Goal: Transaction & Acquisition: Download file/media

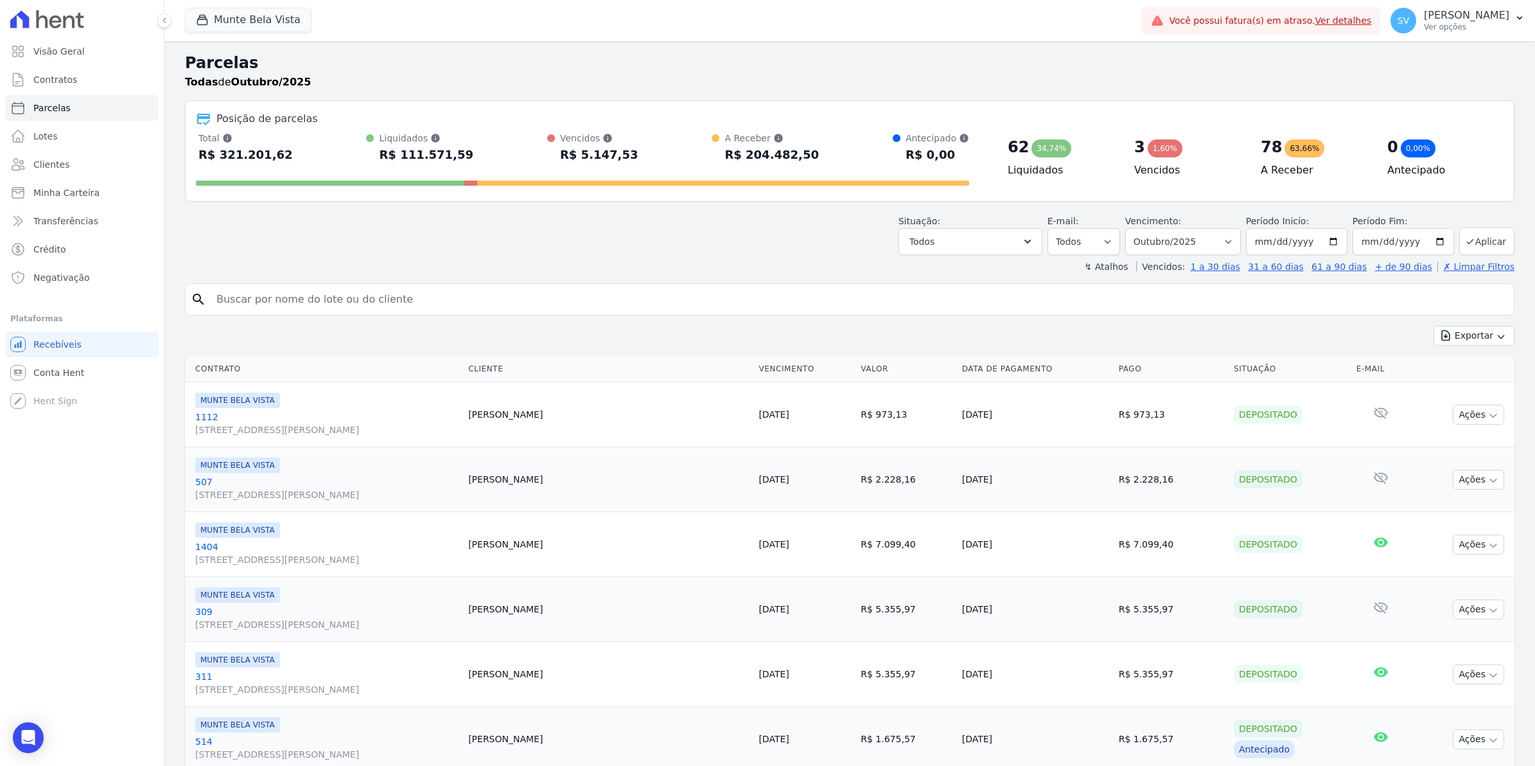
select select
click at [46, 368] on span "Conta Hent" at bounding box center [58, 372] width 51 height 13
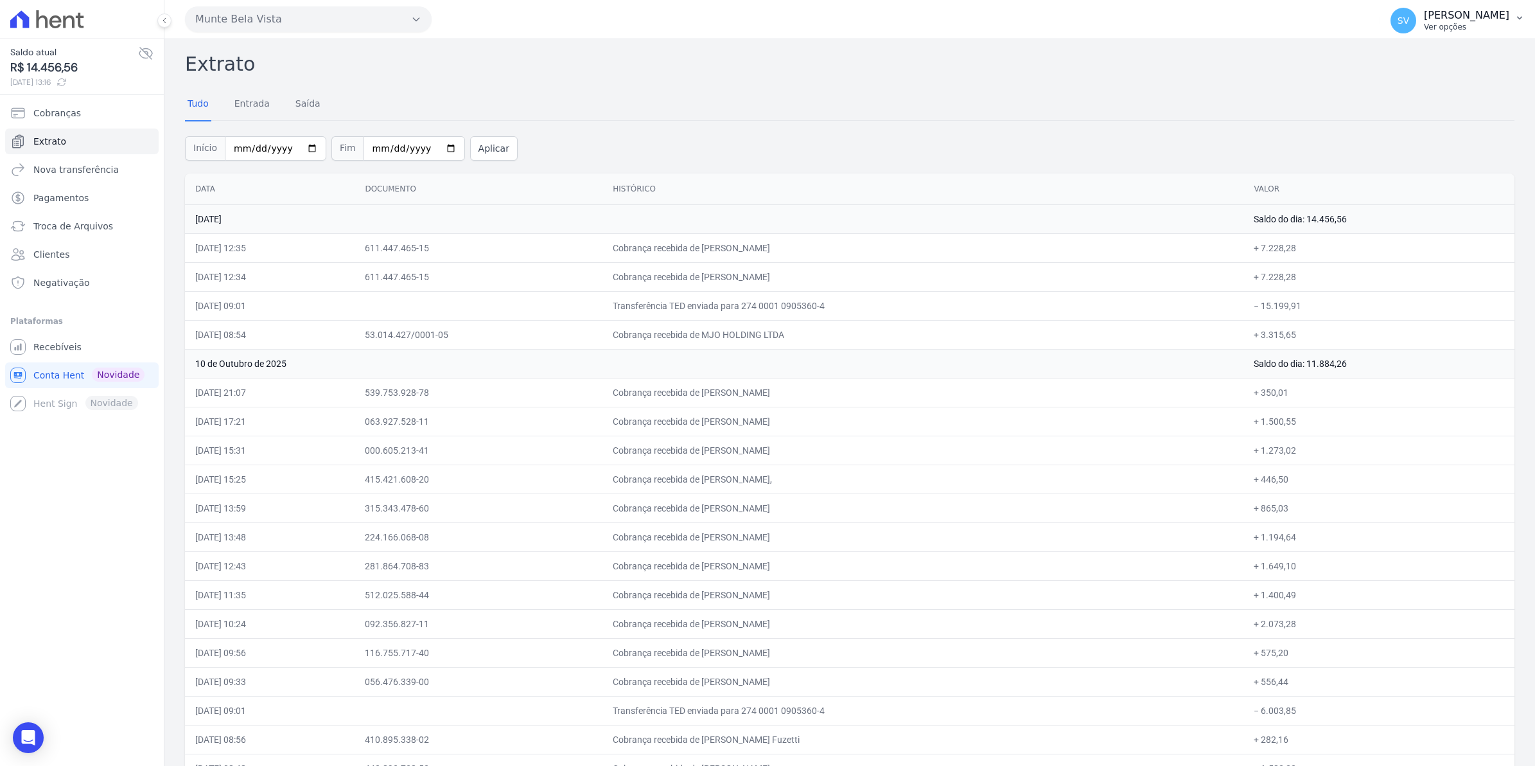
click at [1416, 29] on span "SV" at bounding box center [1403, 21] width 26 height 26
click at [39, 350] on span "Recebíveis" at bounding box center [57, 346] width 48 height 13
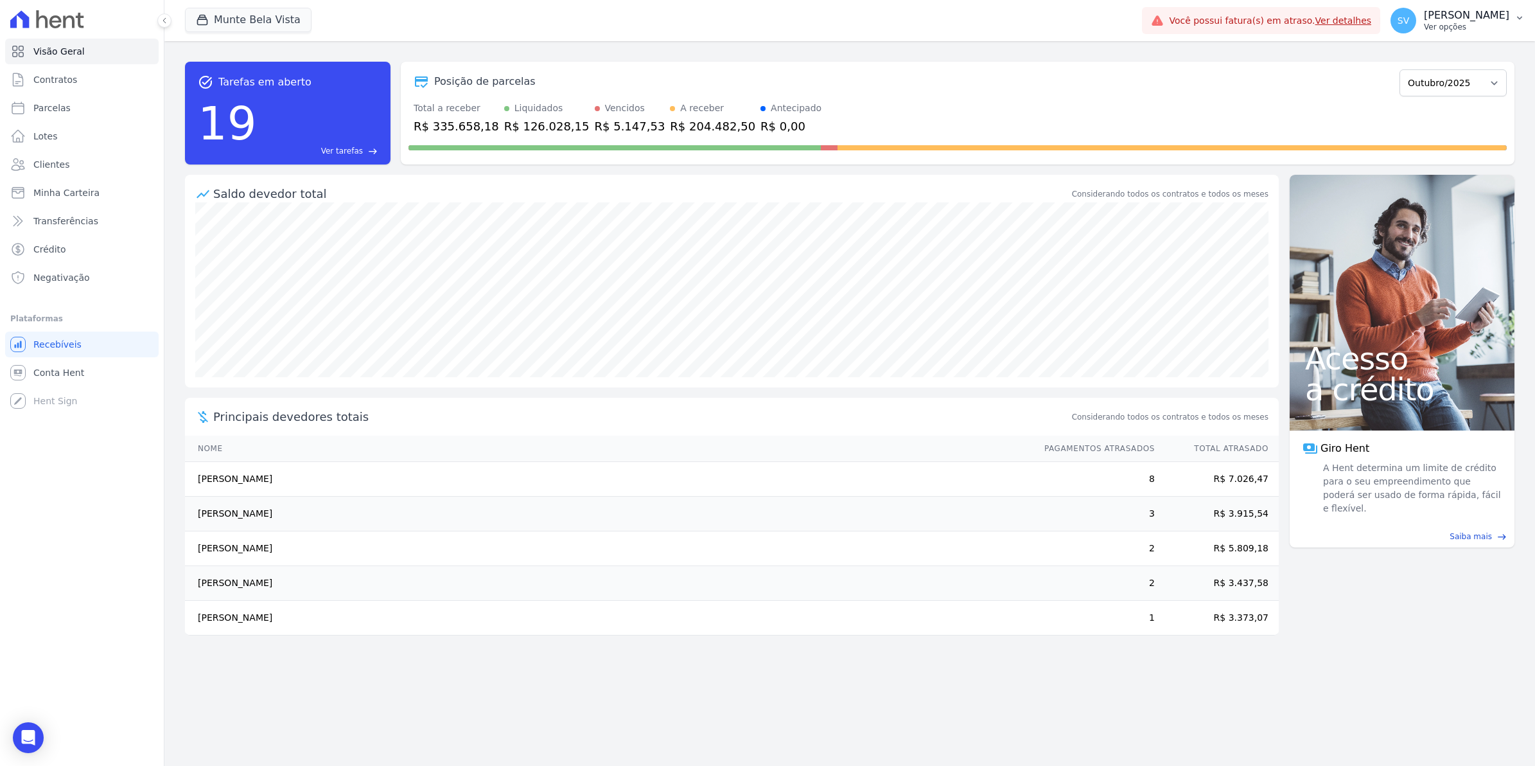
click at [1416, 17] on span "SV" at bounding box center [1403, 21] width 26 height 26
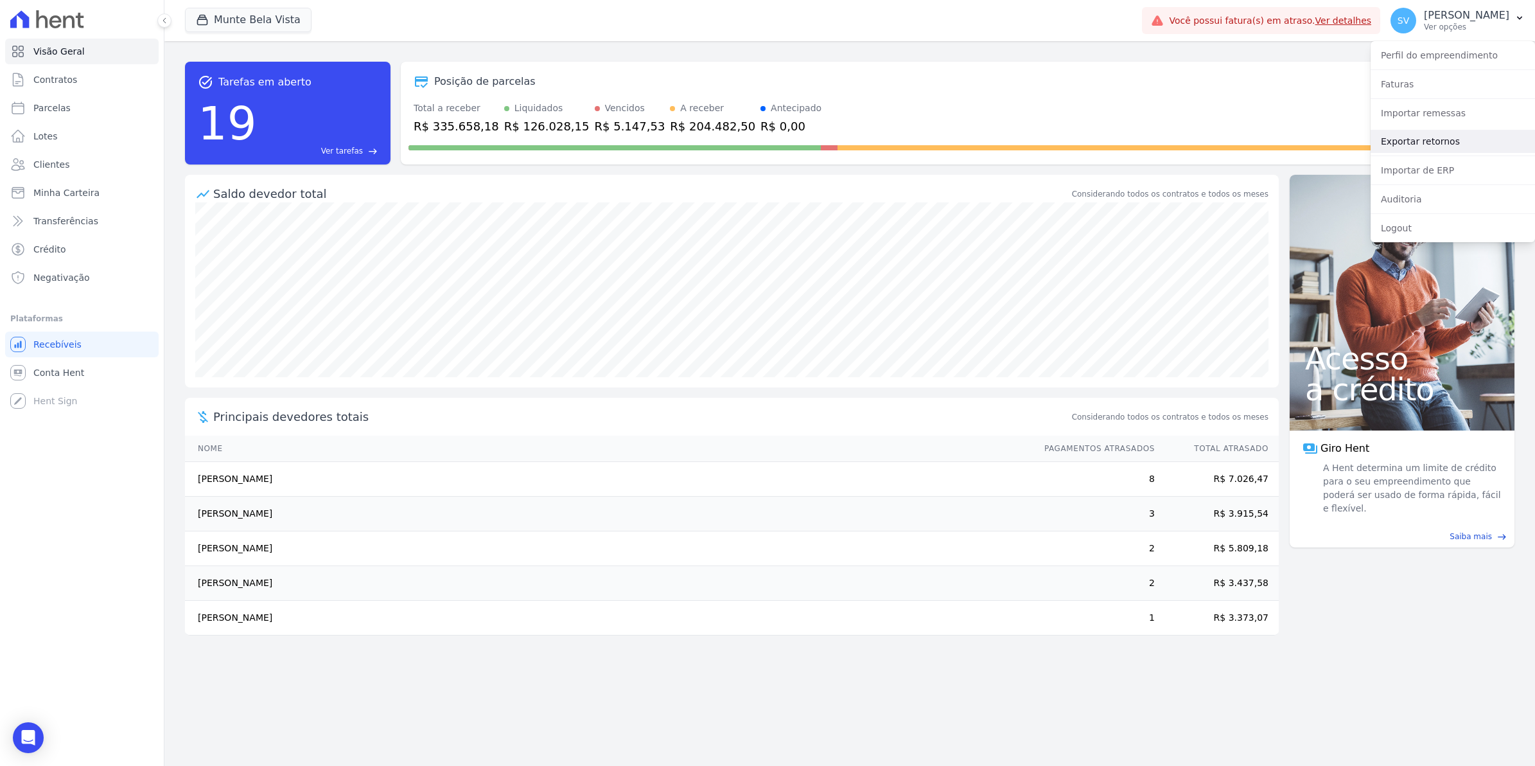
click at [1421, 151] on link "Exportar retornos" at bounding box center [1452, 141] width 164 height 23
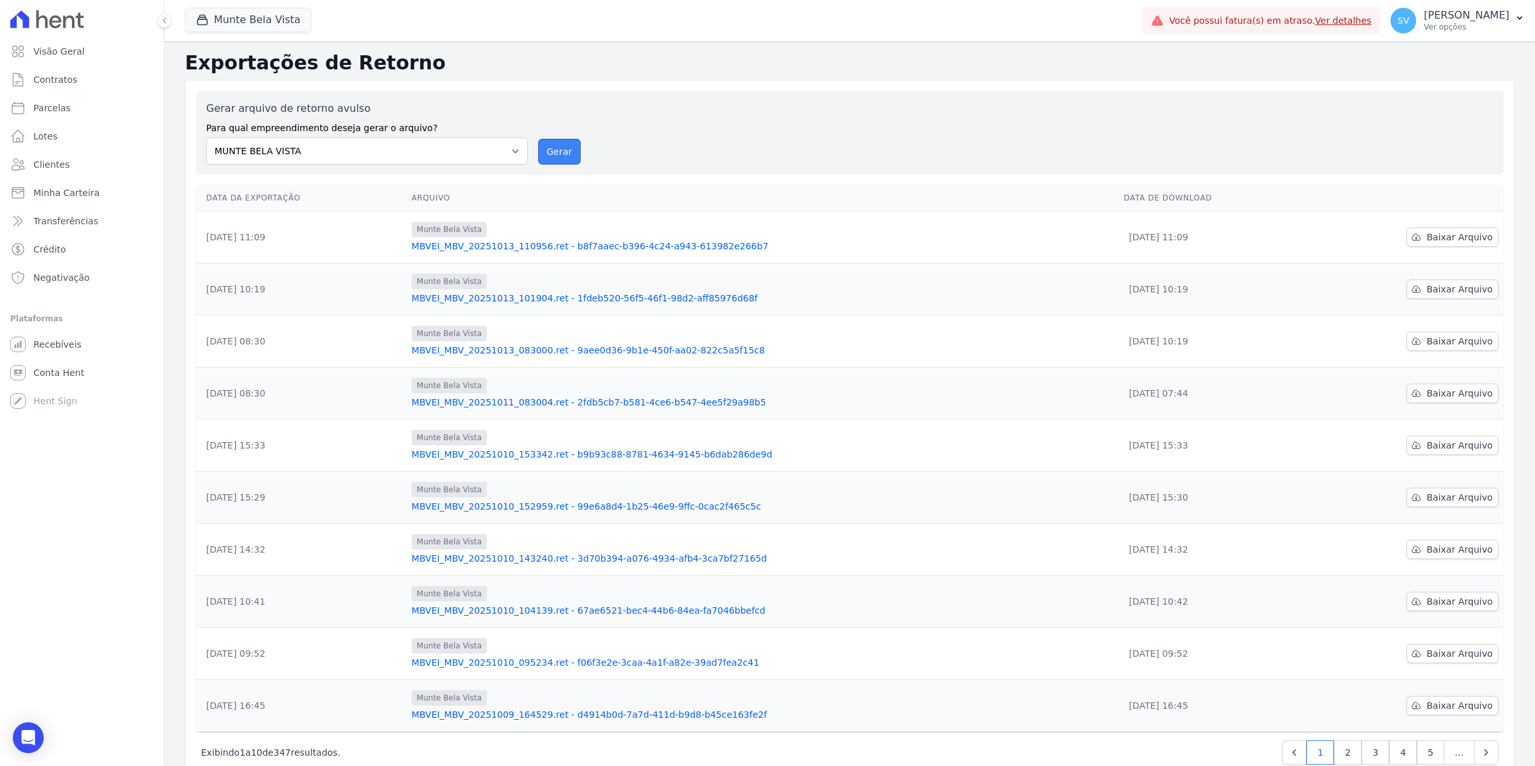
click at [563, 146] on button "Gerar" at bounding box center [559, 152] width 42 height 26
click at [556, 152] on button "Gerar" at bounding box center [559, 152] width 42 height 26
click at [1446, 232] on span "Baixar Arquivo" at bounding box center [1459, 237] width 66 height 13
click at [47, 370] on span "Conta Hent" at bounding box center [58, 372] width 51 height 13
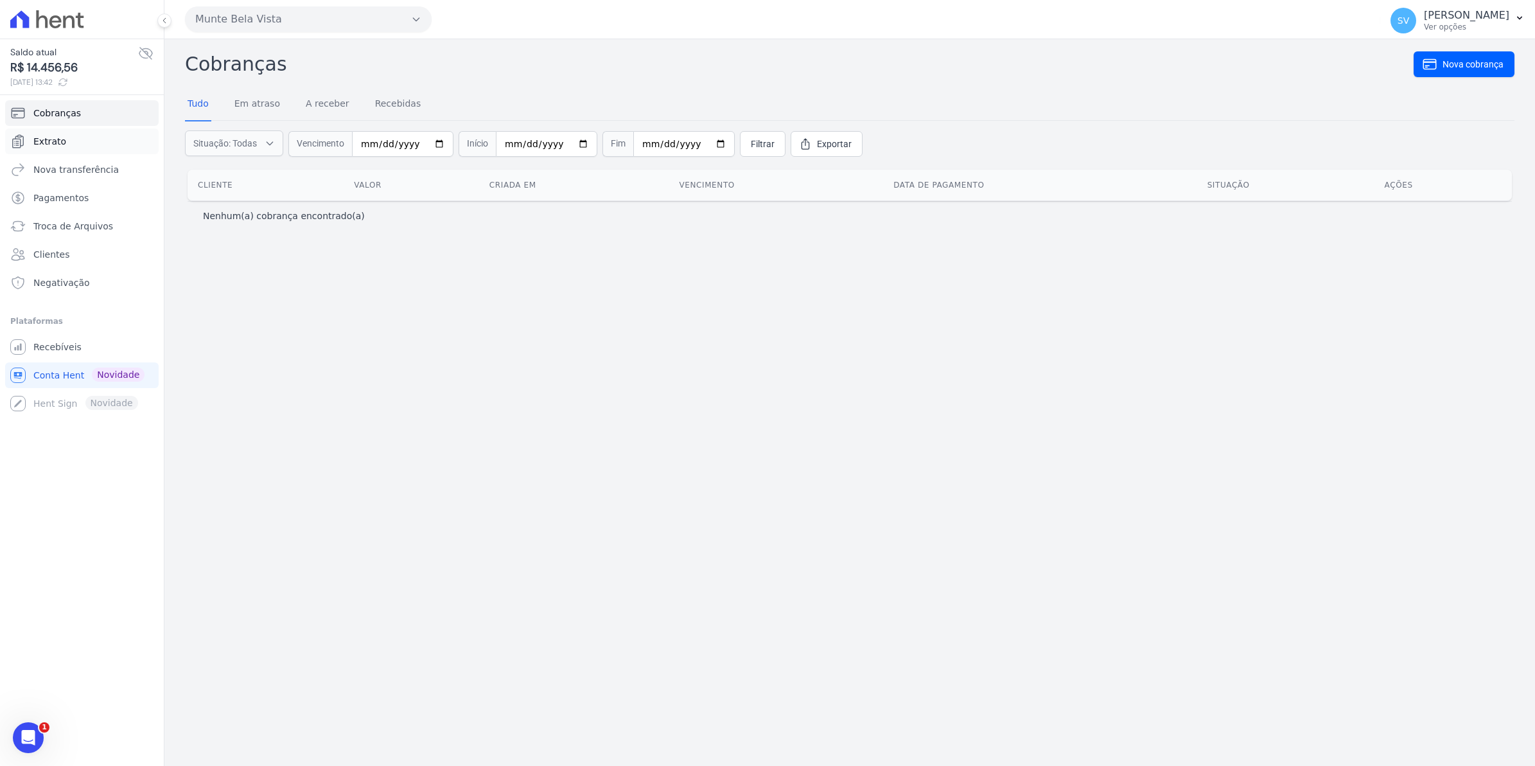
click at [40, 140] on span "Extrato" at bounding box center [49, 141] width 33 height 13
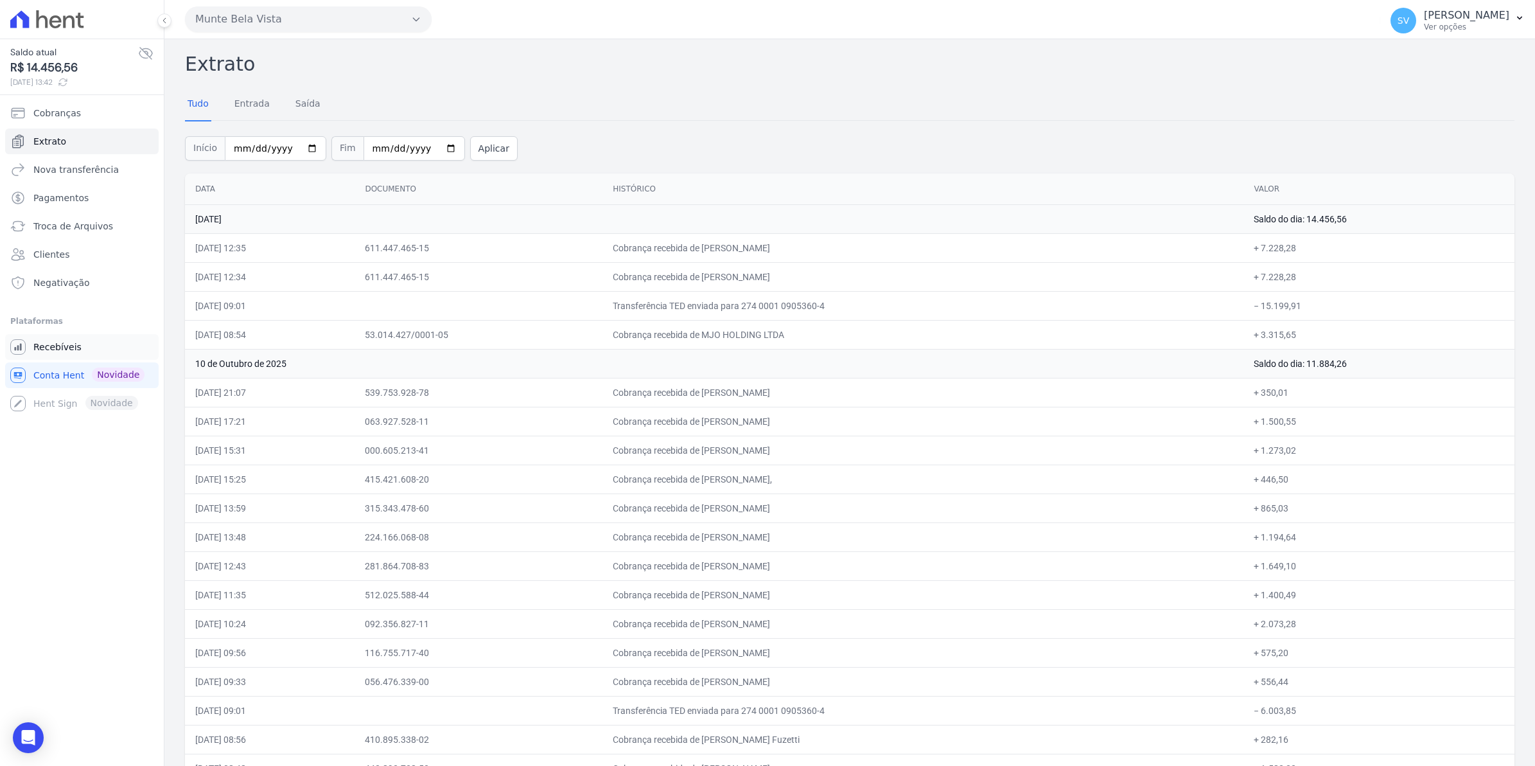
click at [67, 347] on span "Recebíveis" at bounding box center [57, 346] width 48 height 13
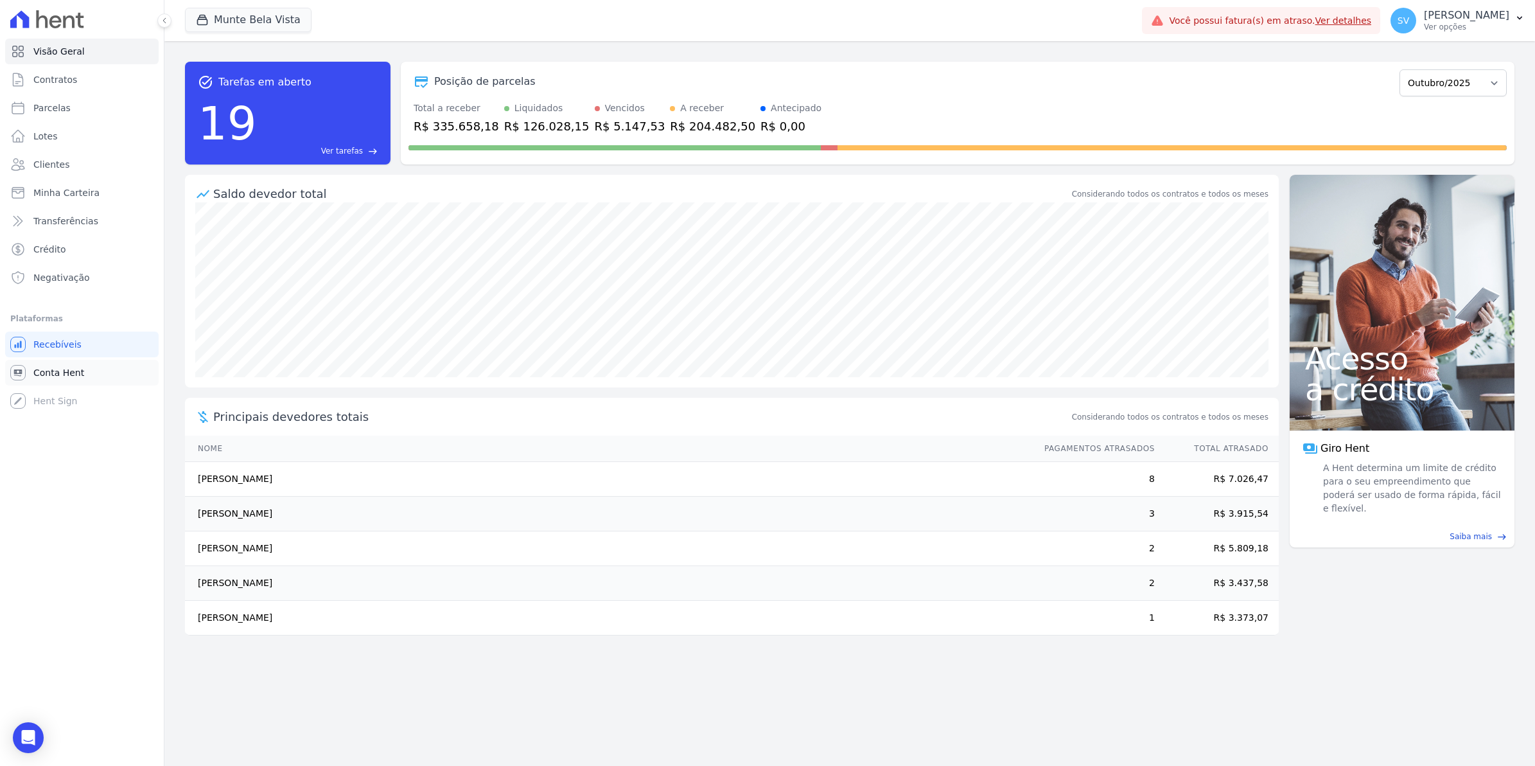
click at [51, 372] on span "Conta Hent" at bounding box center [58, 372] width 51 height 13
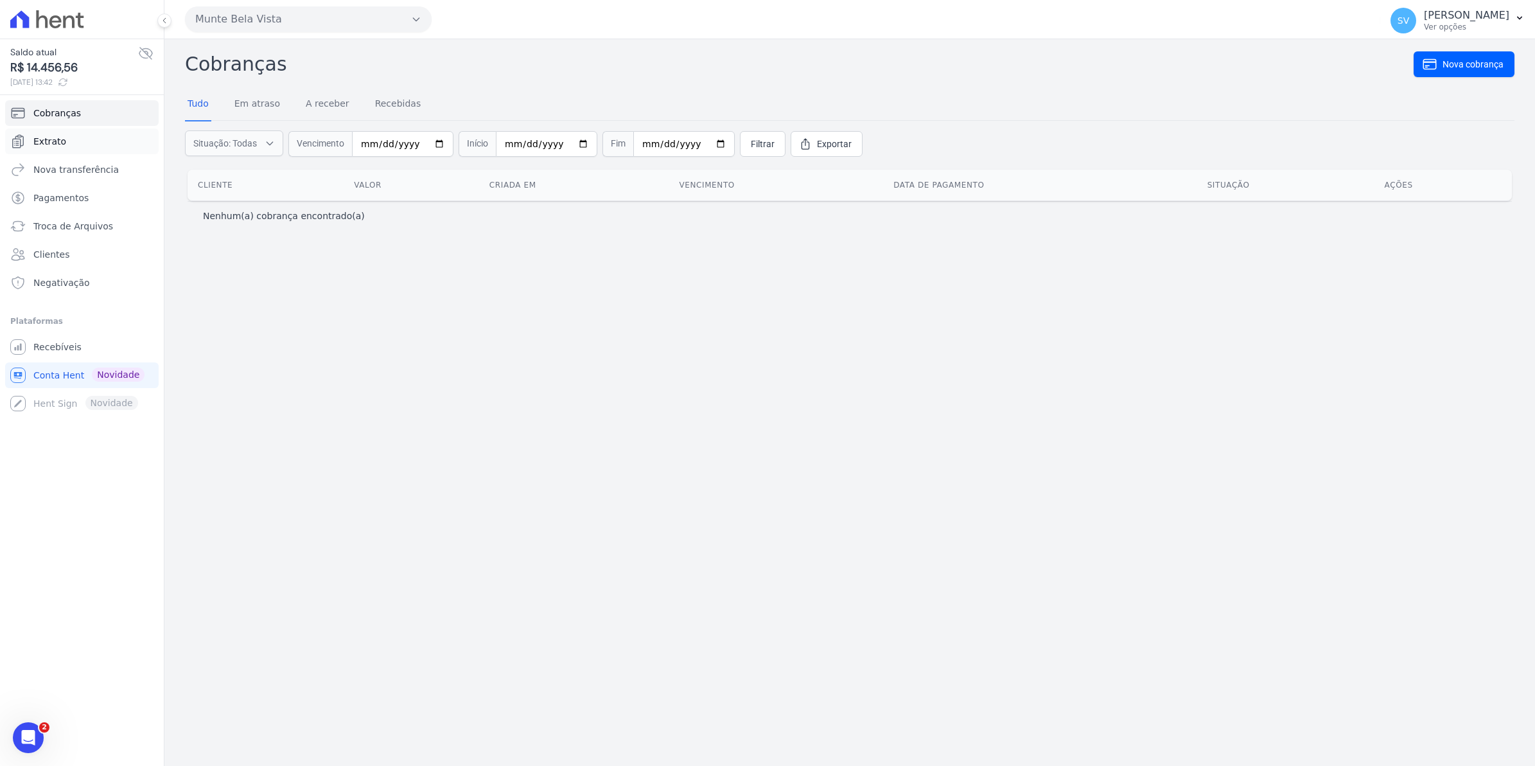
click at [43, 146] on span "Extrato" at bounding box center [49, 141] width 33 height 13
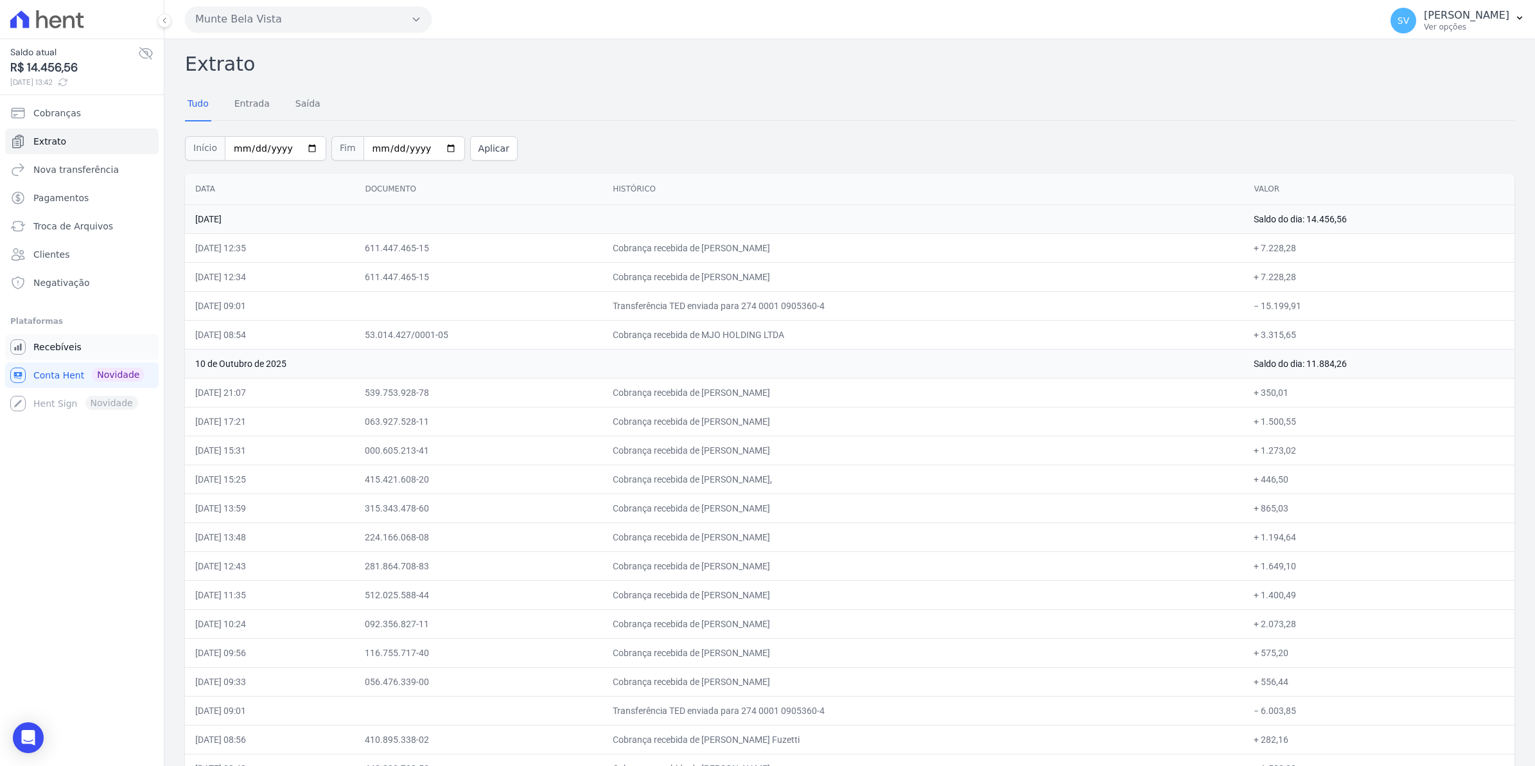
click at [61, 349] on span "Recebíveis" at bounding box center [57, 346] width 48 height 13
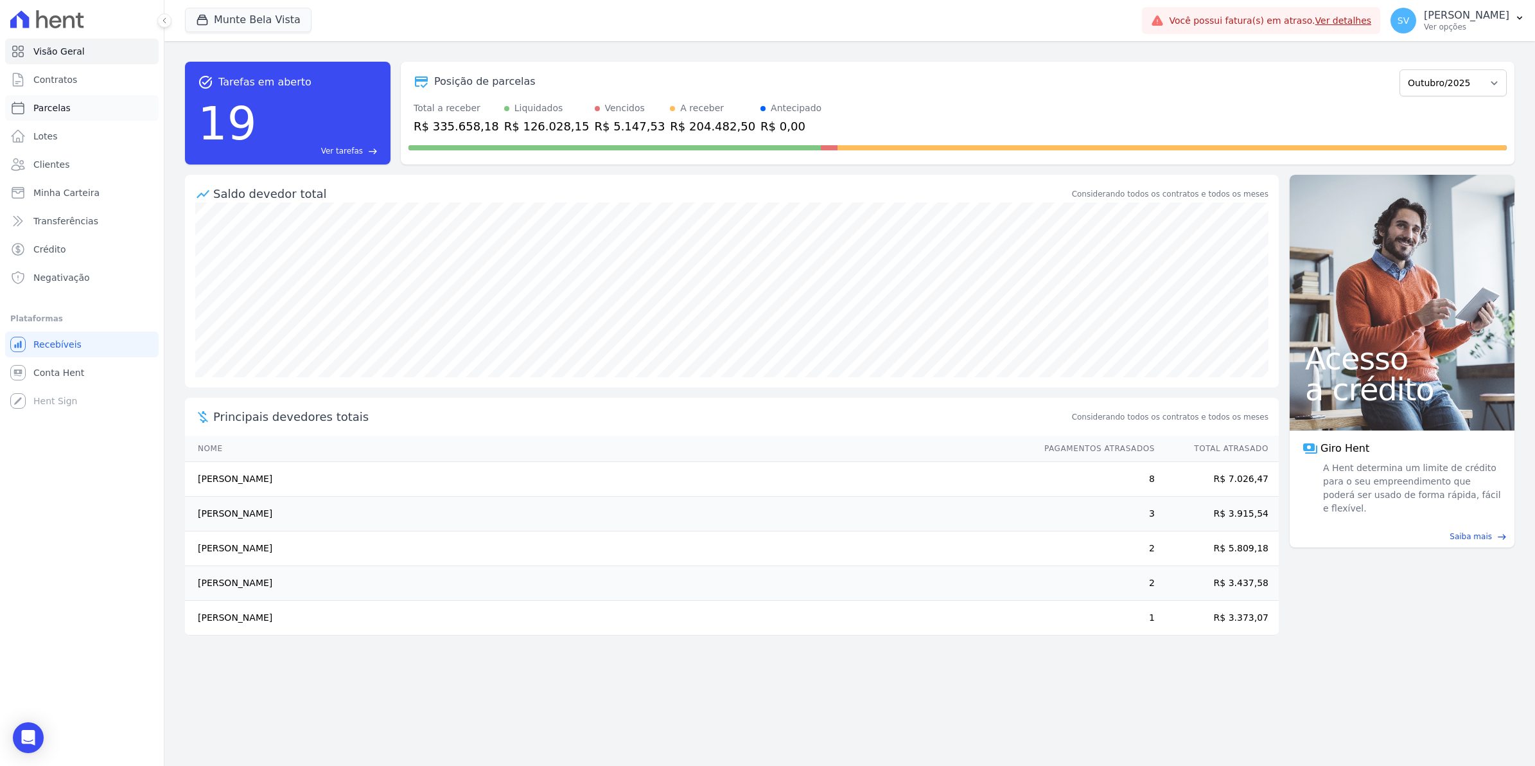
click at [43, 112] on span "Parcelas" at bounding box center [51, 107] width 37 height 13
select select
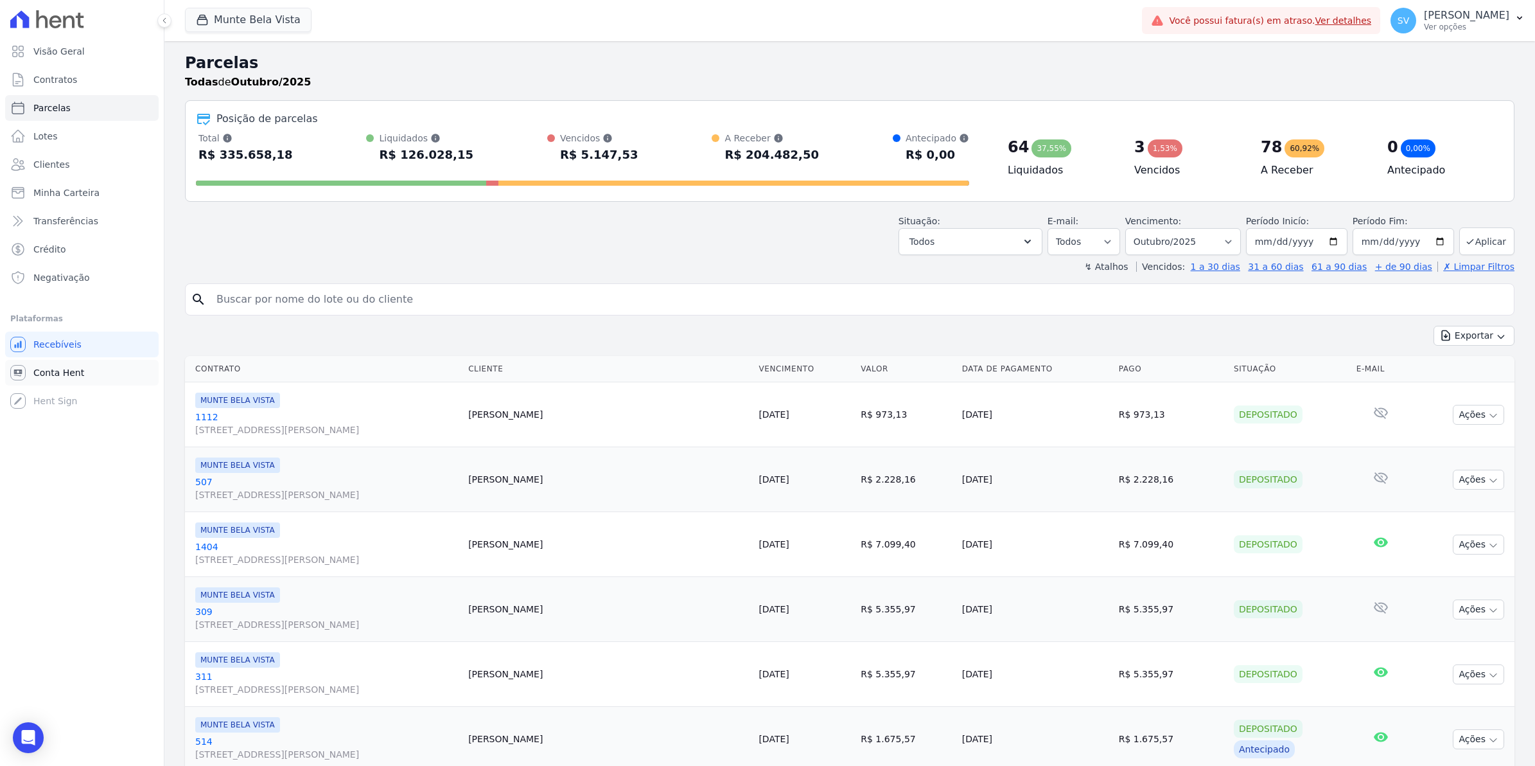
click at [46, 368] on span "Conta Hent" at bounding box center [58, 372] width 51 height 13
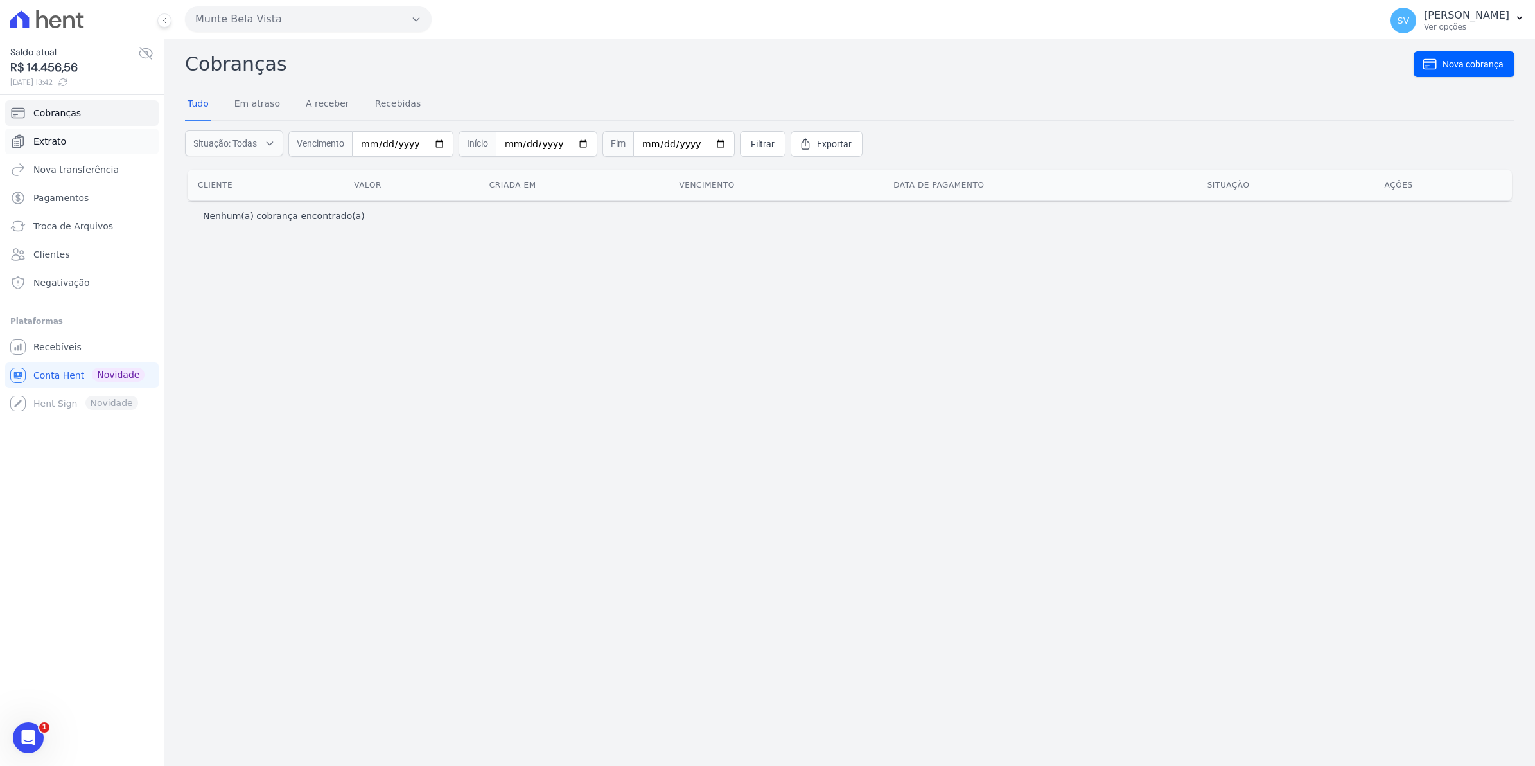
click at [40, 139] on span "Extrato" at bounding box center [49, 141] width 33 height 13
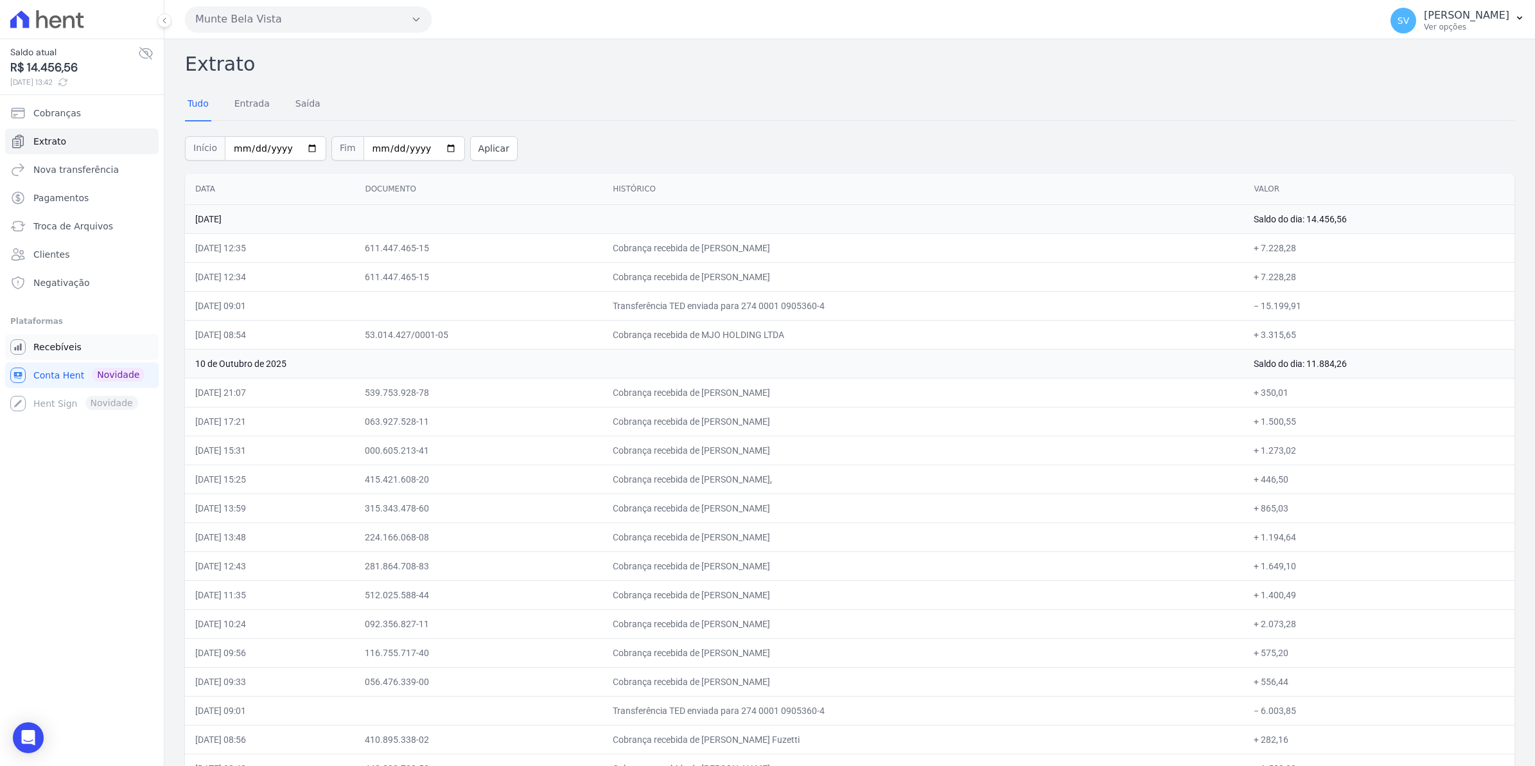
click at [43, 357] on link "Recebíveis" at bounding box center [81, 347] width 153 height 26
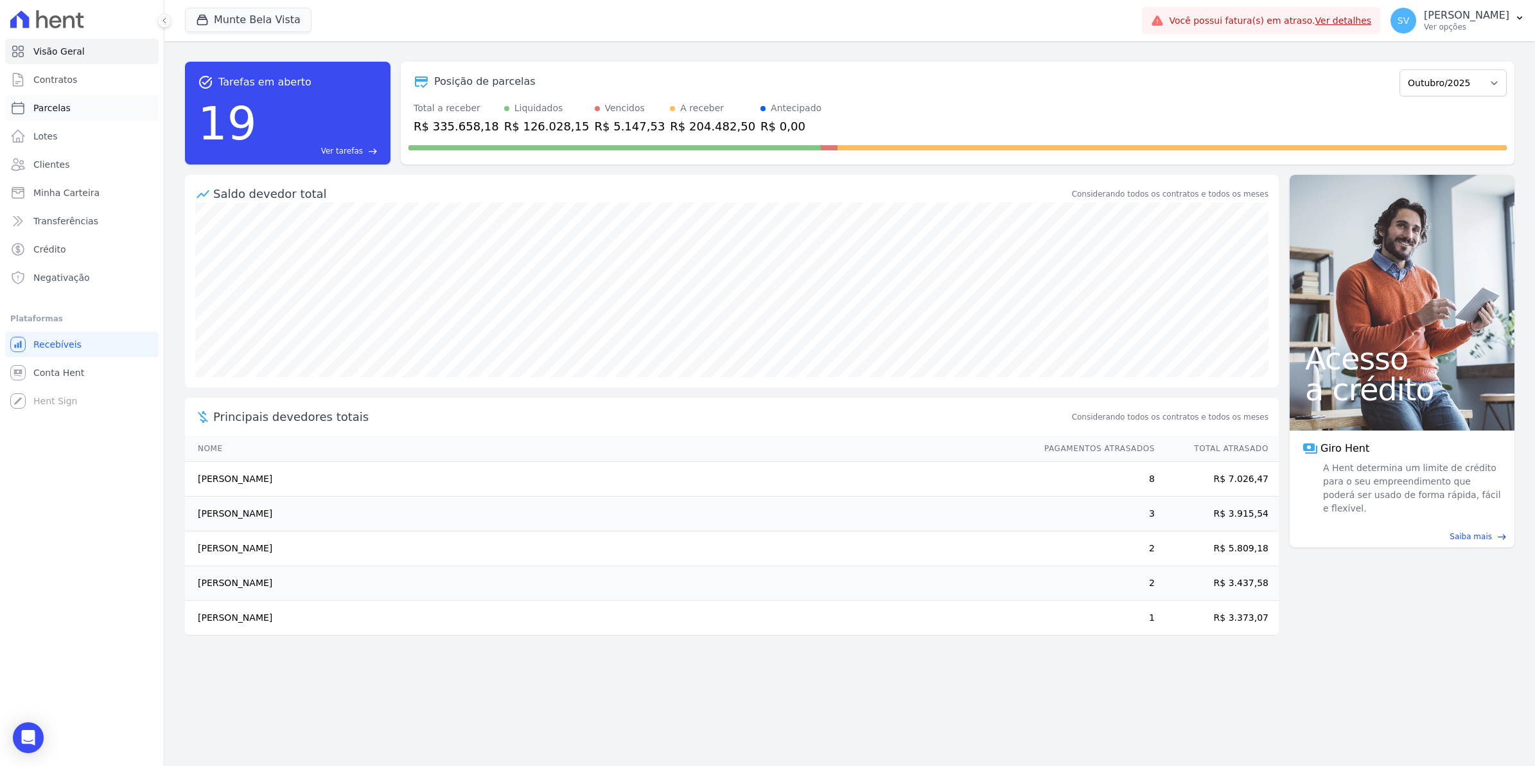
click at [46, 101] on span "Parcelas" at bounding box center [51, 107] width 37 height 13
select select
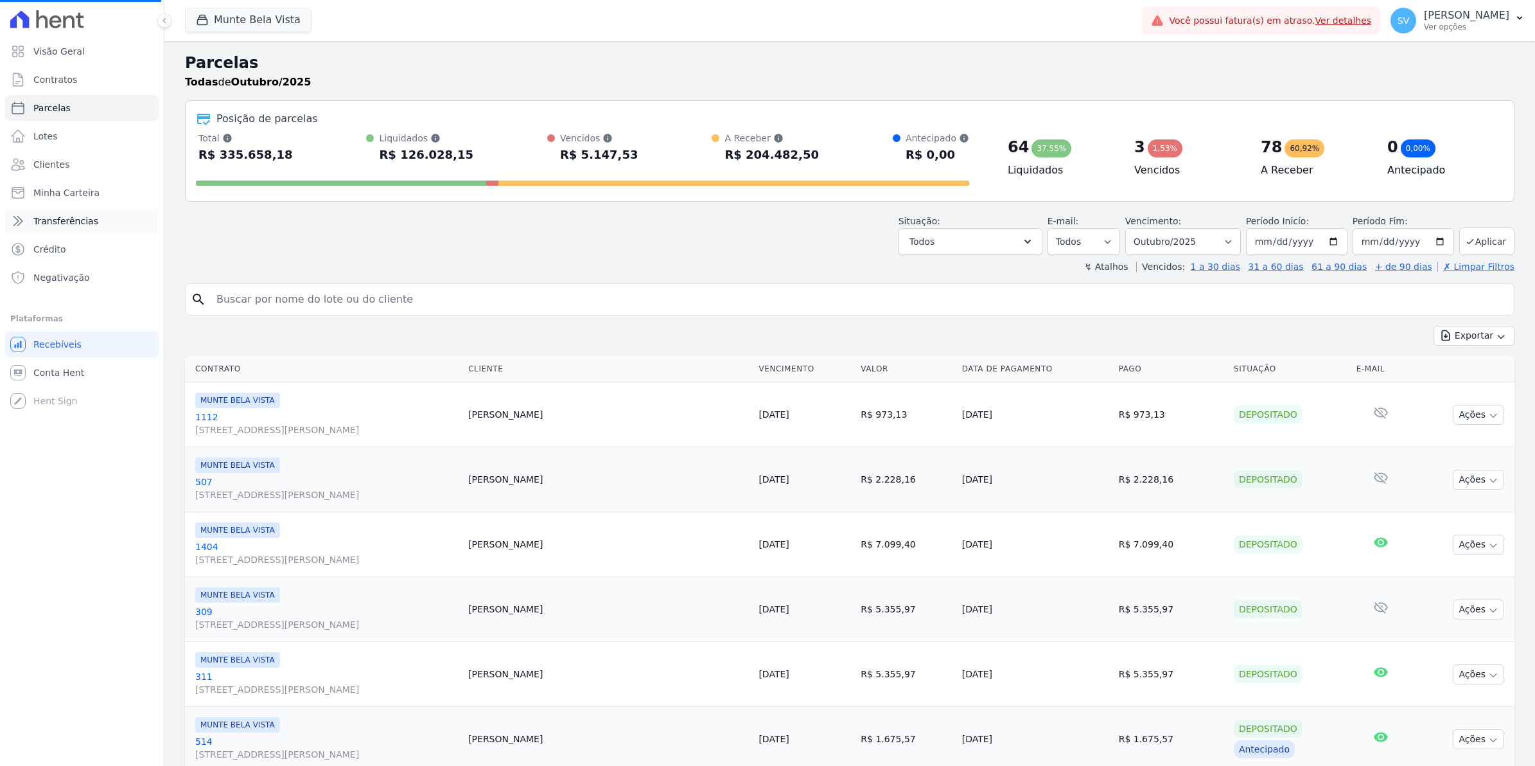
select select
click at [57, 367] on span "Conta Hent" at bounding box center [58, 372] width 51 height 13
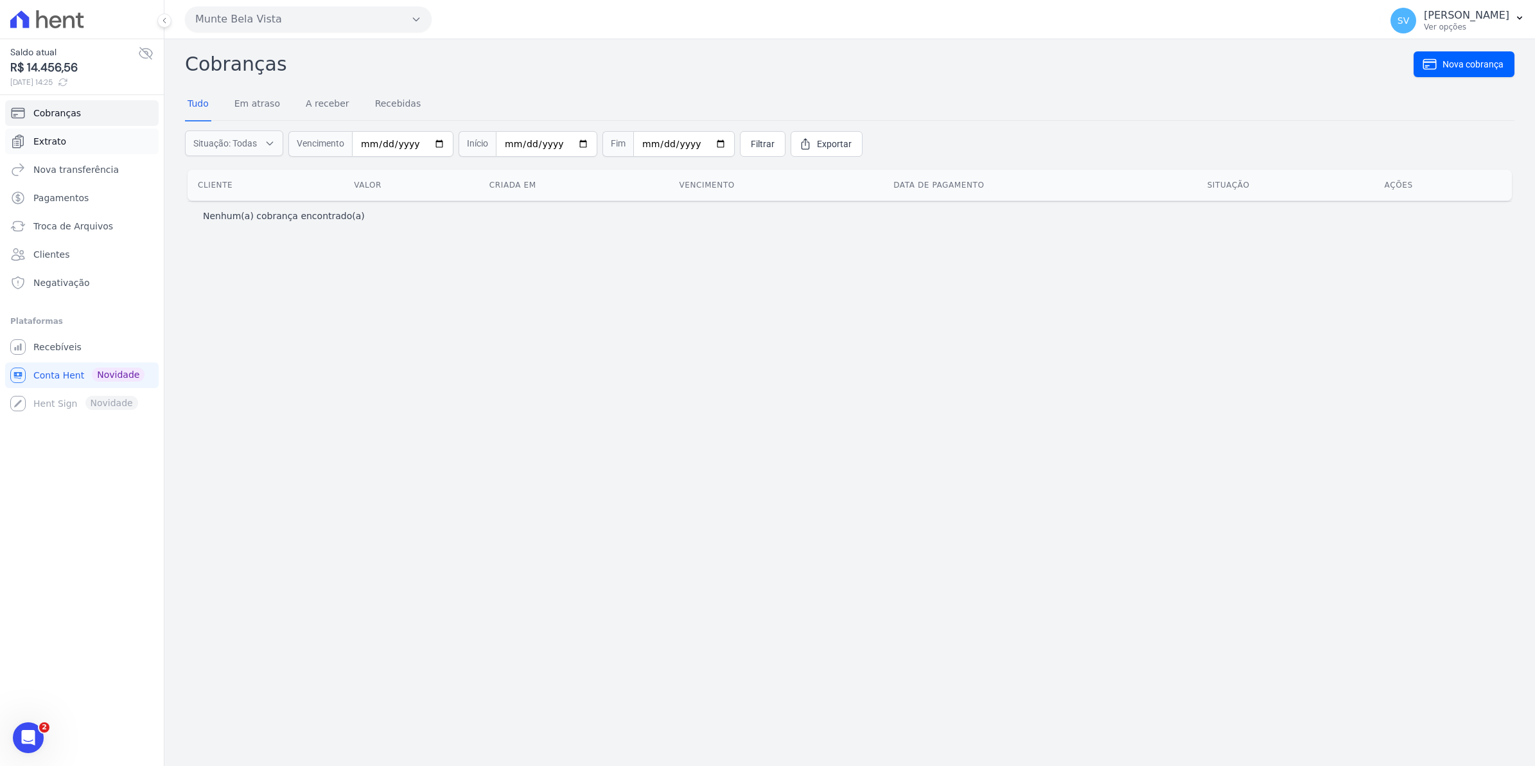
click at [53, 143] on span "Extrato" at bounding box center [49, 141] width 33 height 13
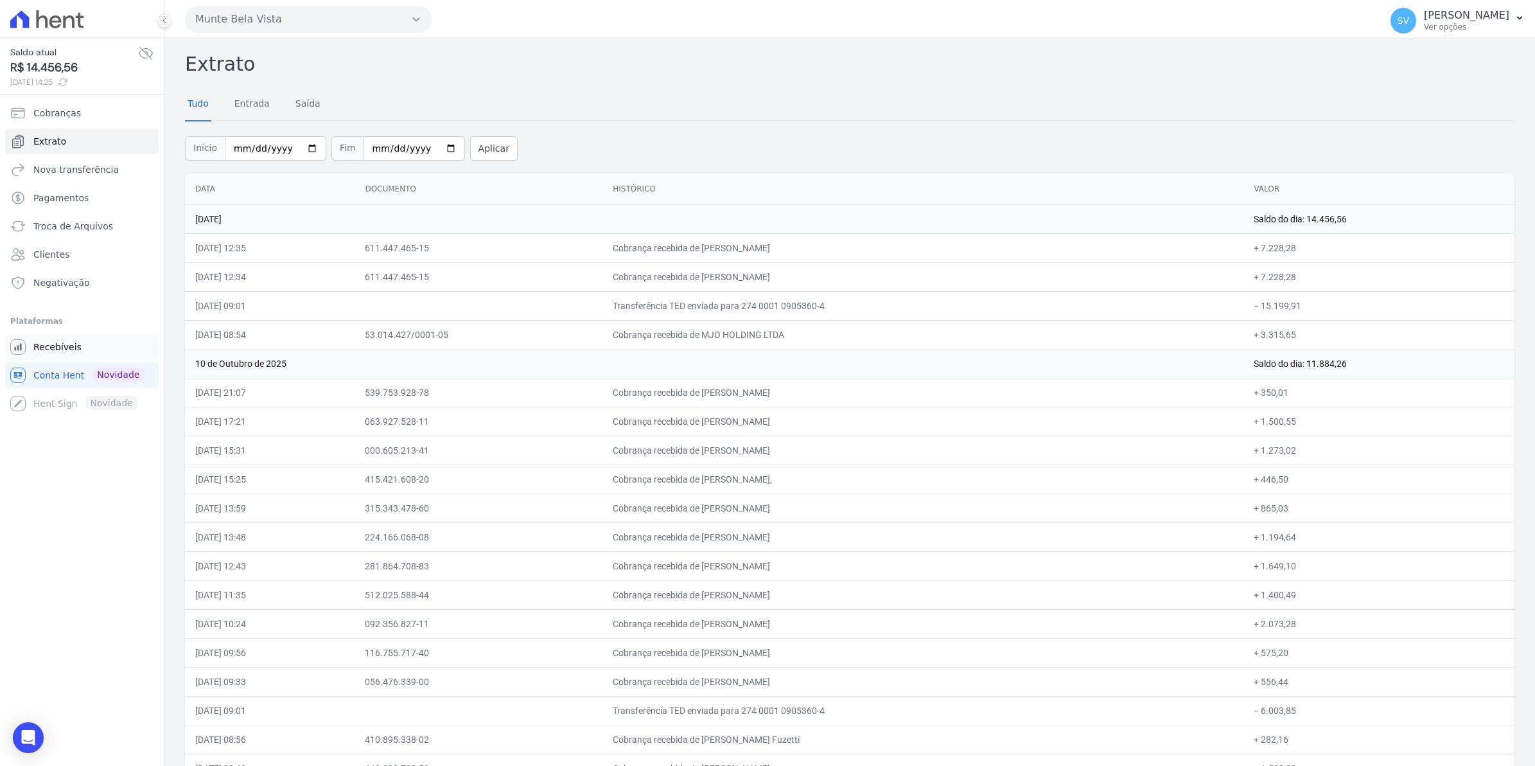
click at [66, 357] on link "Recebíveis" at bounding box center [81, 347] width 153 height 26
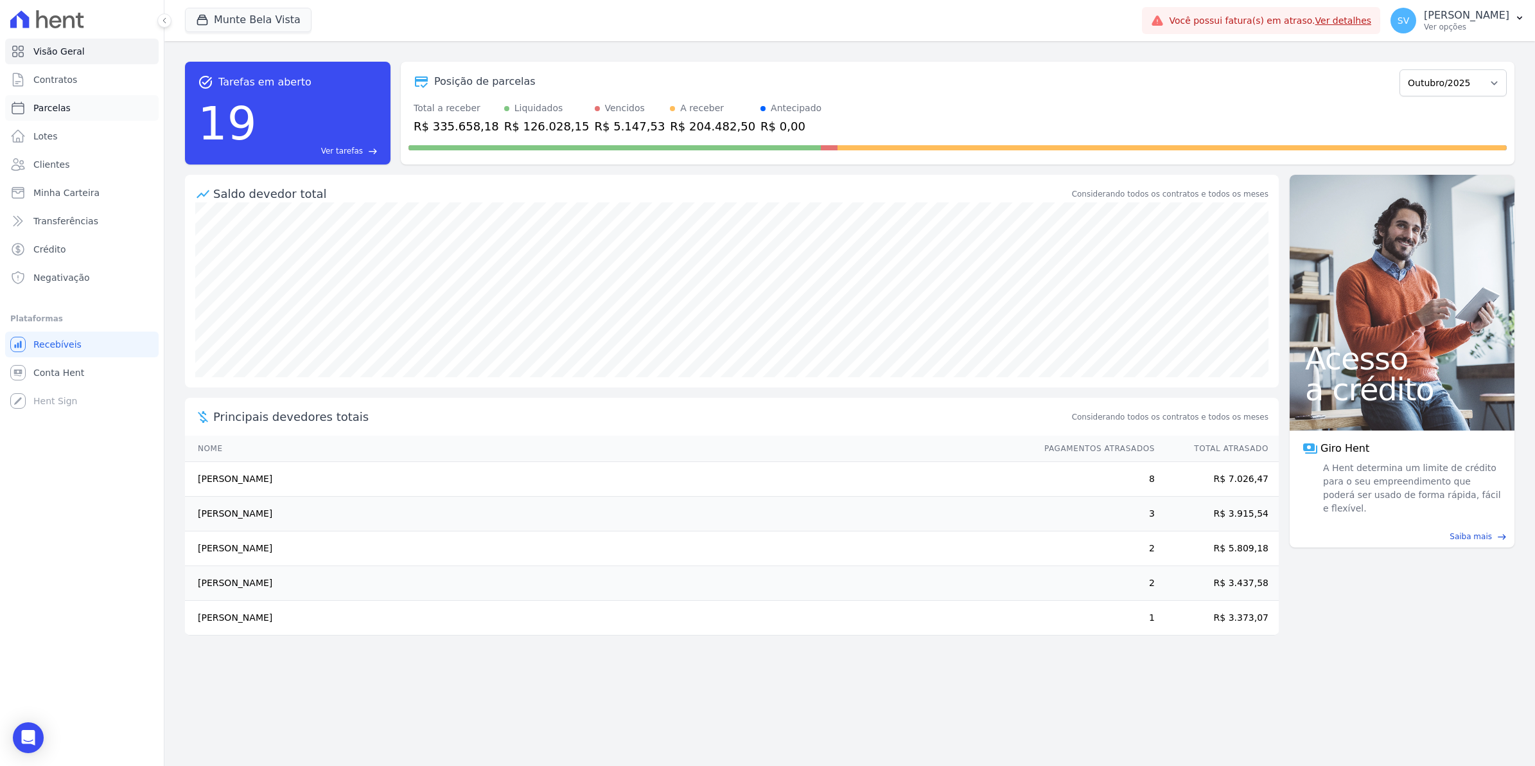
click at [63, 105] on span "Parcelas" at bounding box center [51, 107] width 37 height 13
select select
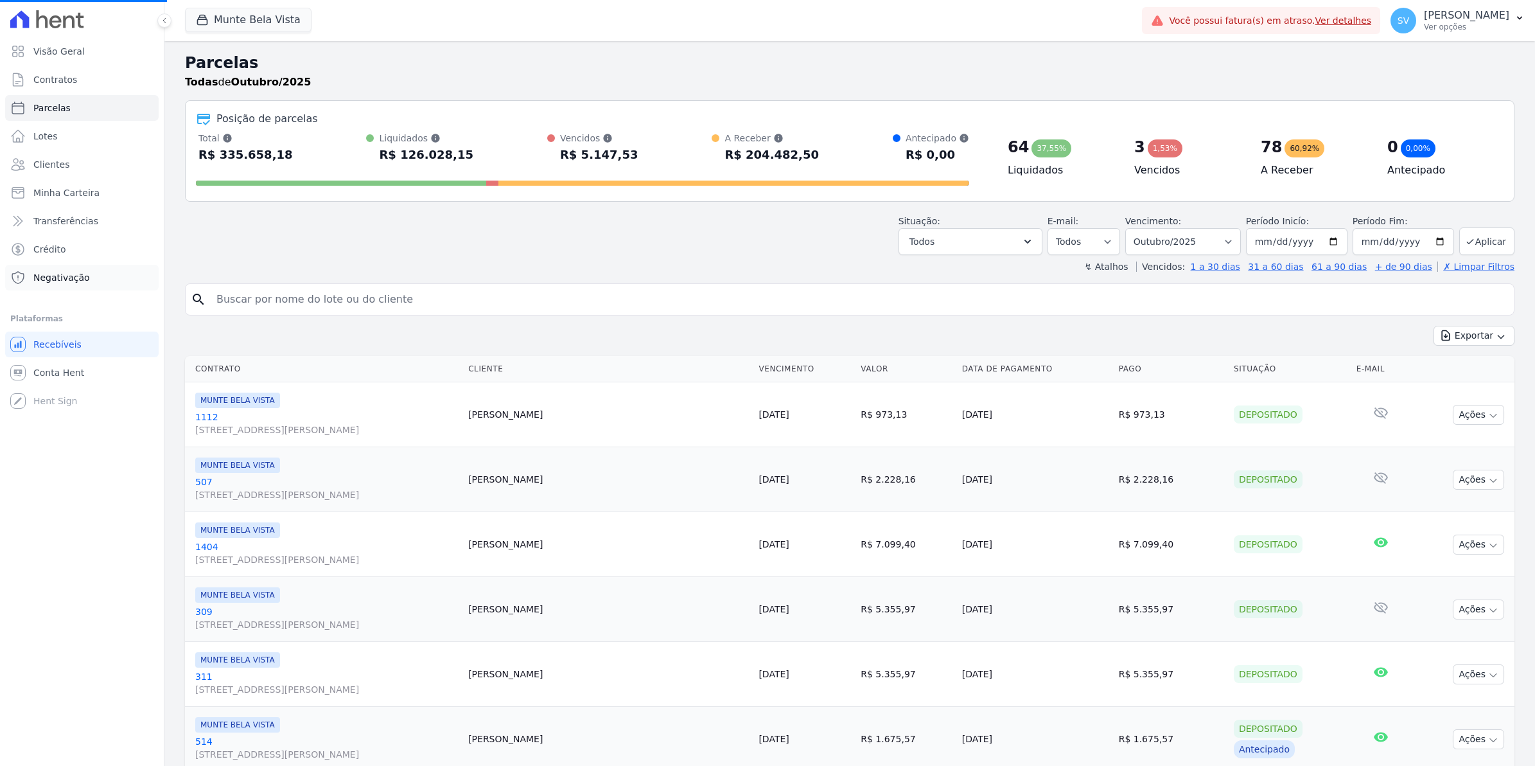
select select
click at [65, 371] on span "Conta Hent" at bounding box center [58, 372] width 51 height 13
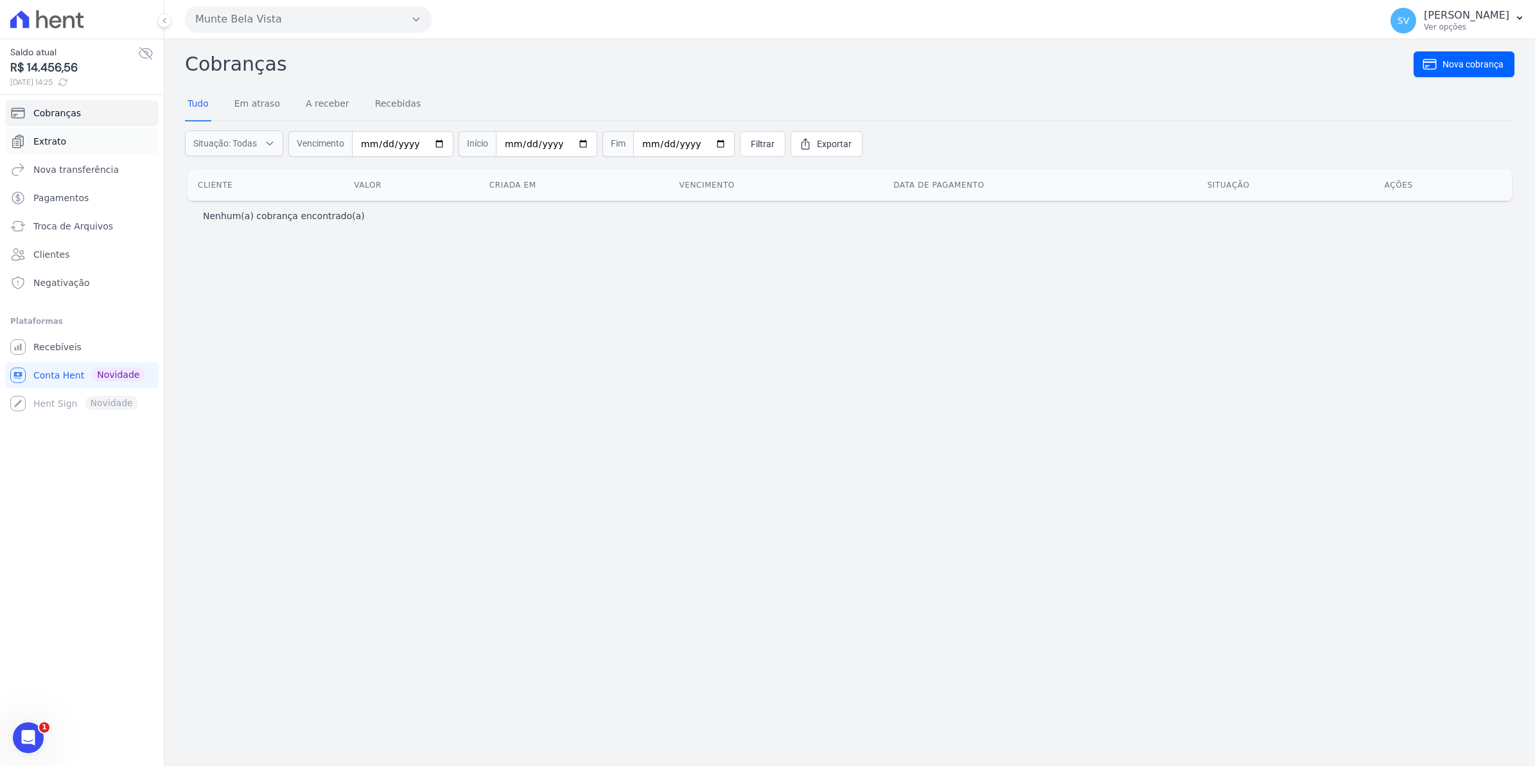
click at [53, 148] on span "Extrato" at bounding box center [49, 141] width 33 height 13
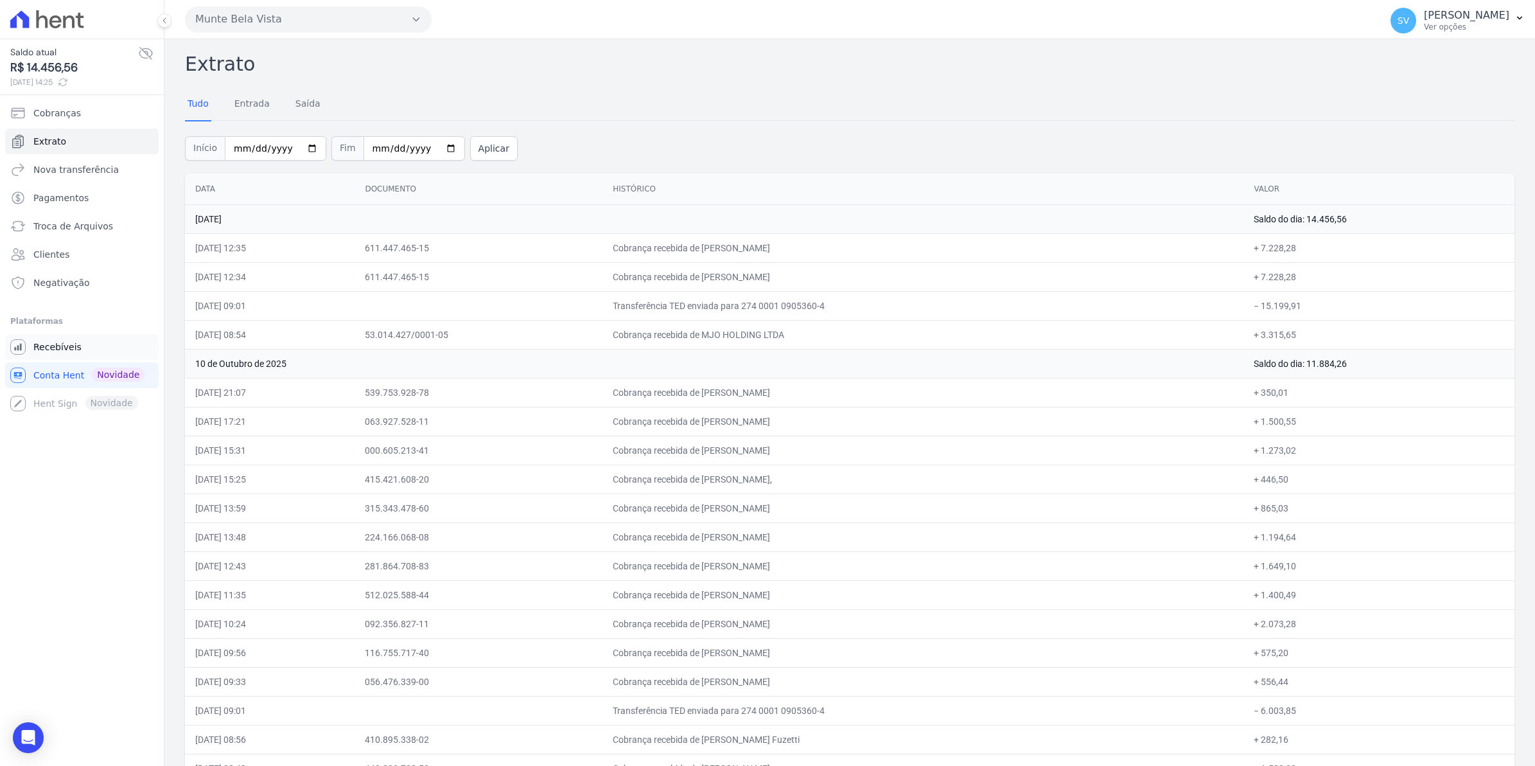
click at [45, 349] on span "Recebíveis" at bounding box center [57, 346] width 48 height 13
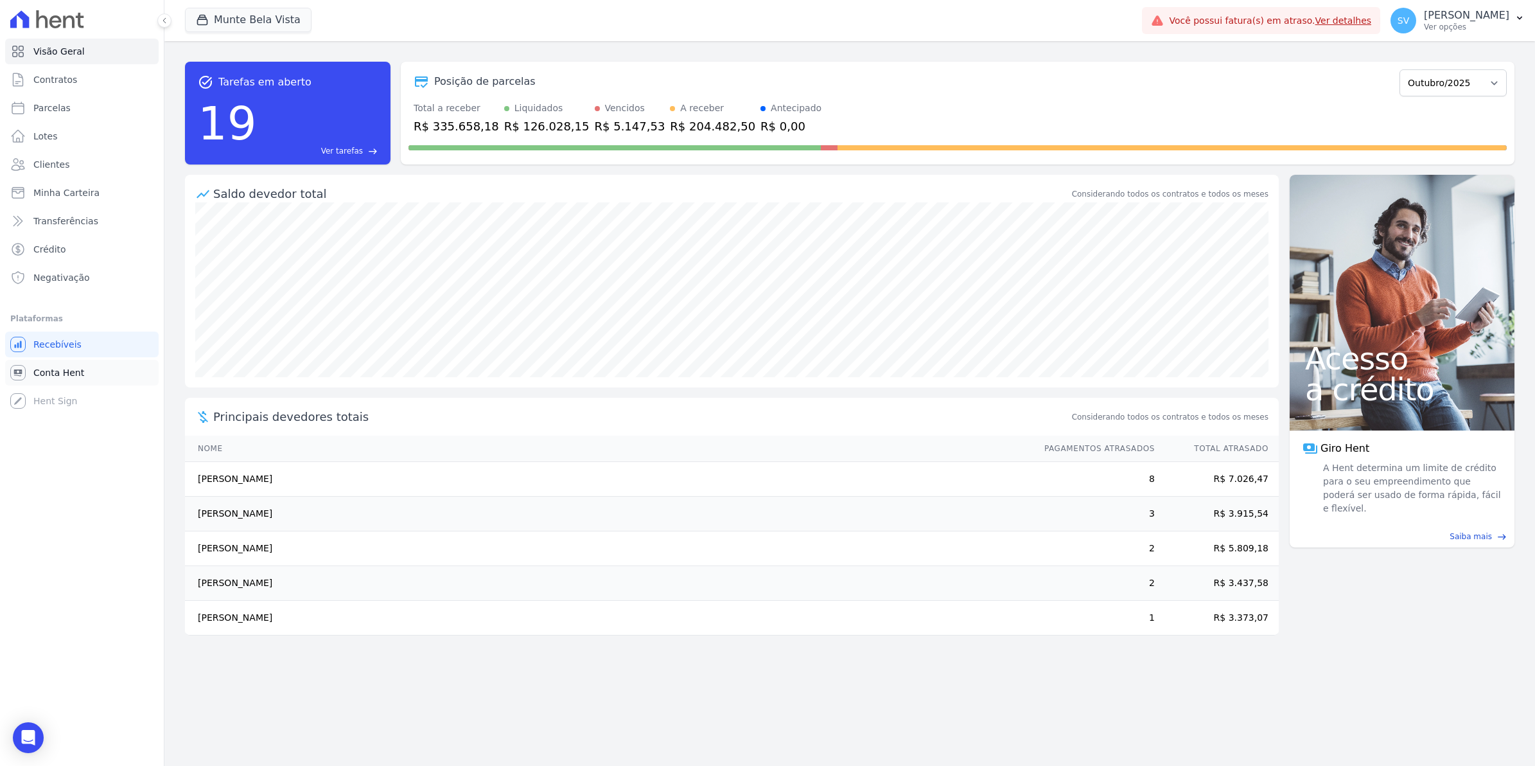
click at [62, 369] on span "Conta Hent" at bounding box center [58, 372] width 51 height 13
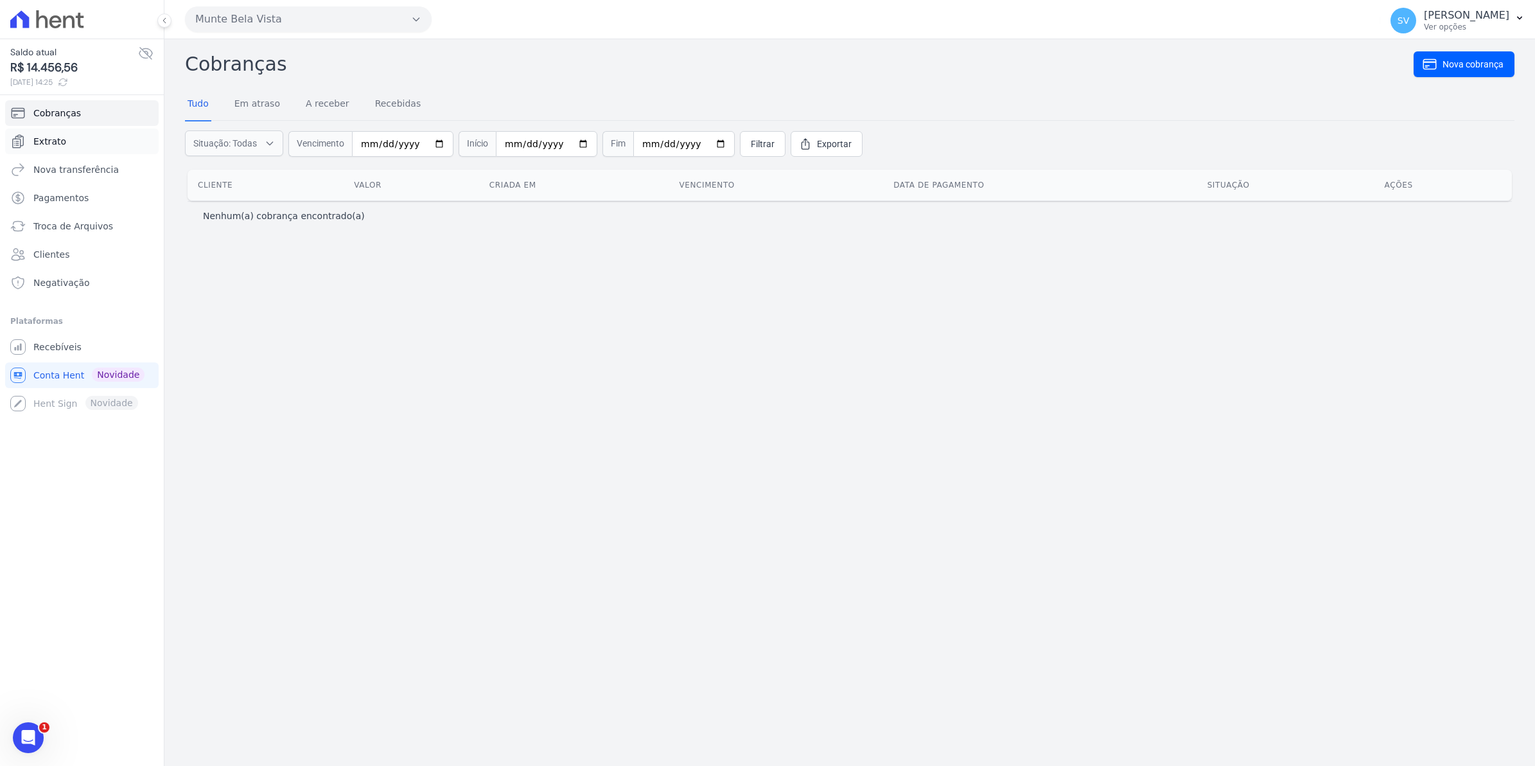
click at [67, 143] on link "Extrato" at bounding box center [81, 141] width 153 height 26
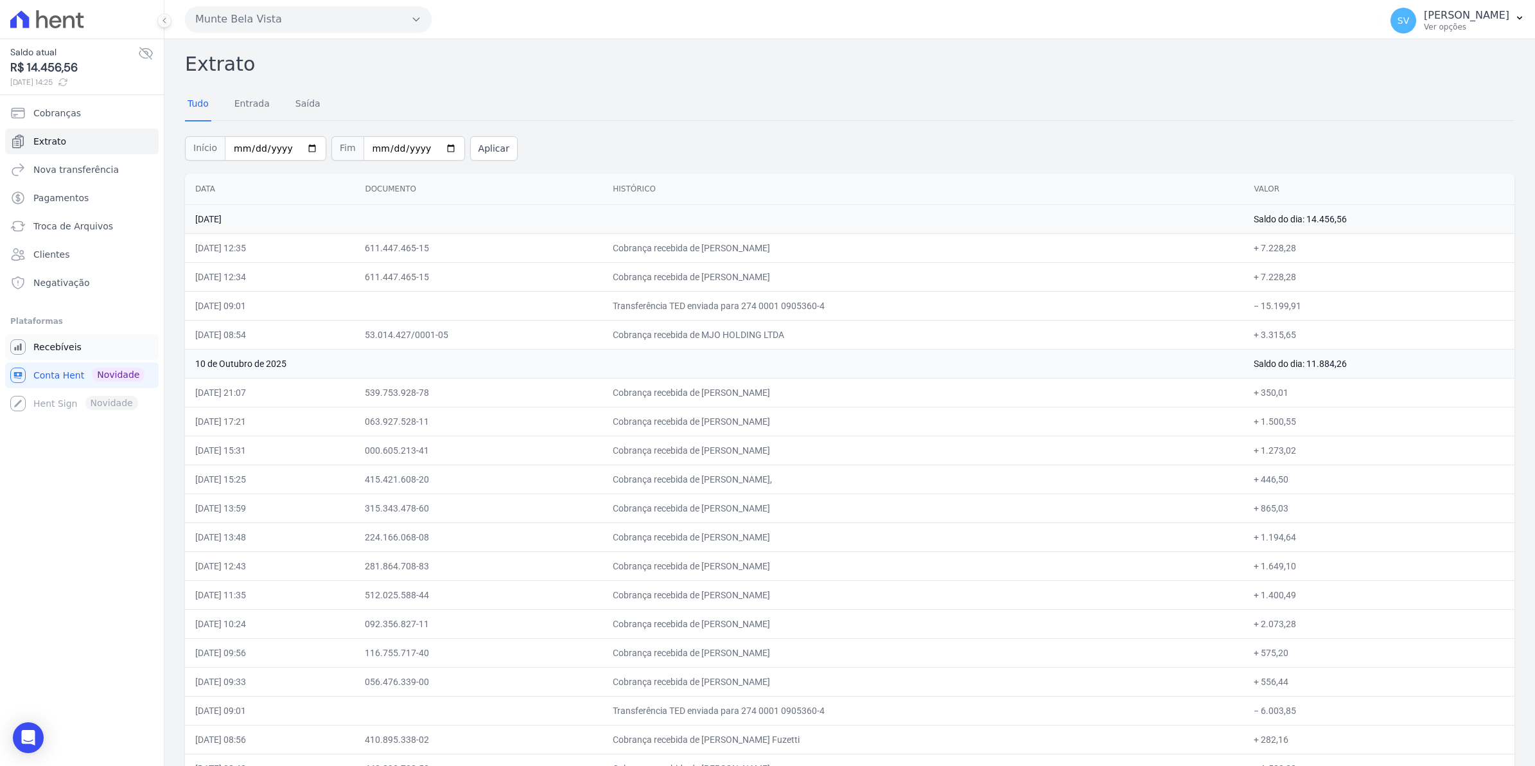
click at [37, 351] on span "Recebíveis" at bounding box center [57, 346] width 48 height 13
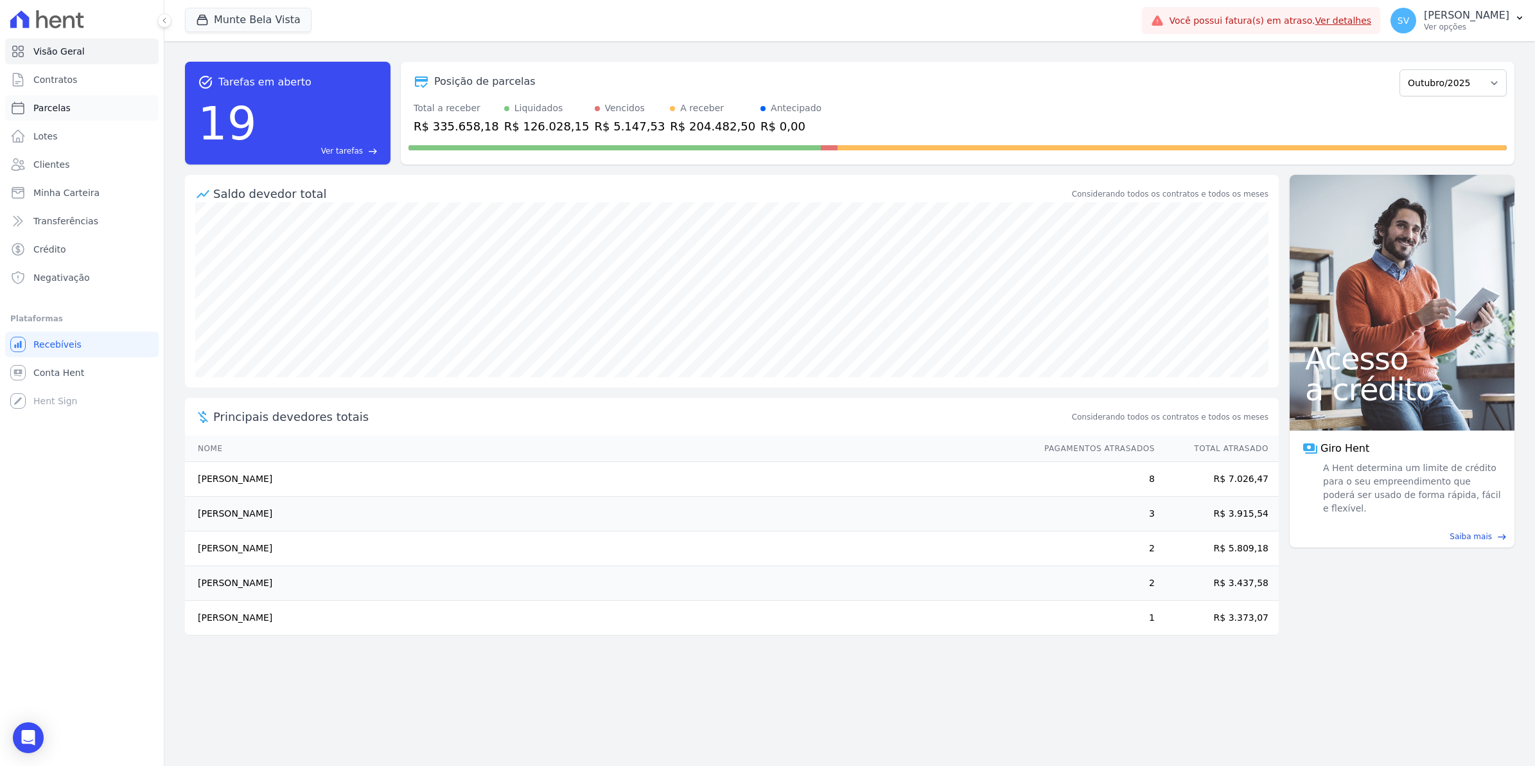
click at [37, 110] on span "Parcelas" at bounding box center [51, 107] width 37 height 13
select select
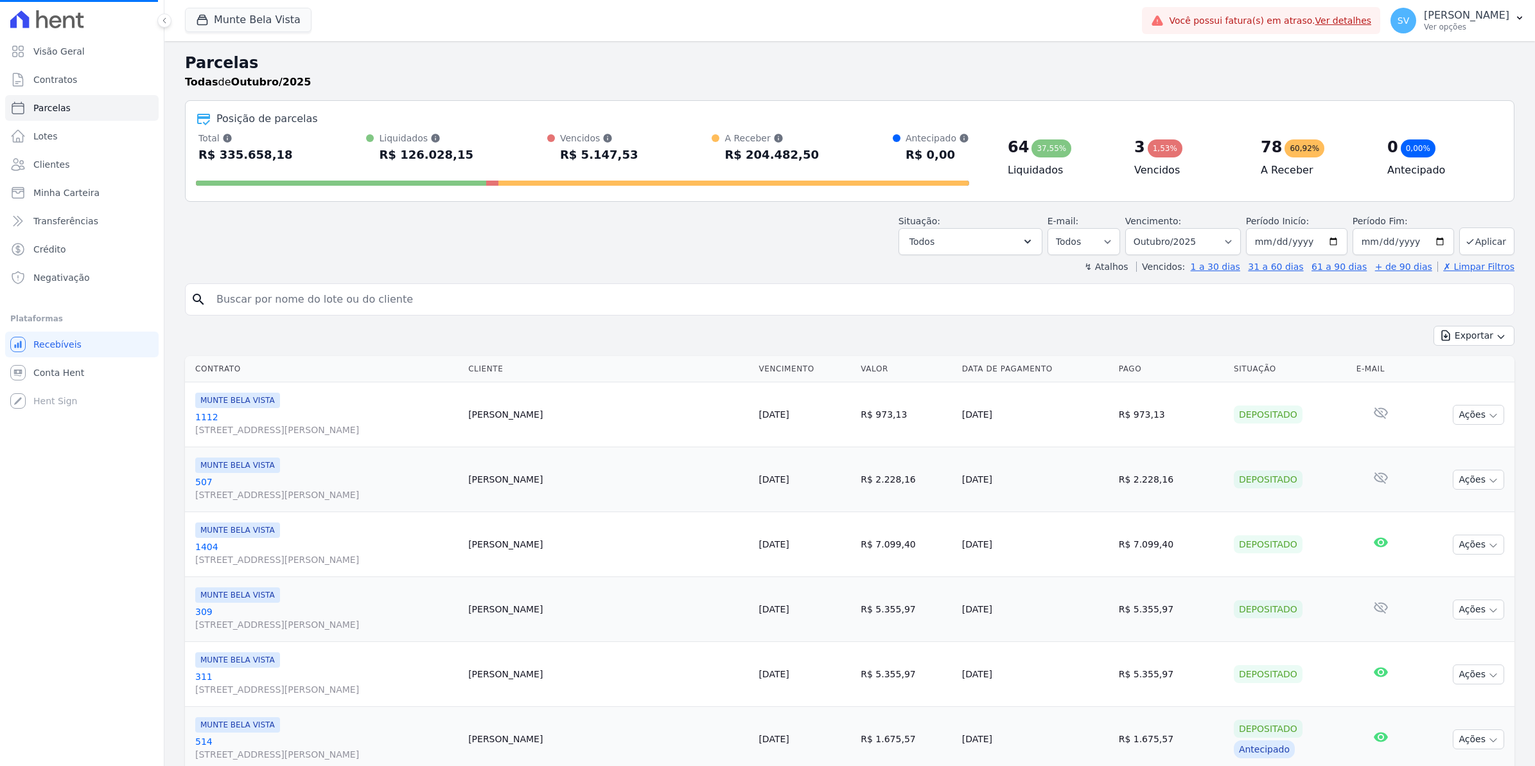
select select
click at [37, 78] on span "Contratos" at bounding box center [55, 79] width 44 height 13
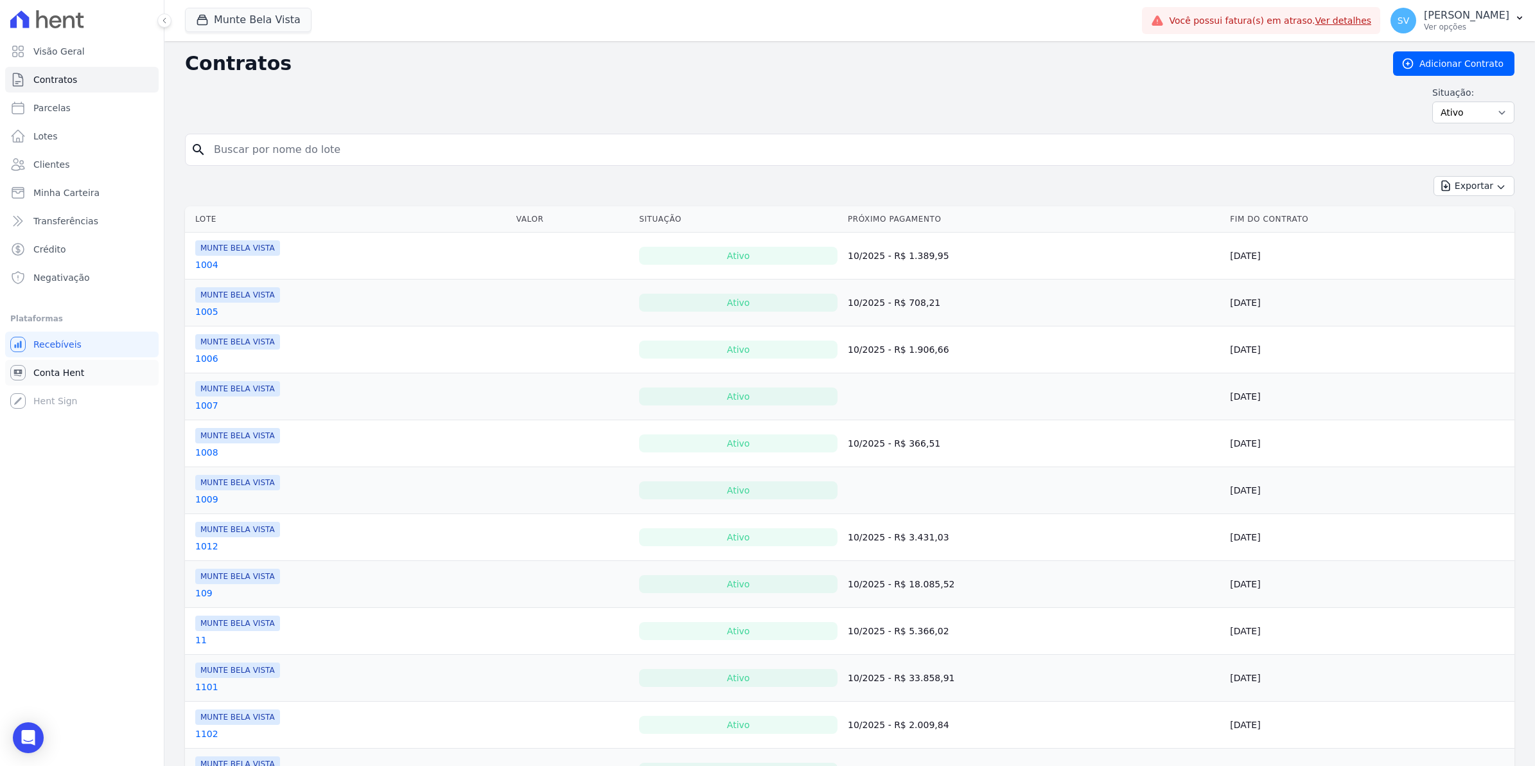
click at [69, 367] on span "Conta Hent" at bounding box center [58, 372] width 51 height 13
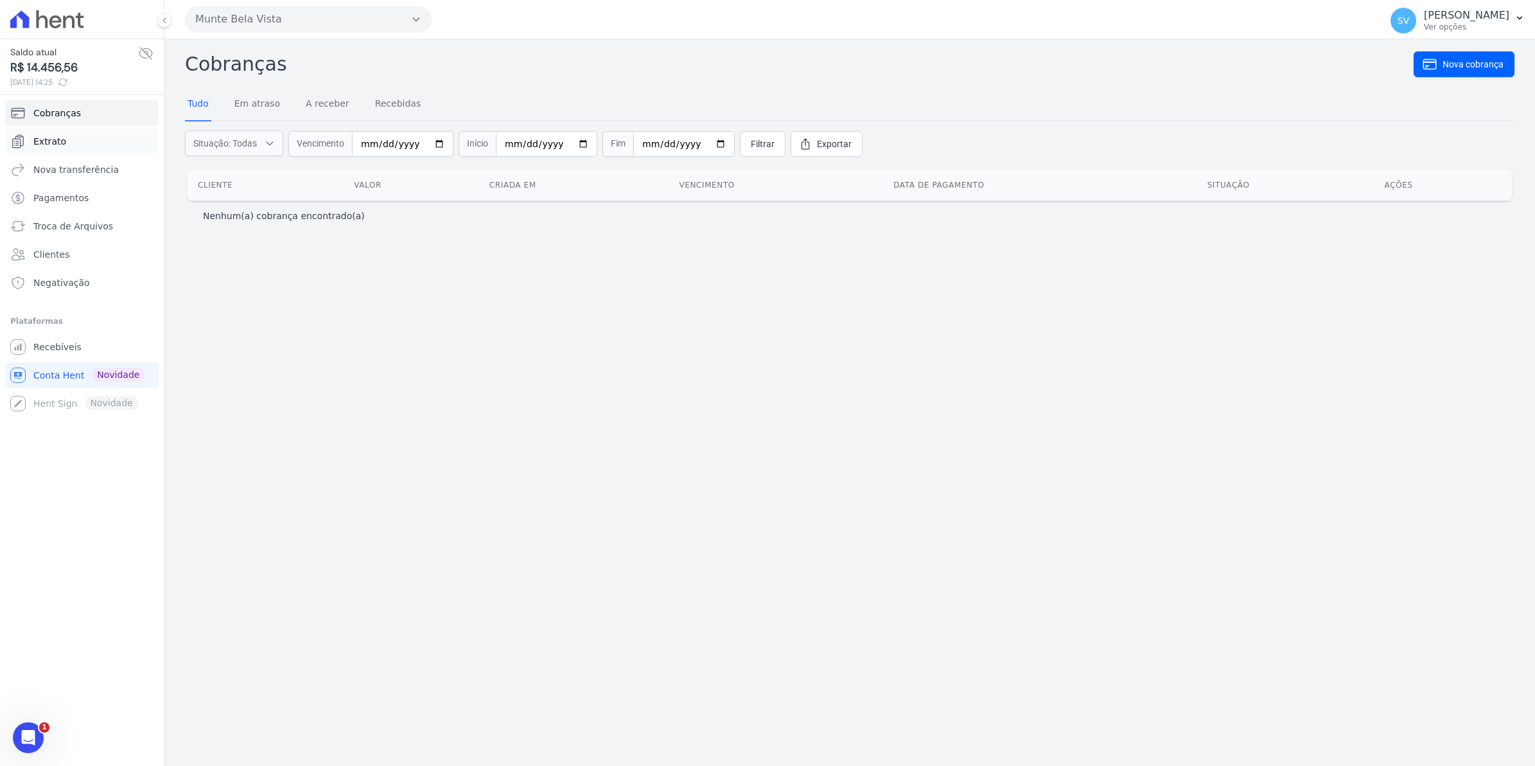
click at [49, 139] on span "Extrato" at bounding box center [49, 141] width 33 height 13
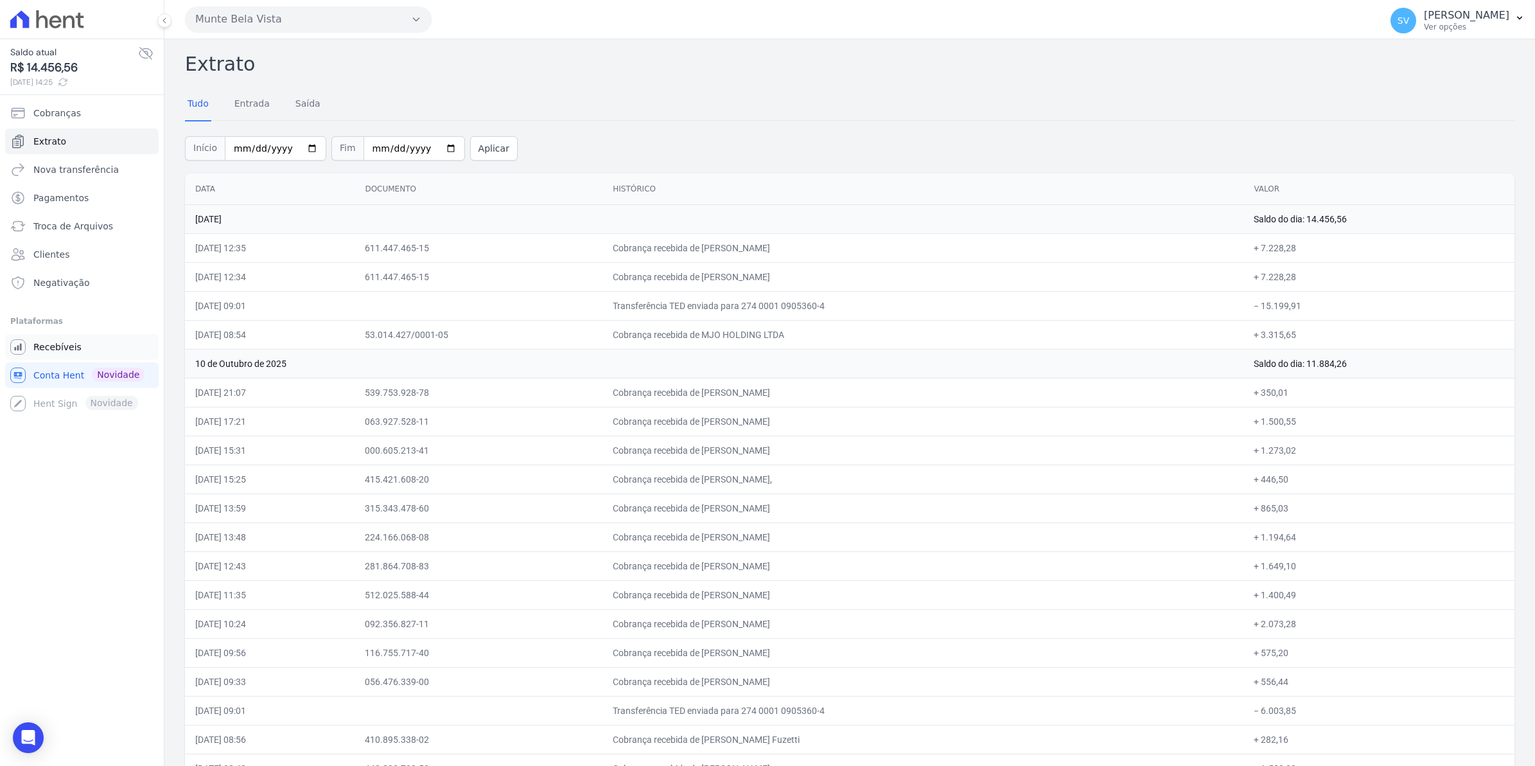
click at [65, 347] on span "Recebíveis" at bounding box center [57, 346] width 48 height 13
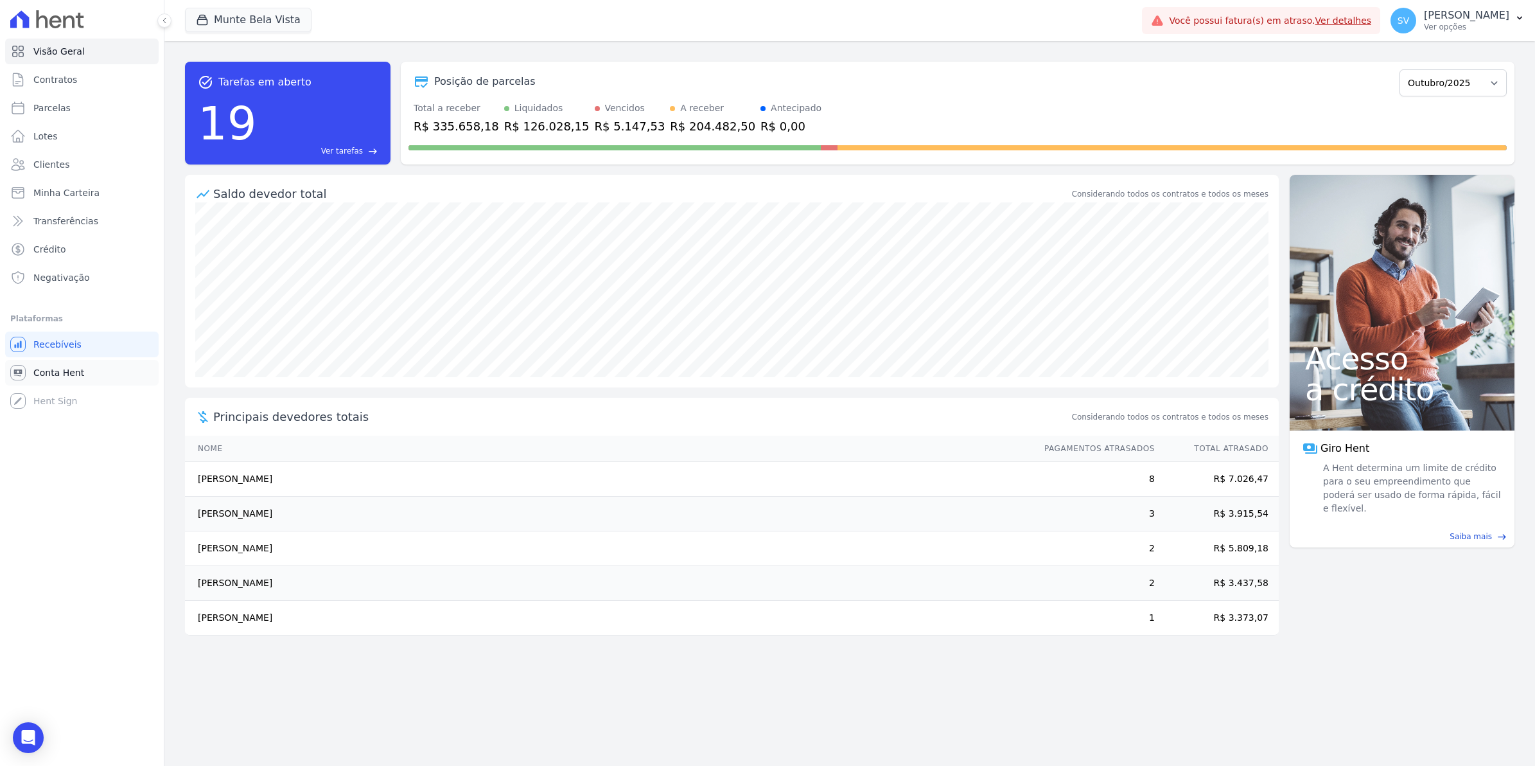
click at [49, 376] on span "Conta Hent" at bounding box center [58, 372] width 51 height 13
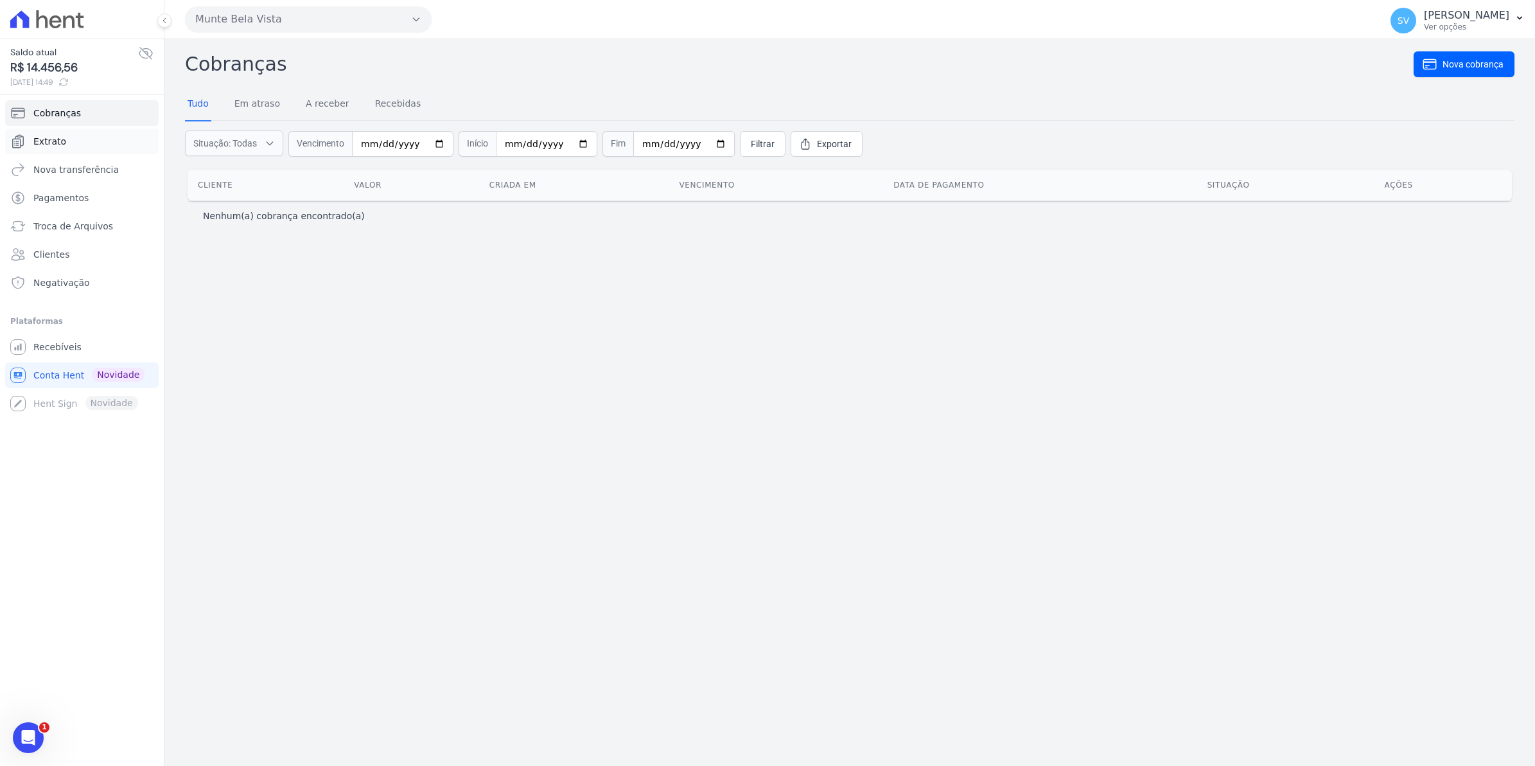
click at [55, 143] on span "Extrato" at bounding box center [49, 141] width 33 height 13
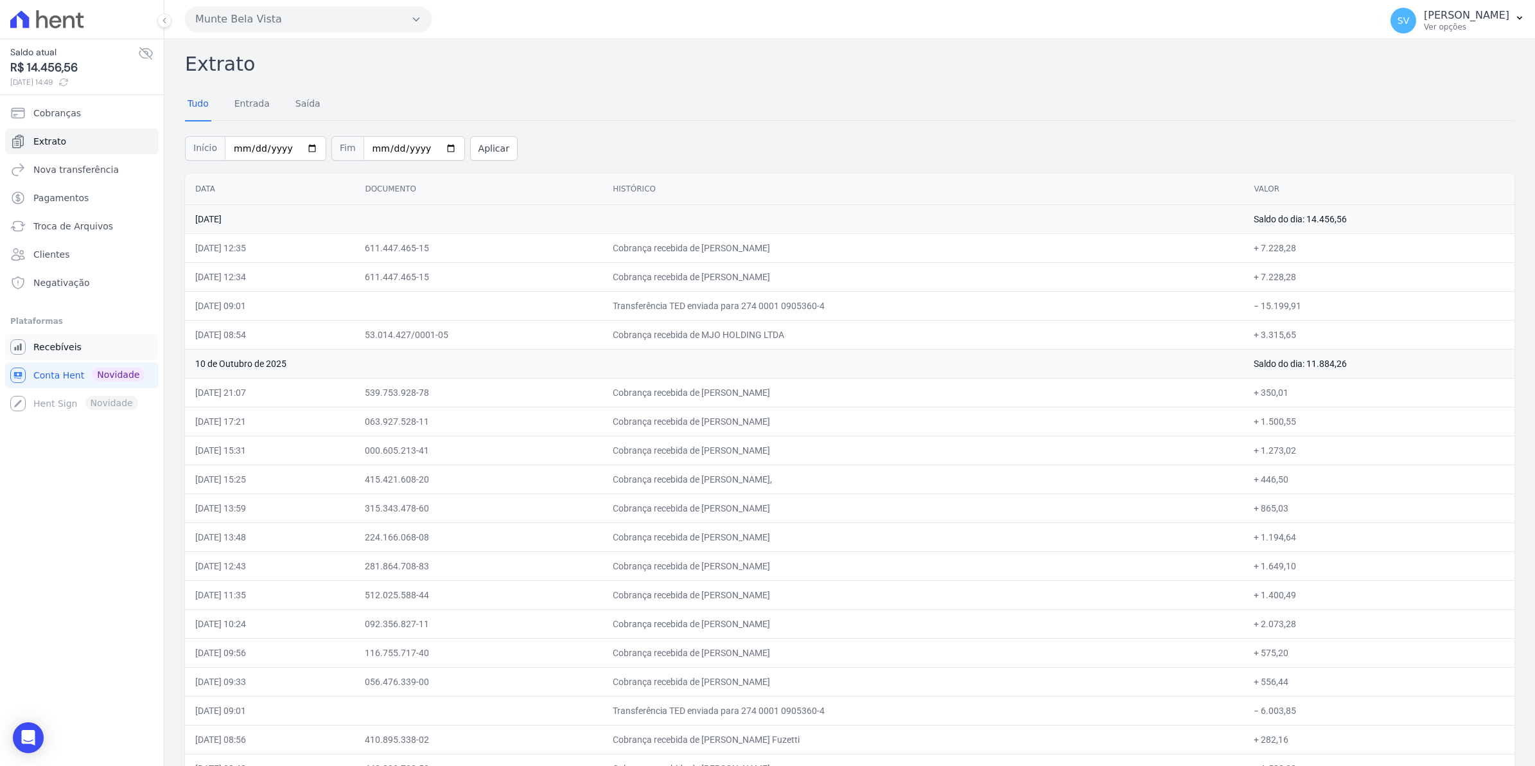
click at [77, 348] on link "Recebíveis" at bounding box center [81, 347] width 153 height 26
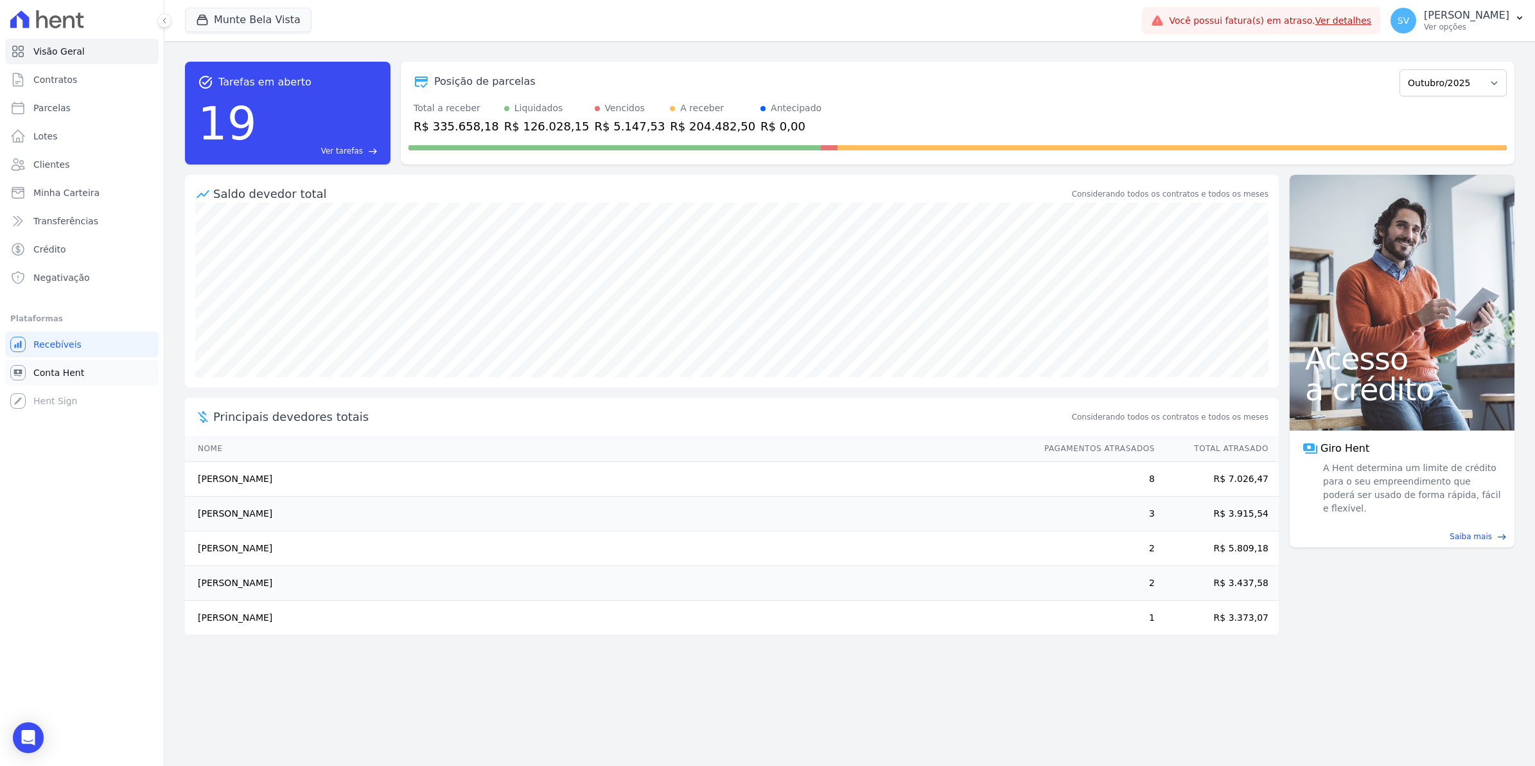
click at [47, 367] on span "Conta Hent" at bounding box center [58, 372] width 51 height 13
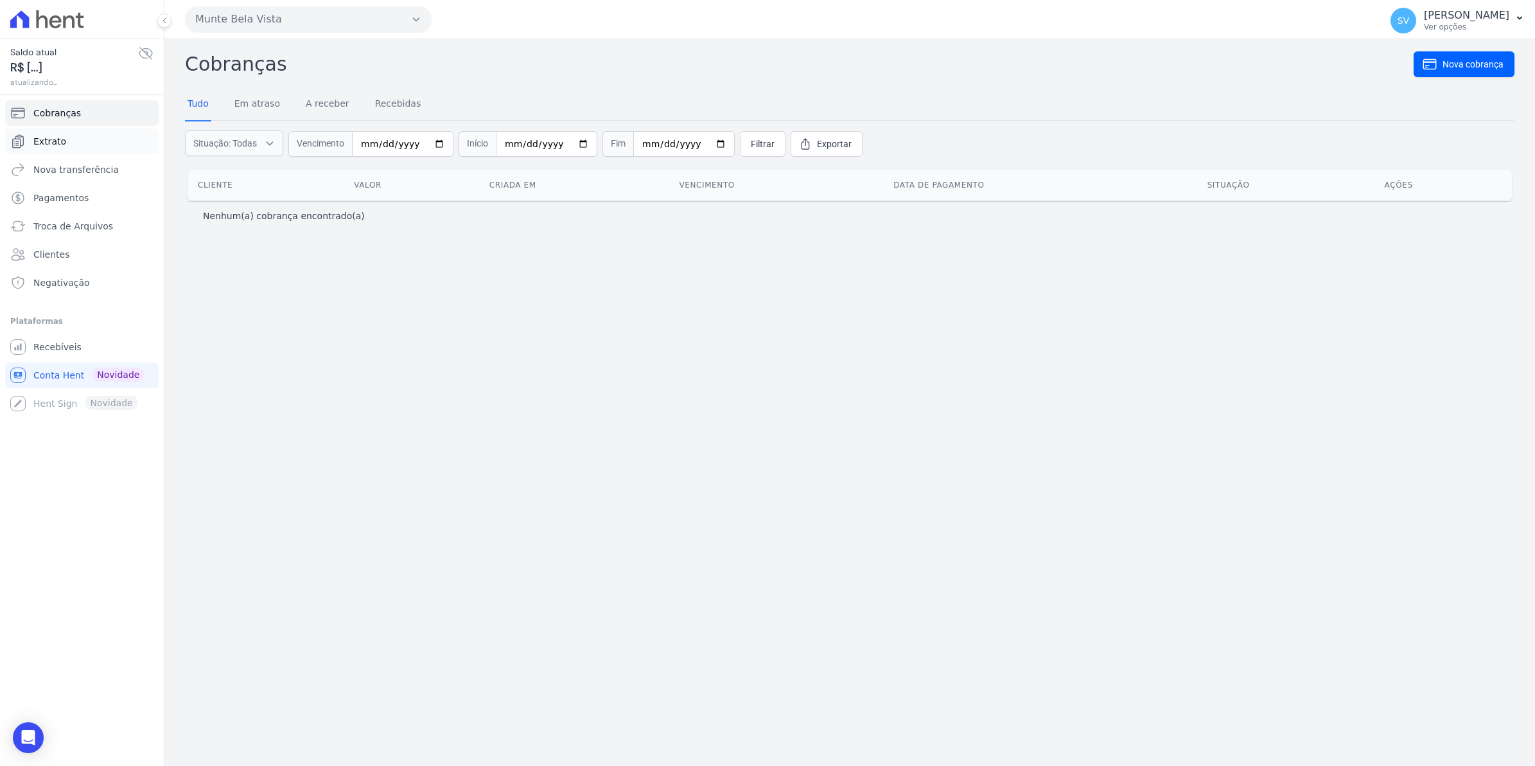
click at [60, 143] on span "Extrato" at bounding box center [49, 141] width 33 height 13
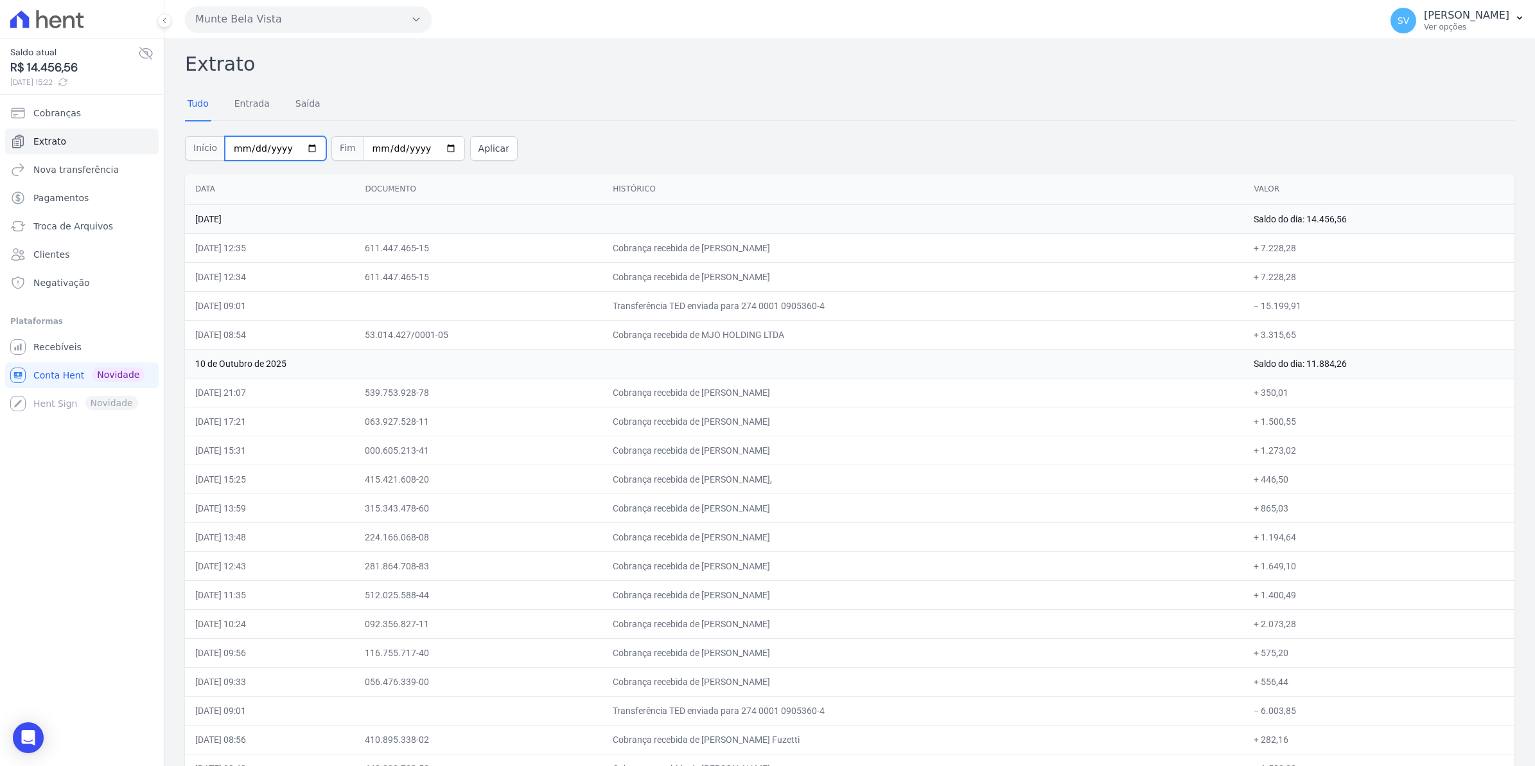
click at [302, 143] on input "[DATE]" at bounding box center [275, 148] width 101 height 24
type input "[DATE]"
click at [478, 152] on button "Aplicar" at bounding box center [494, 148] width 48 height 24
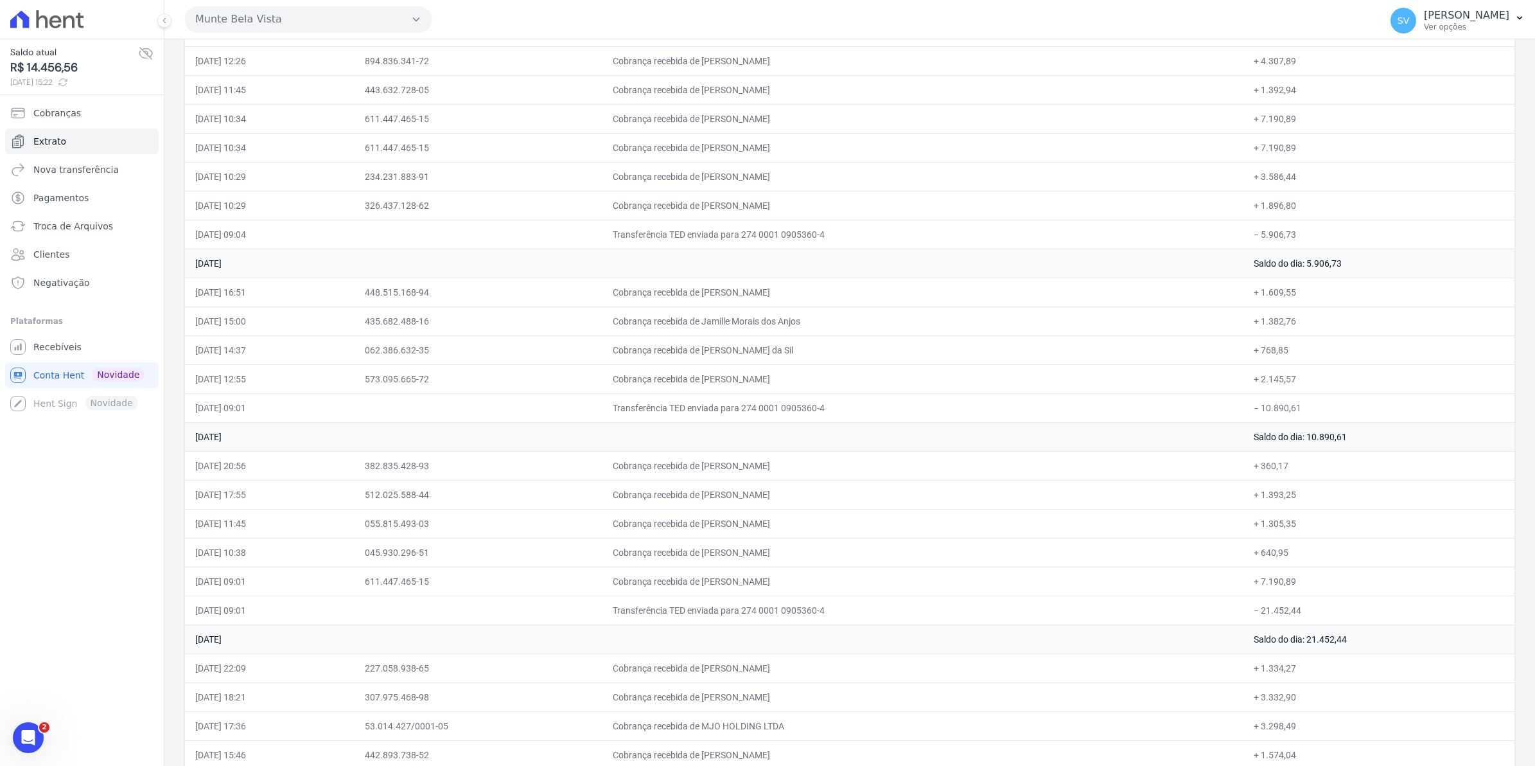
scroll to position [4656, 0]
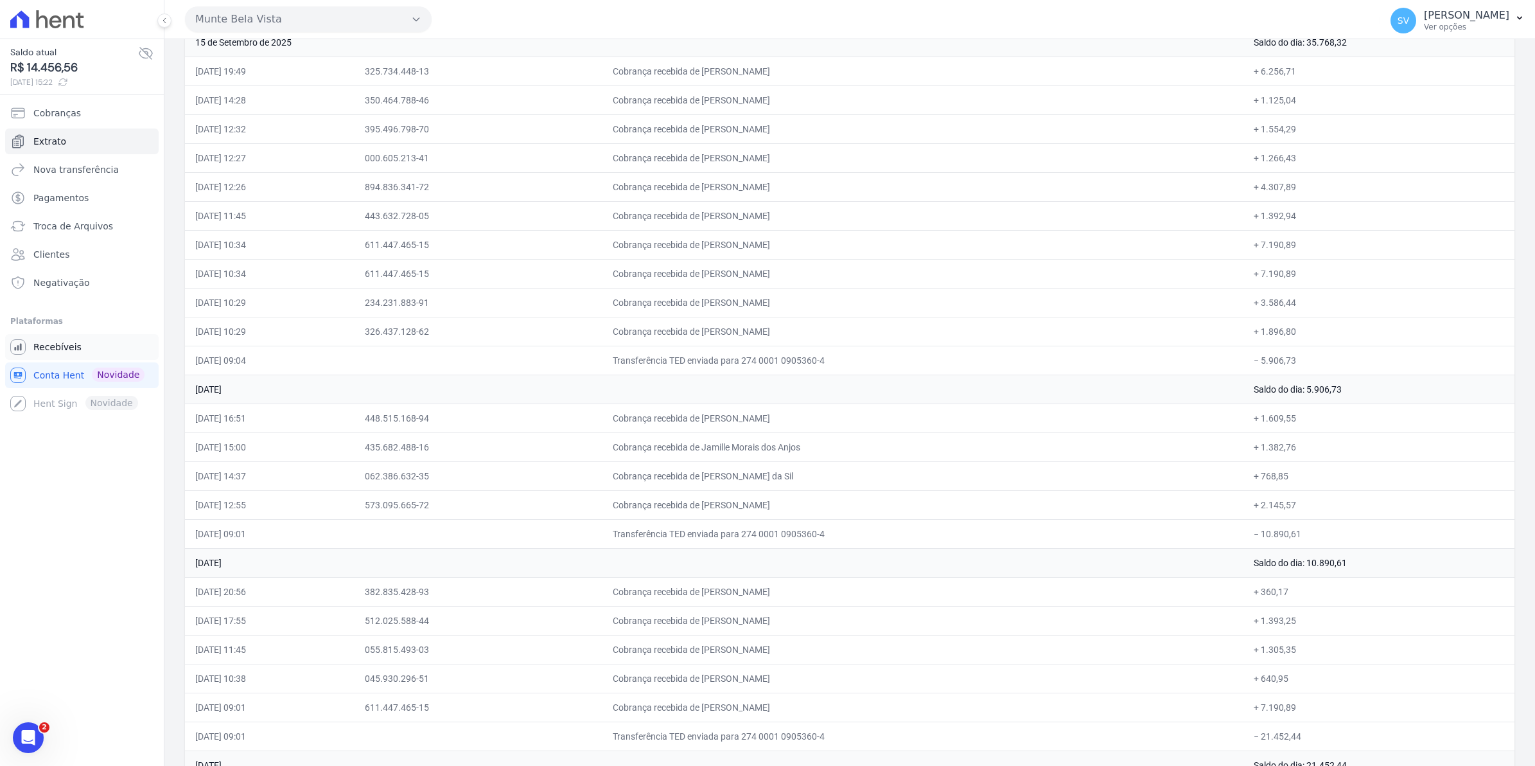
click at [66, 344] on span "Recebíveis" at bounding box center [57, 346] width 48 height 13
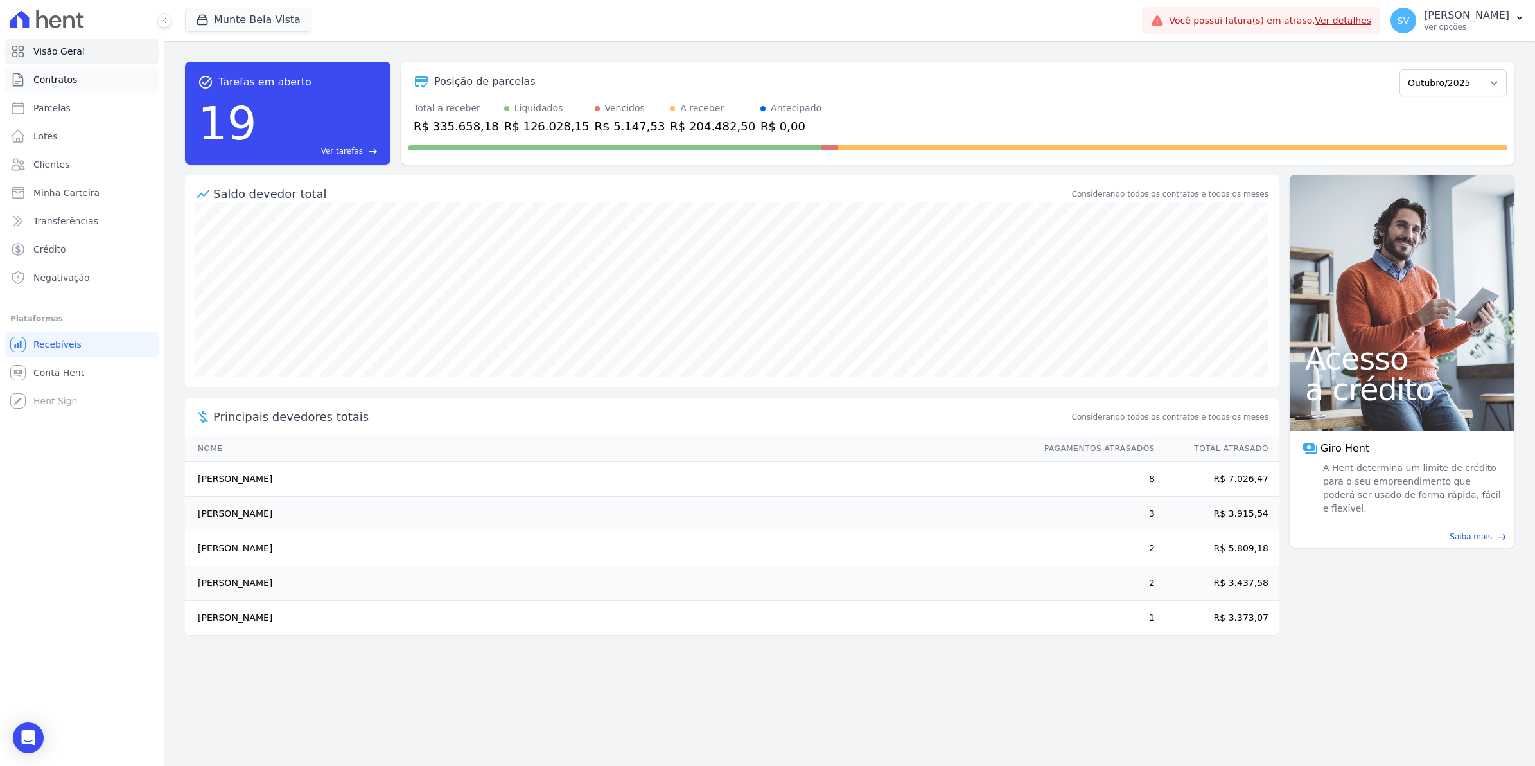
click at [52, 85] on span "Contratos" at bounding box center [55, 79] width 44 height 13
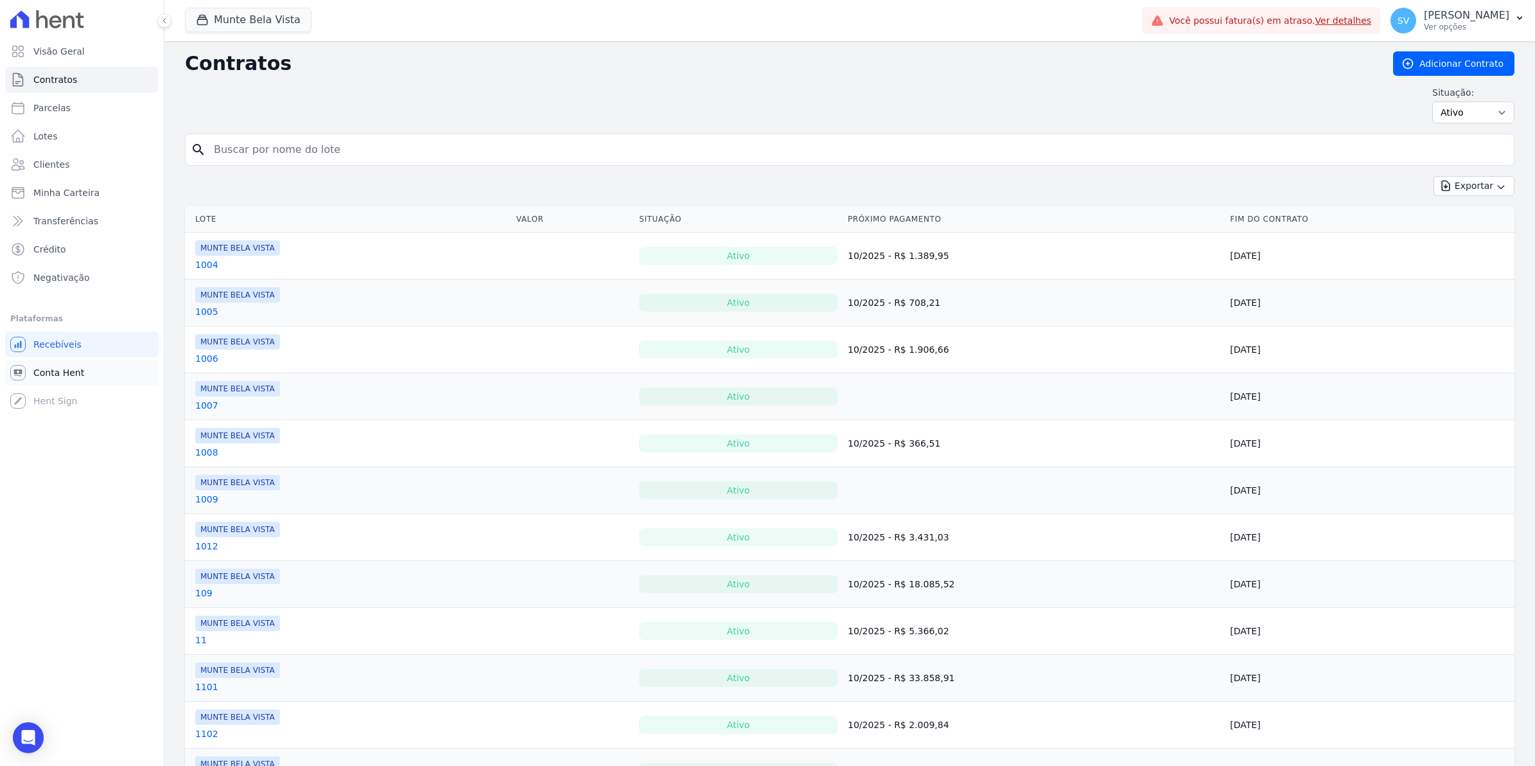
click at [50, 377] on span "Conta Hent" at bounding box center [58, 372] width 51 height 13
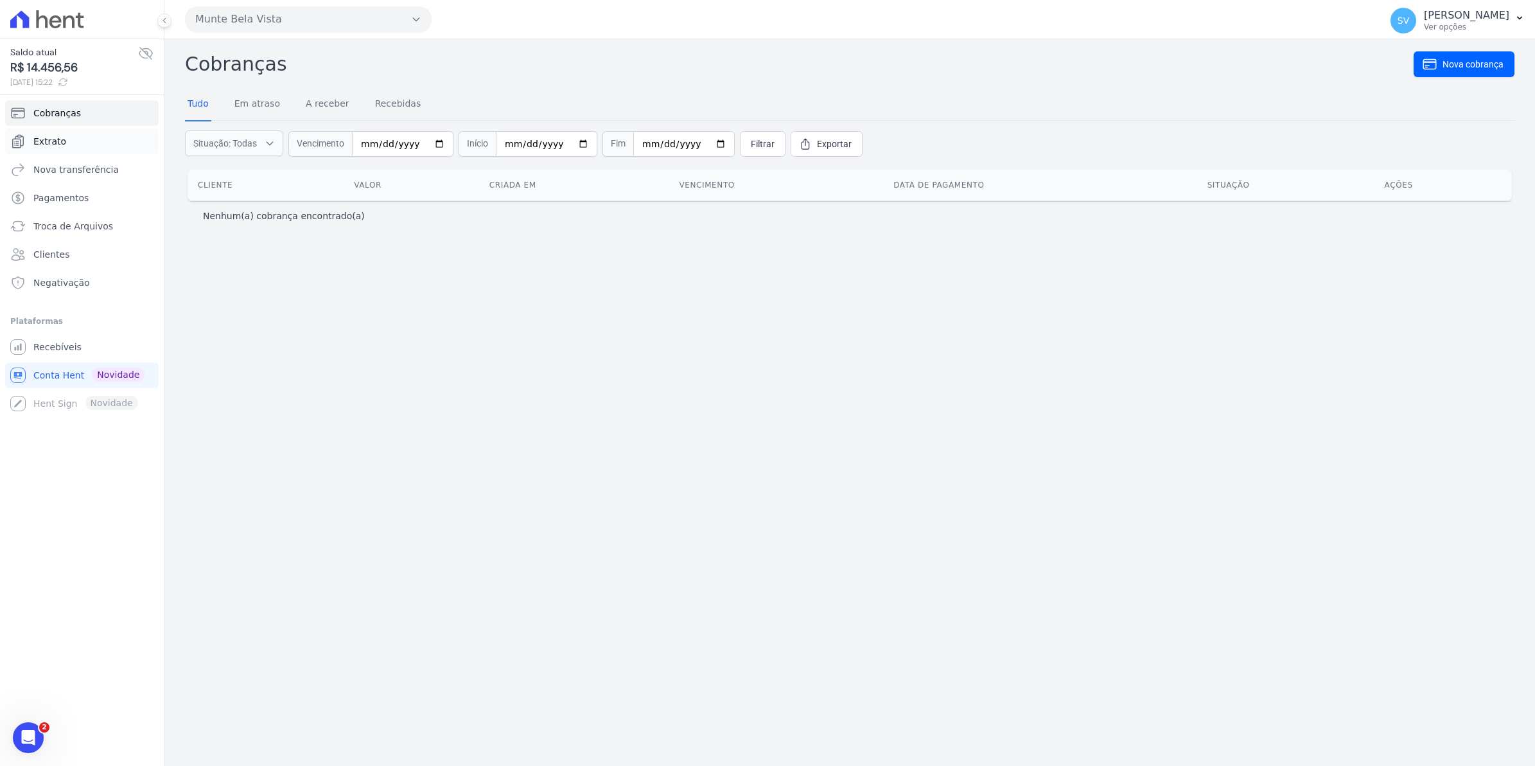
click at [49, 138] on span "Extrato" at bounding box center [49, 141] width 33 height 13
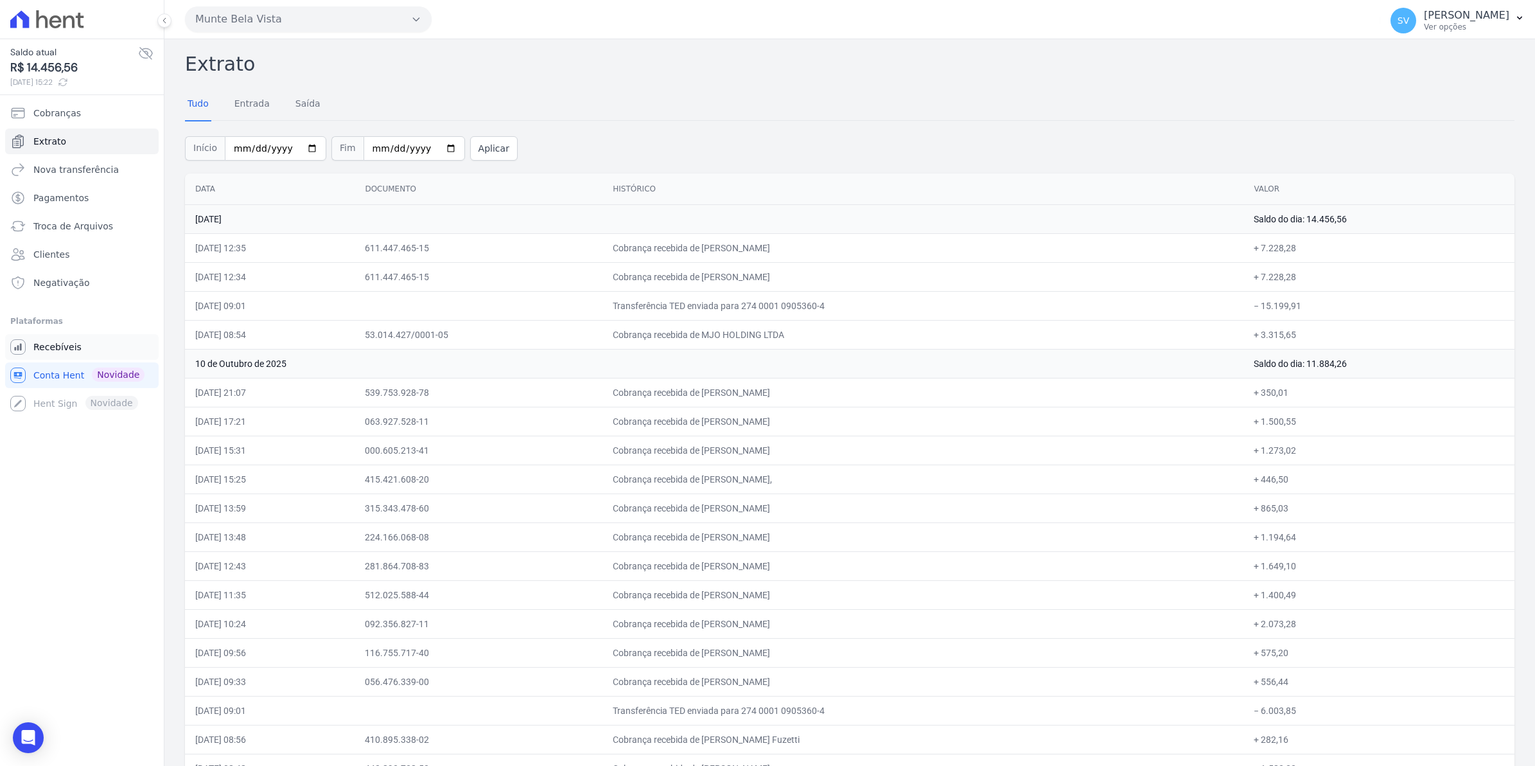
click at [63, 354] on link "Recebíveis" at bounding box center [81, 347] width 153 height 26
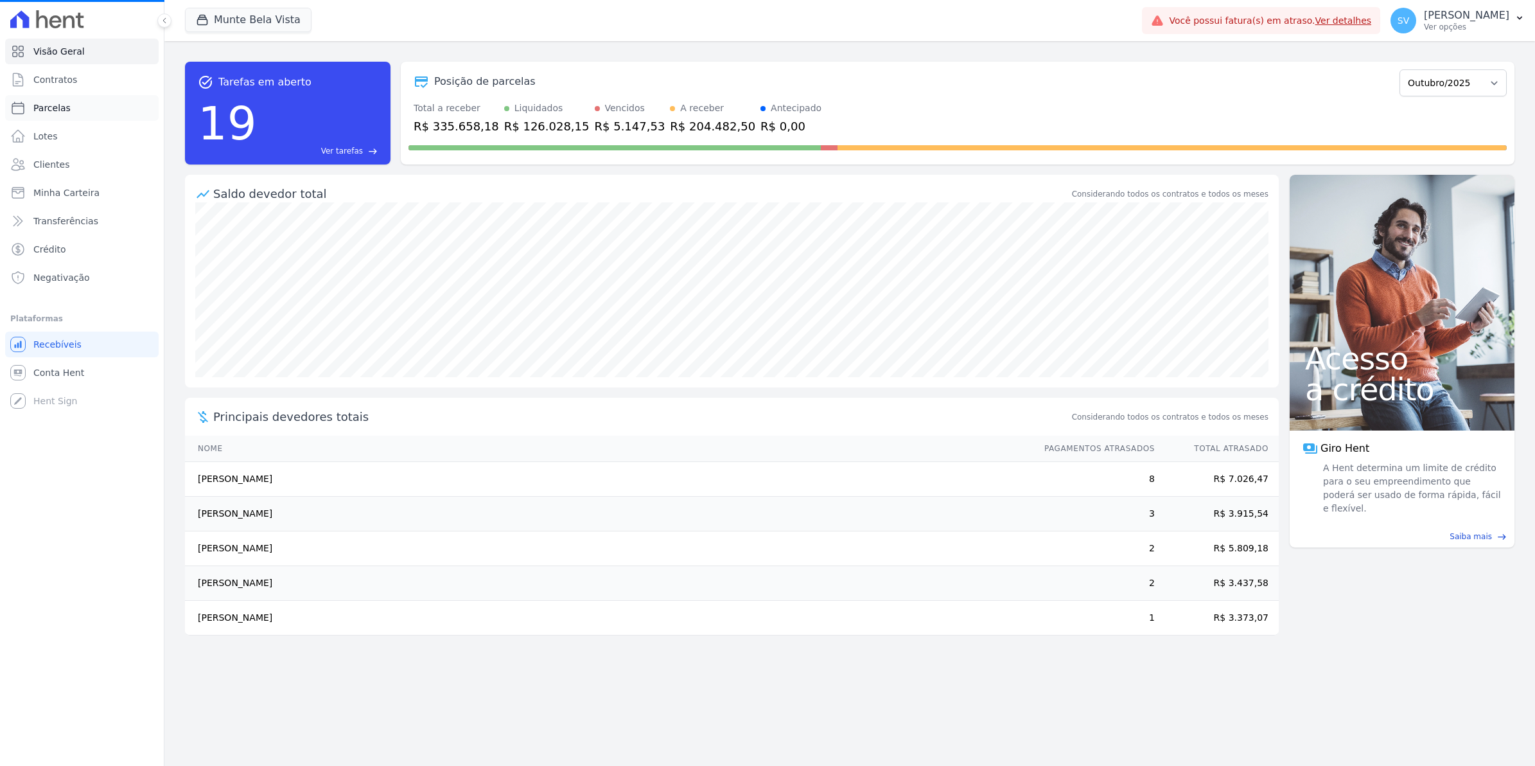
click at [61, 109] on span "Parcelas" at bounding box center [51, 107] width 37 height 13
select select
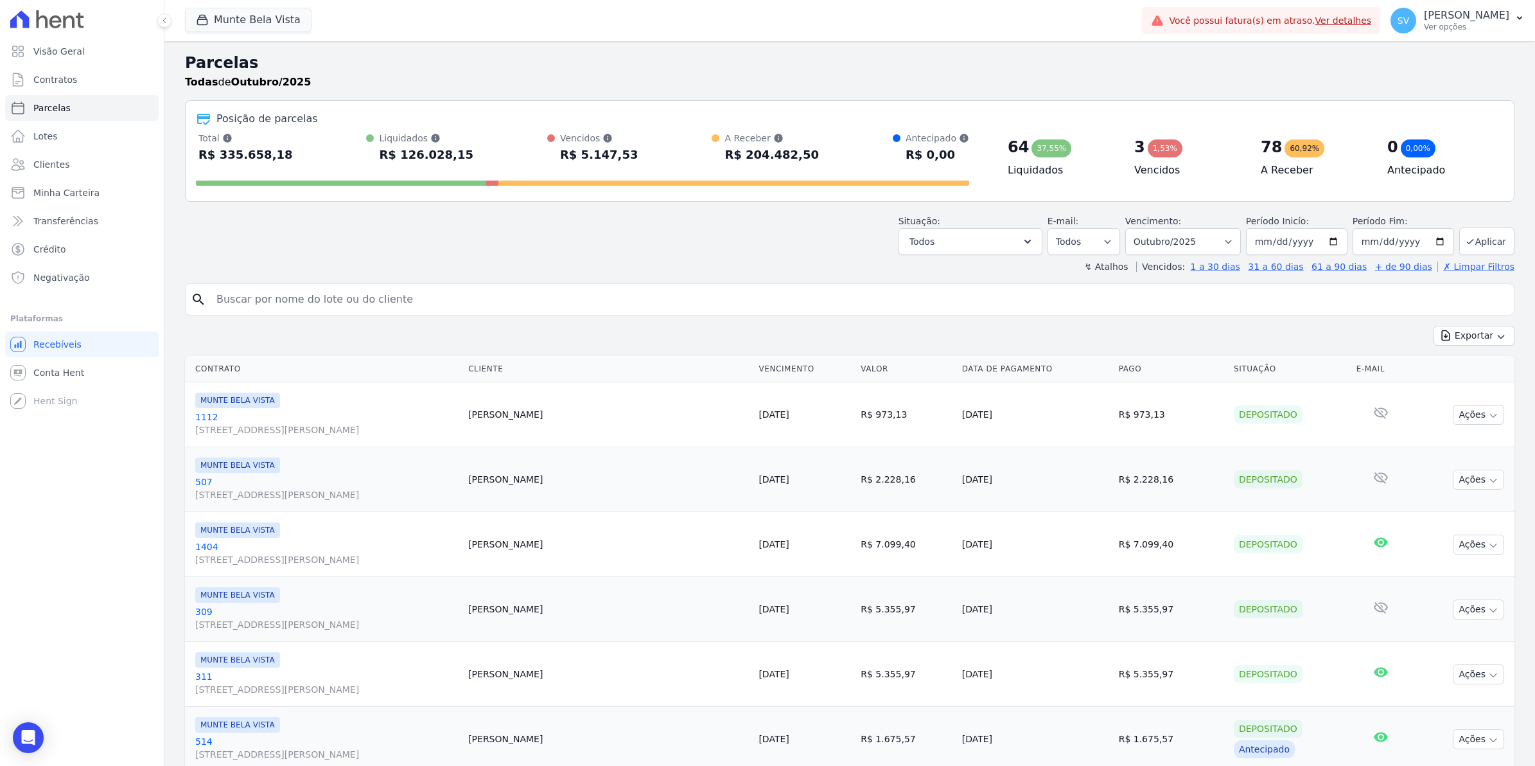
click at [280, 297] on input "search" at bounding box center [859, 299] width 1300 height 26
type input "giovanna"
select select
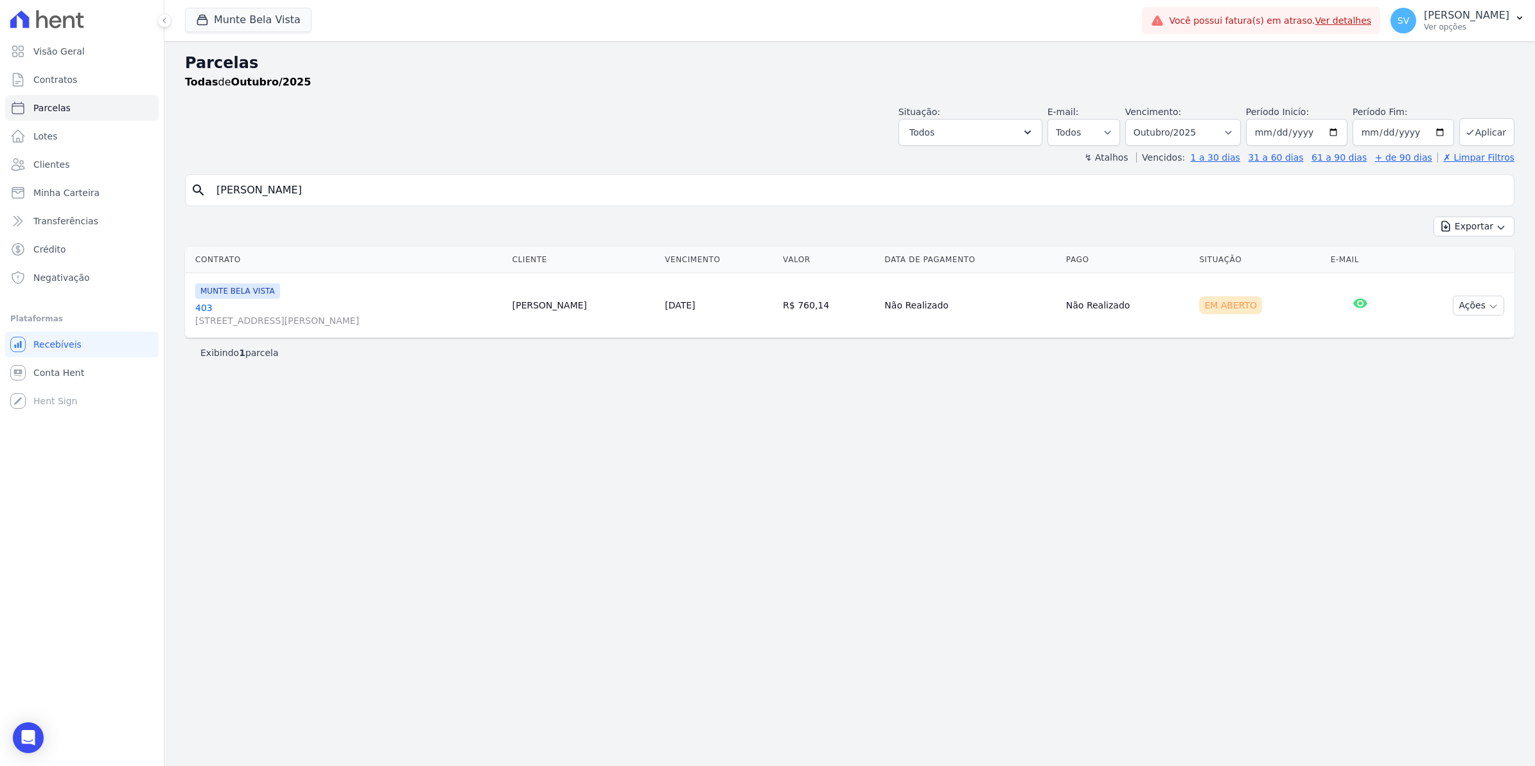
click at [198, 309] on link "403 Avenida Brigadeiro Faria Lima, 1306, 4 andar, Pinheiros" at bounding box center [348, 314] width 306 height 26
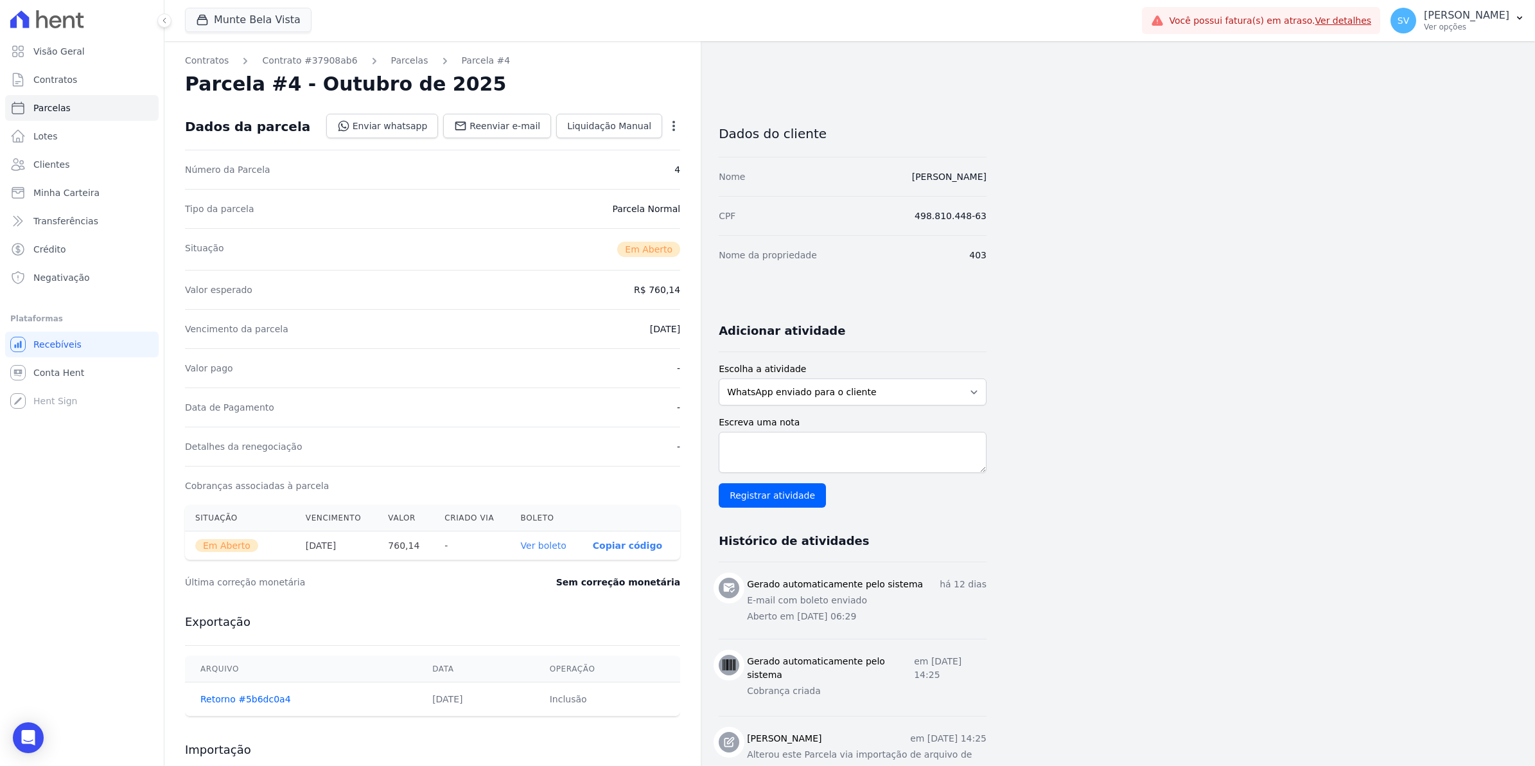
select select
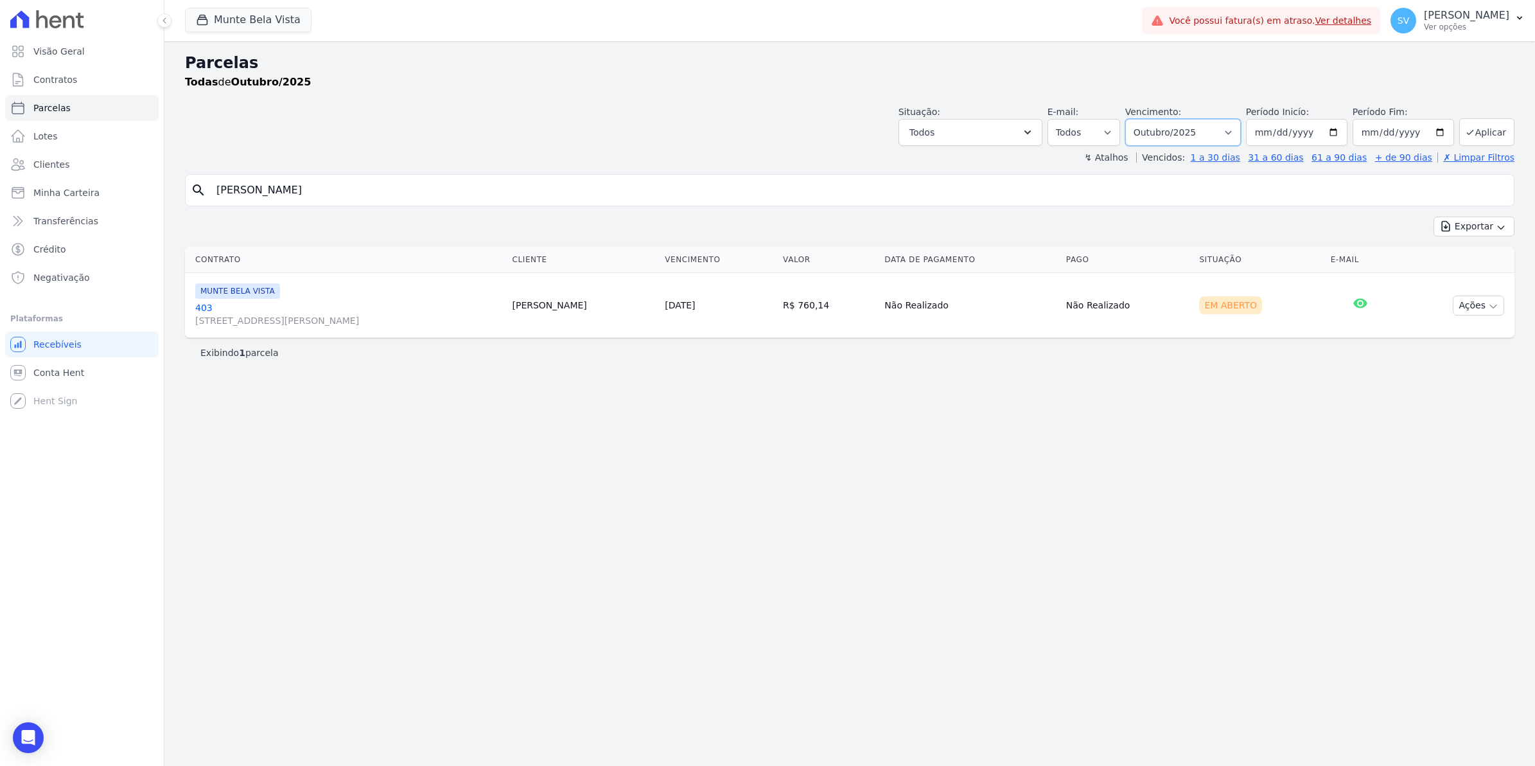
click at [1234, 129] on select "Filtrar por período ──────── Todos os meses Janeiro/2024 Fevereiro/2024 Março/2…" at bounding box center [1183, 132] width 116 height 27
select select "09/2025"
click at [1141, 119] on select "Filtrar por período ──────── Todos os meses Janeiro/2024 Fevereiro/2024 Março/2…" at bounding box center [1183, 132] width 116 height 27
select select
click at [56, 89] on link "Contratos" at bounding box center [81, 80] width 153 height 26
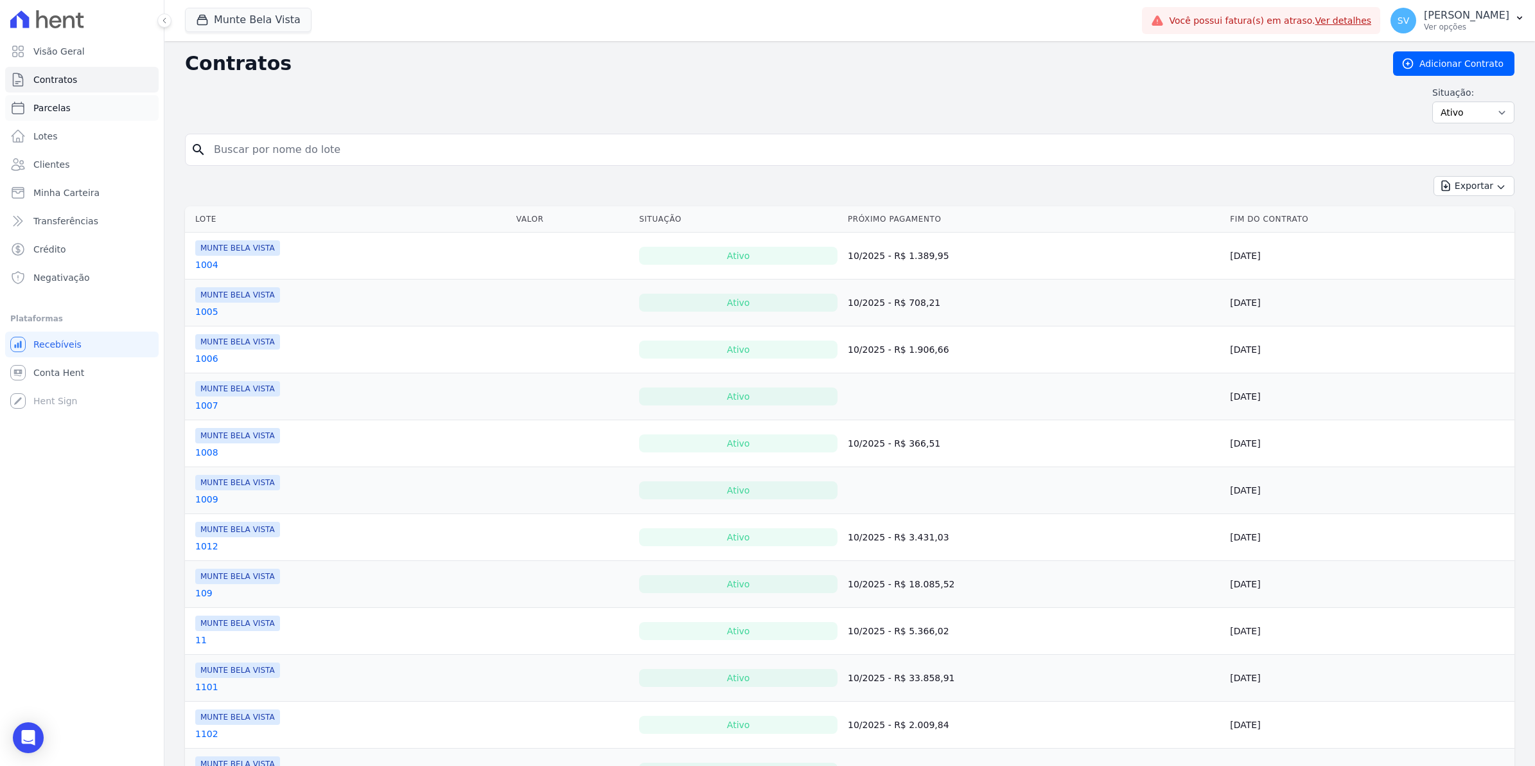
click at [49, 110] on span "Parcelas" at bounding box center [51, 107] width 37 height 13
select select
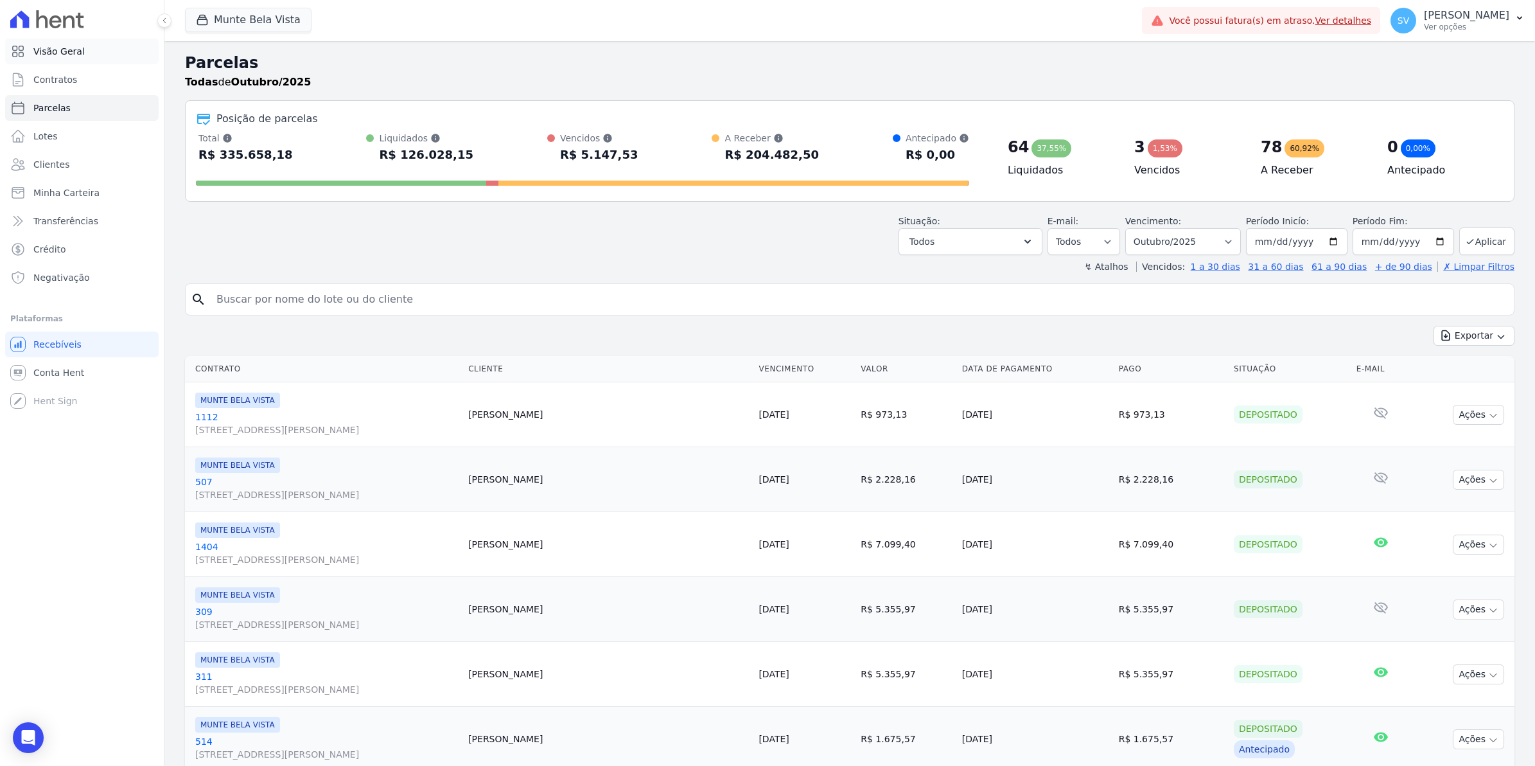
click at [63, 55] on span "Visão Geral" at bounding box center [58, 51] width 51 height 13
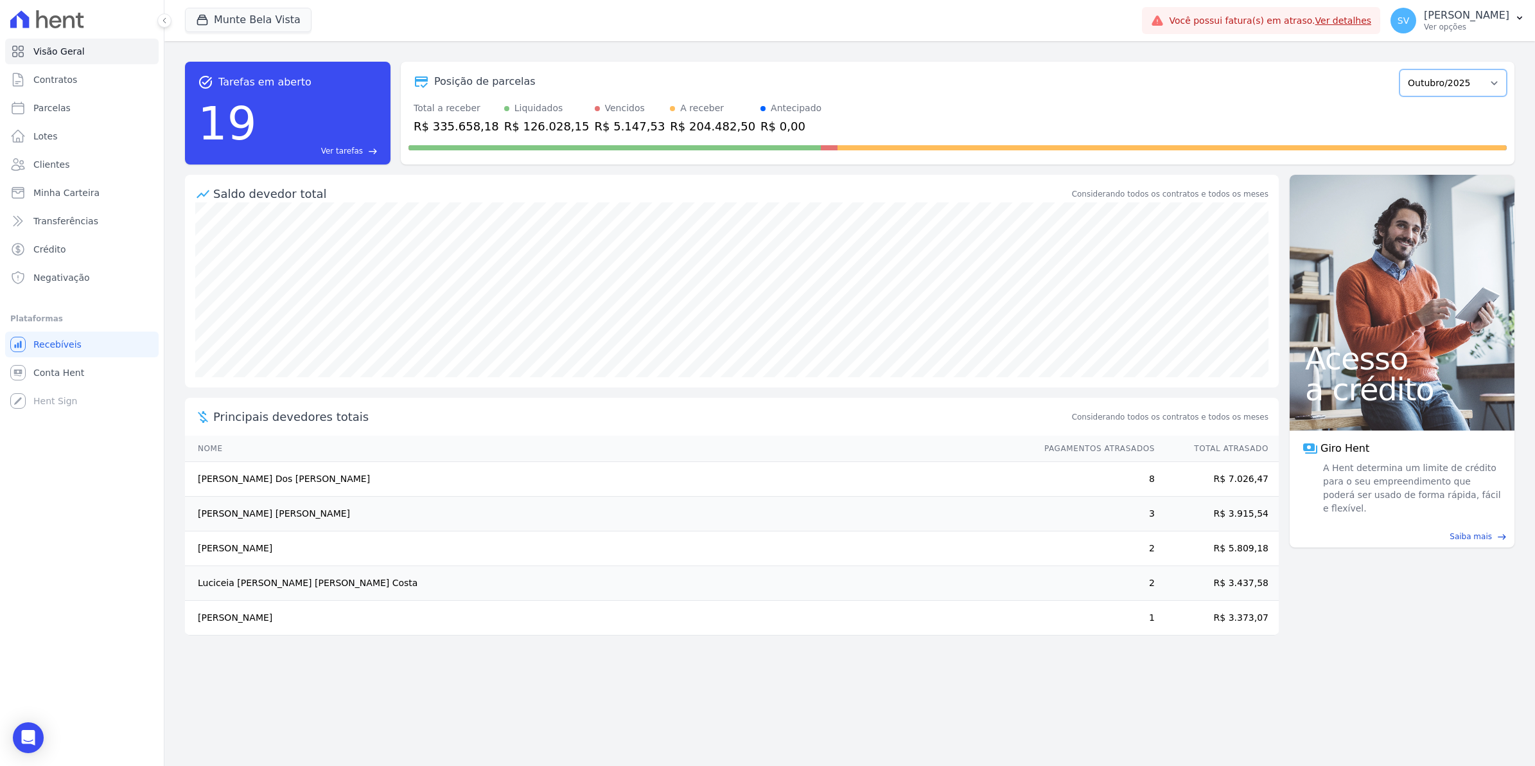
click at [1498, 78] on select "Janeiro/2024 Fevereiro/2024 Março/2024 Abril/2024 Maio/2024 Junho/2024 Julho/20…" at bounding box center [1452, 82] width 107 height 27
select select "09/2025"
click at [1406, 69] on select "Janeiro/2024 Fevereiro/2024 Março/2024 Abril/2024 Maio/2024 Junho/2024 Julho/20…" at bounding box center [1452, 82] width 107 height 27
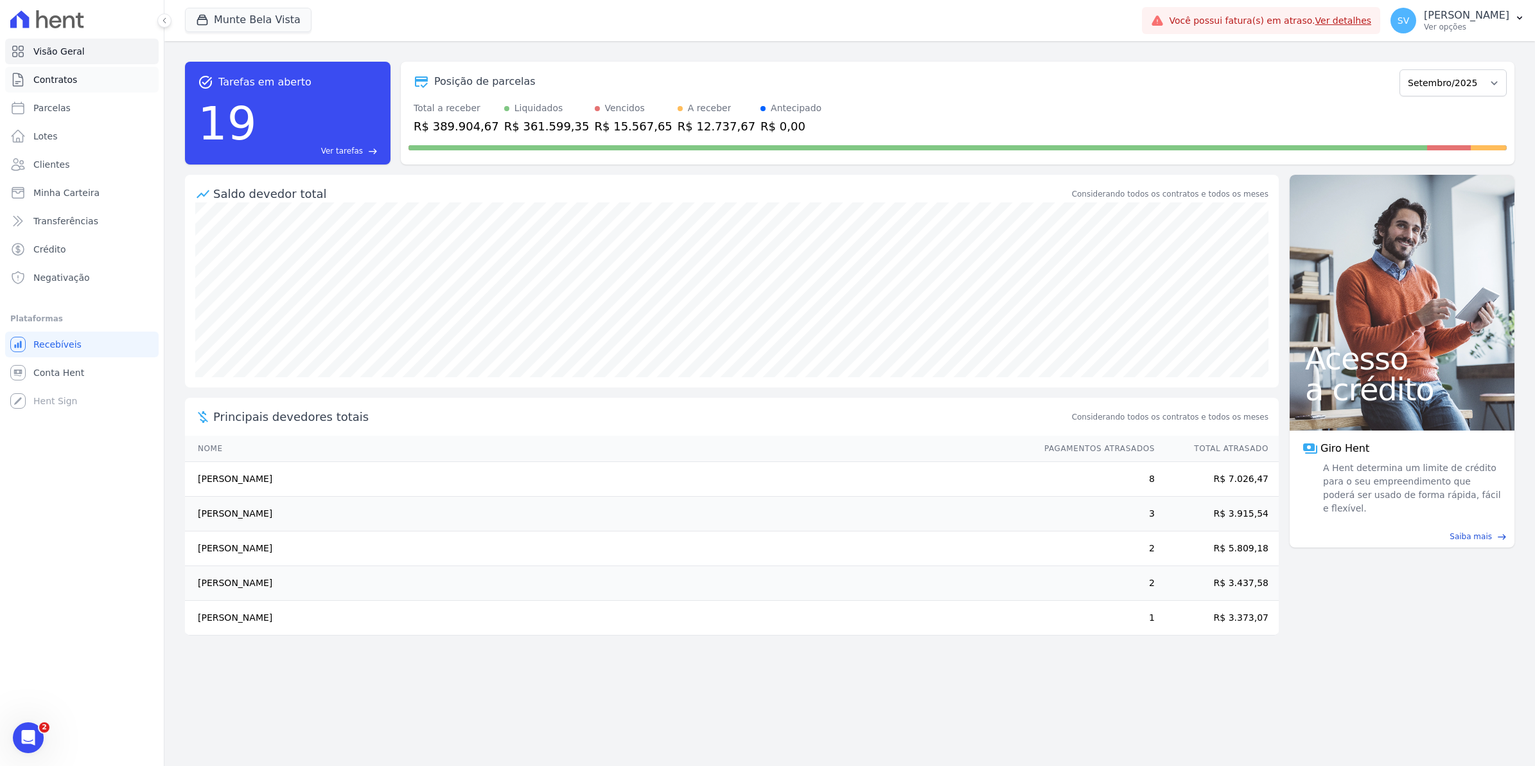
click at [50, 73] on span "Contratos" at bounding box center [55, 79] width 44 height 13
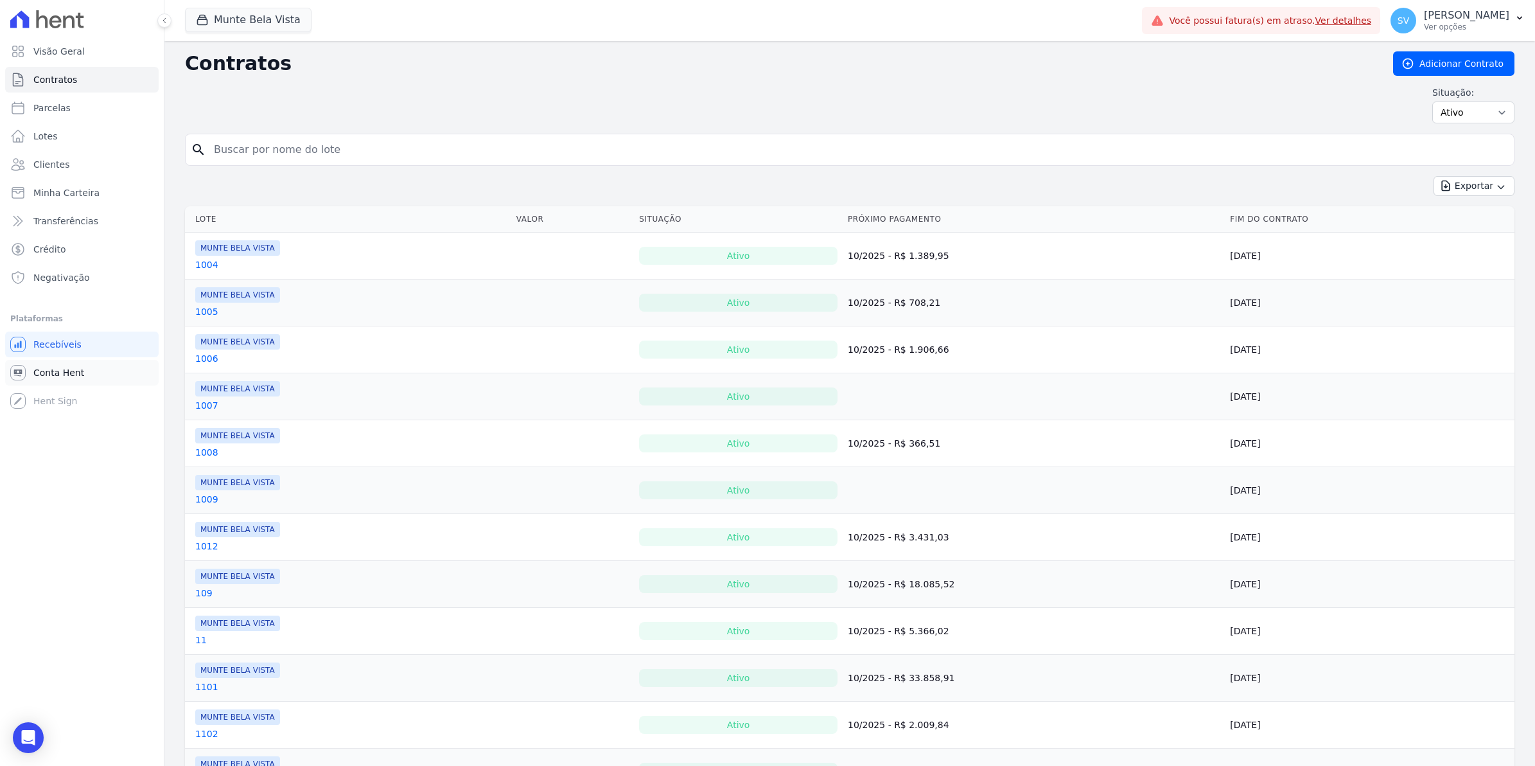
click at [35, 371] on span "Conta Hent" at bounding box center [58, 372] width 51 height 13
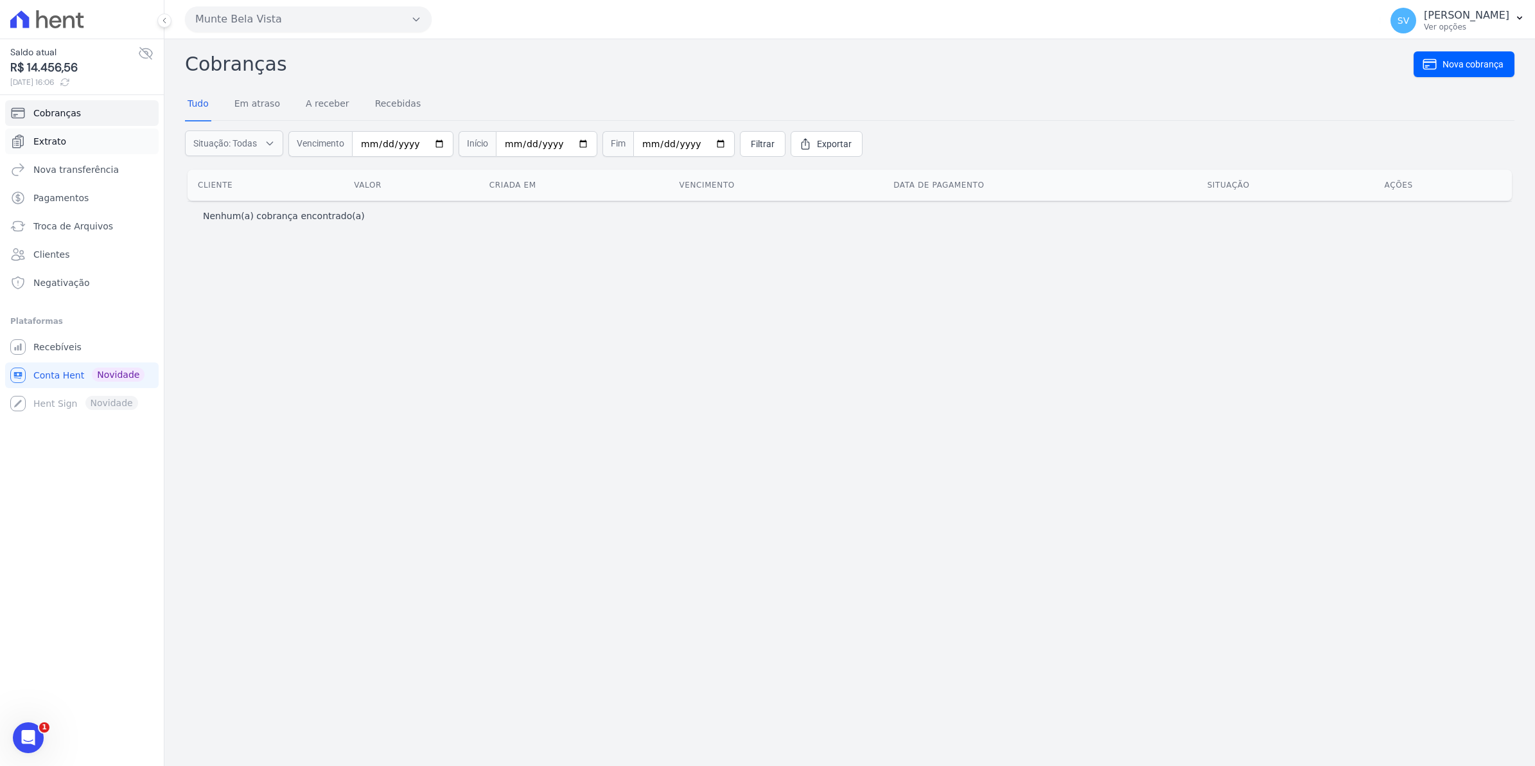
click at [40, 137] on span "Extrato" at bounding box center [49, 141] width 33 height 13
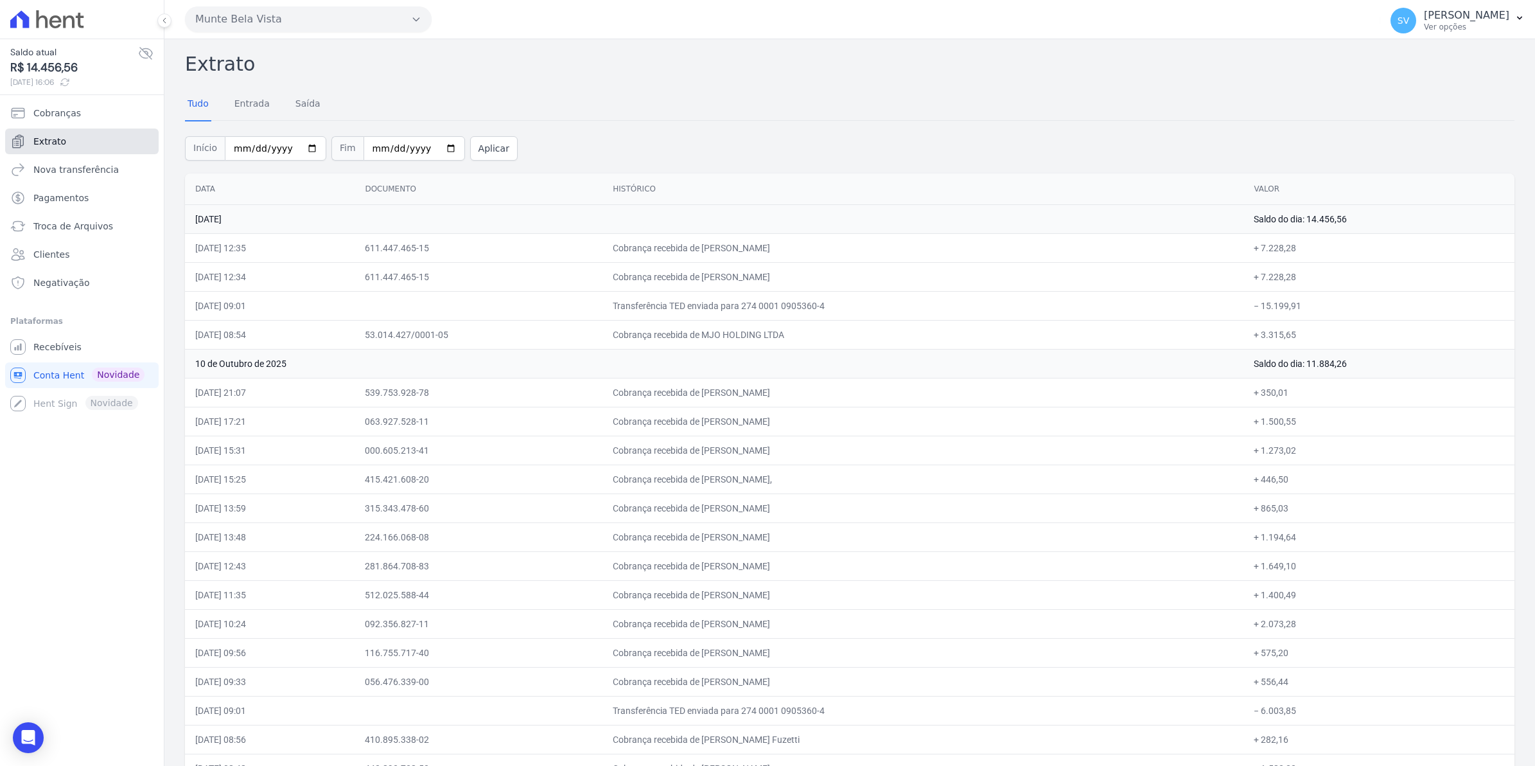
click at [58, 136] on span "Extrato" at bounding box center [49, 141] width 33 height 13
click at [68, 109] on span "Cobranças" at bounding box center [57, 113] width 48 height 13
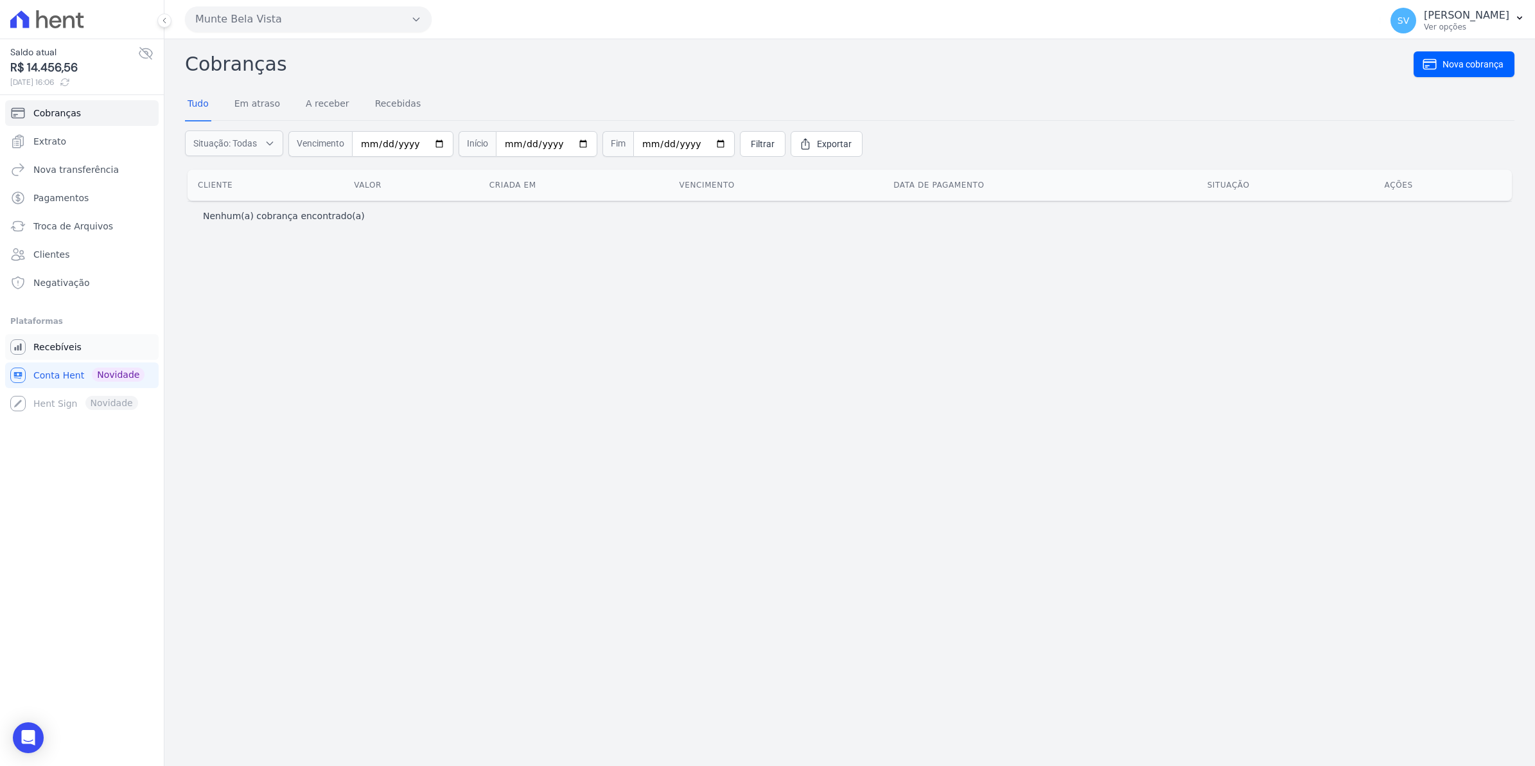
click at [26, 346] on link "Recebíveis" at bounding box center [81, 347] width 153 height 26
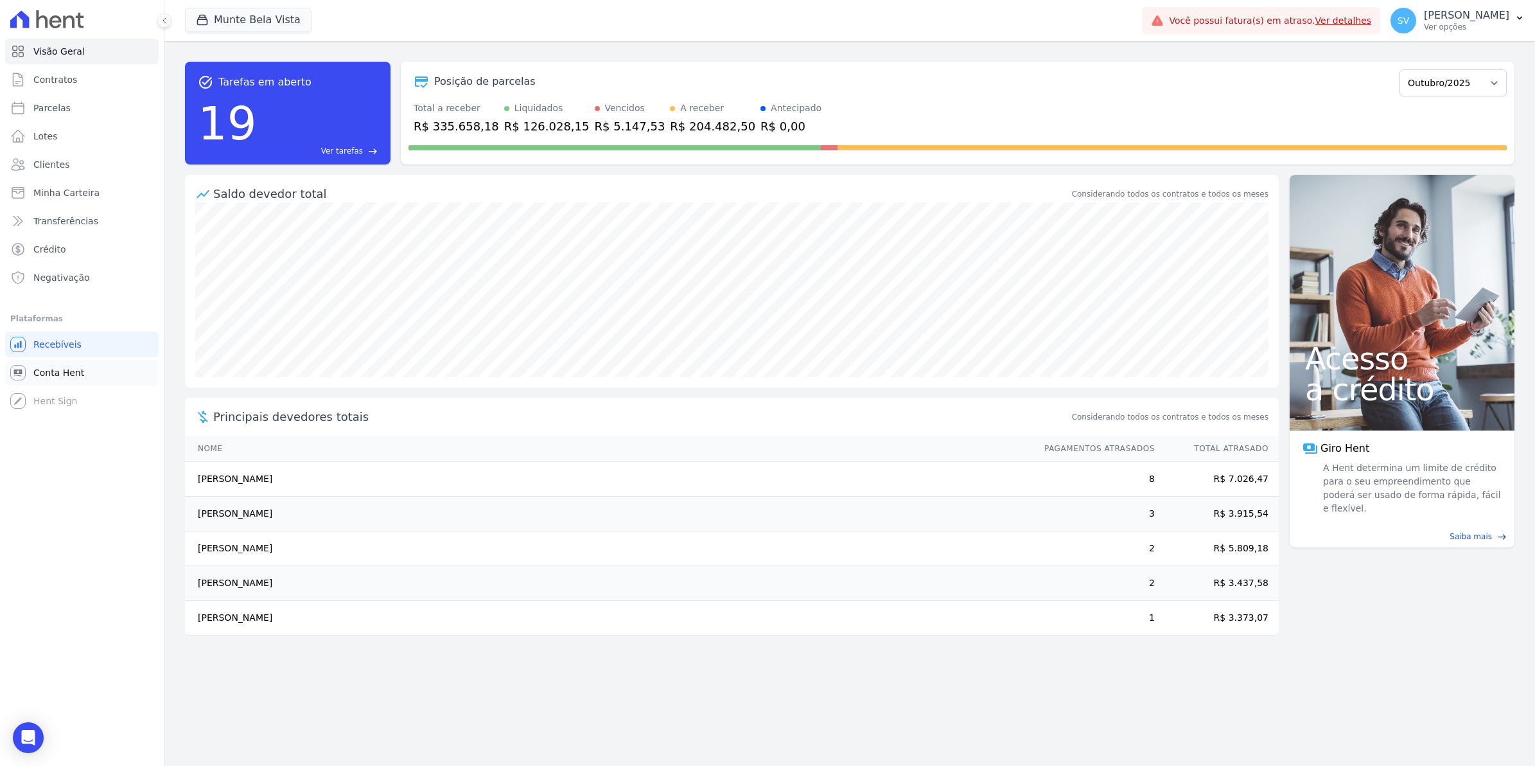
click at [21, 365] on icon at bounding box center [17, 372] width 15 height 15
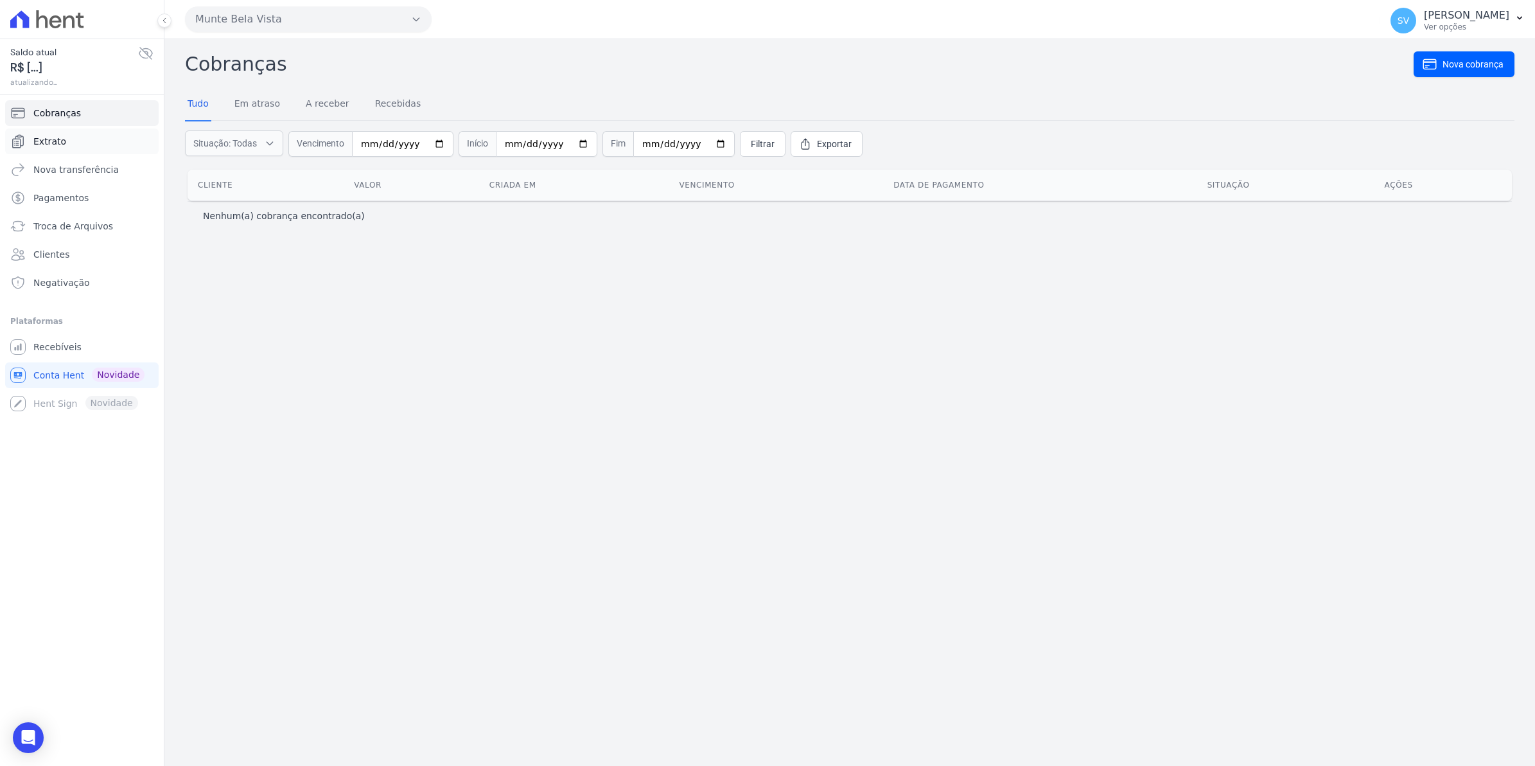
click at [65, 141] on link "Extrato" at bounding box center [81, 141] width 153 height 26
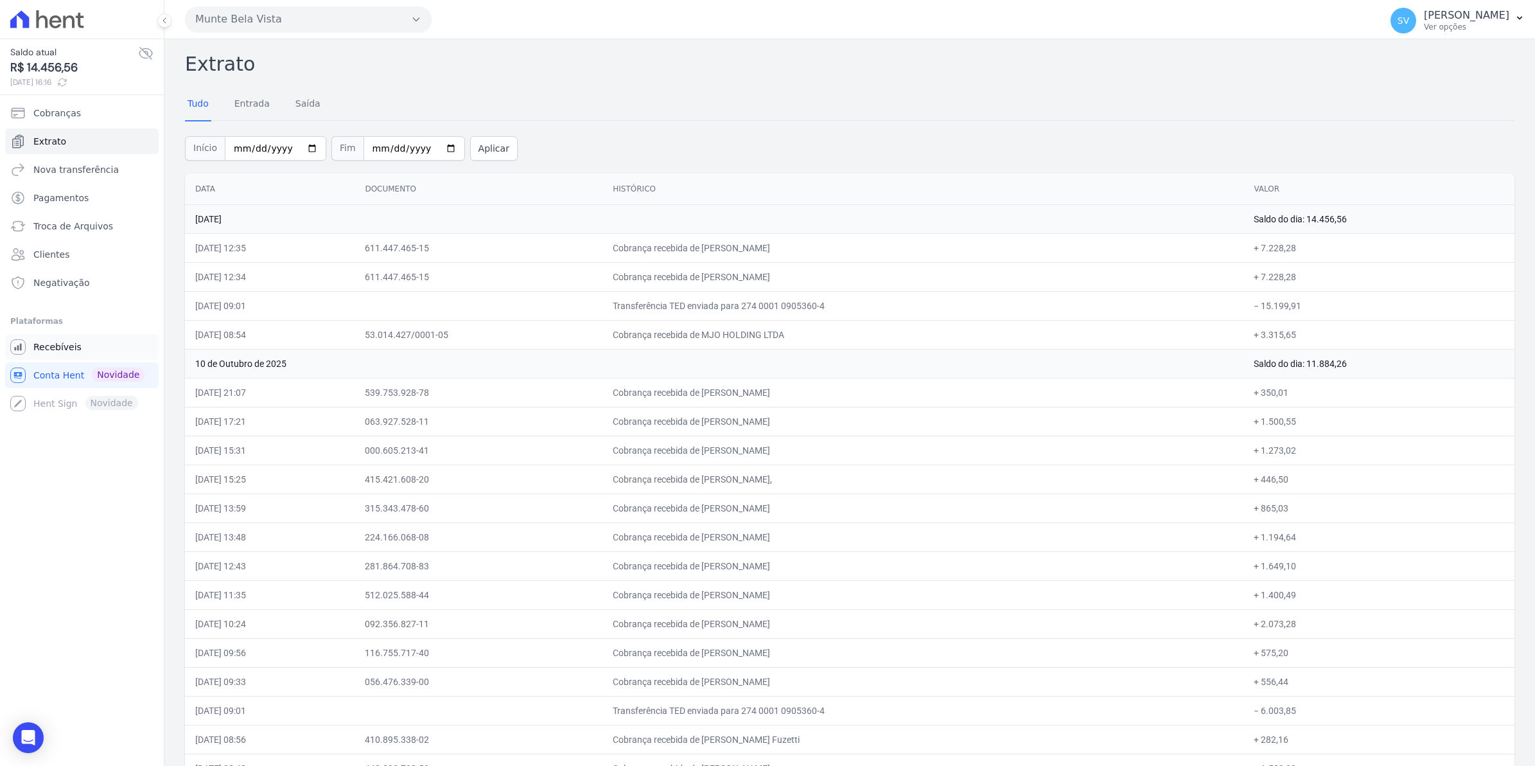
click at [51, 344] on span "Recebíveis" at bounding box center [57, 346] width 48 height 13
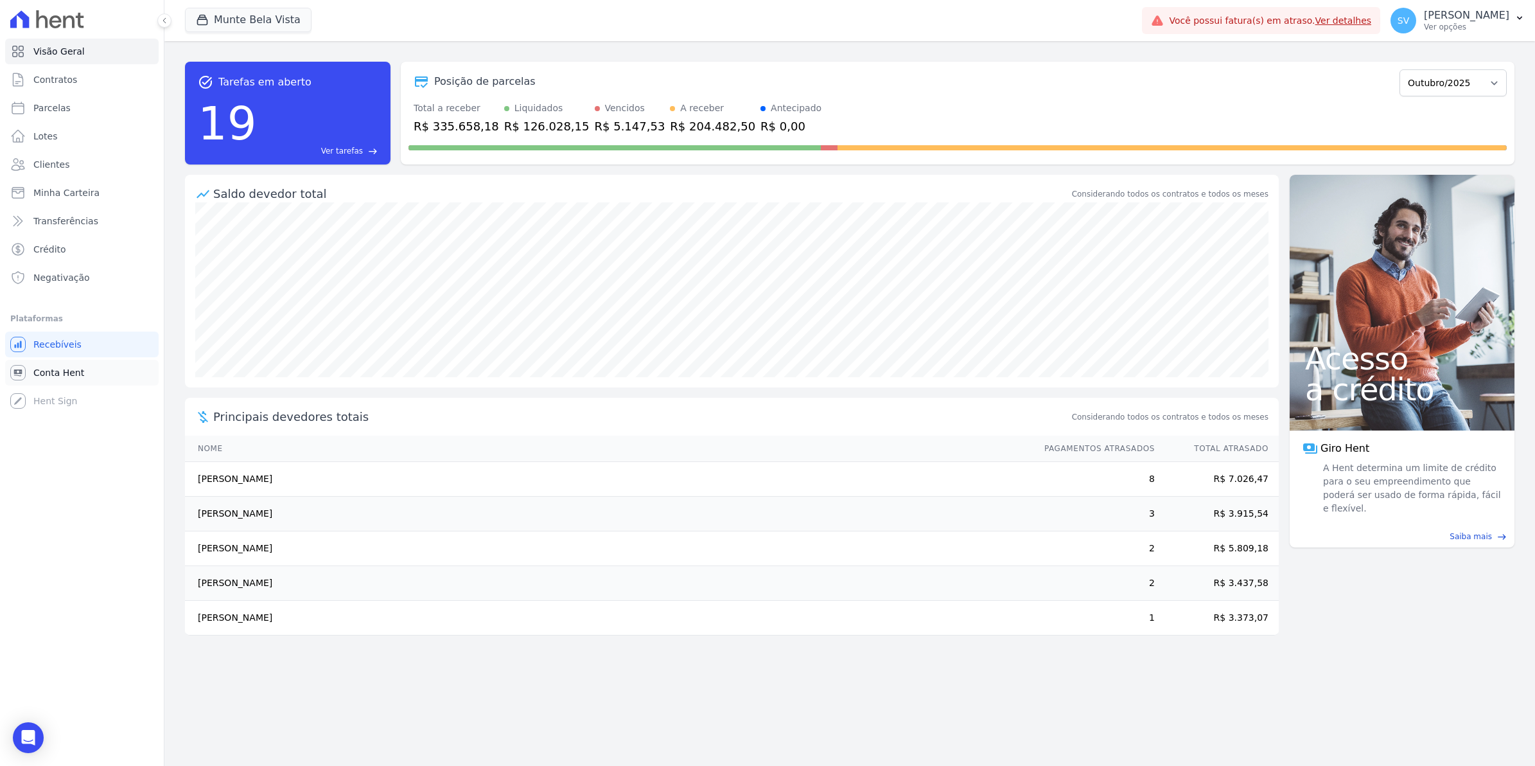
click at [45, 369] on span "Conta Hent" at bounding box center [58, 372] width 51 height 13
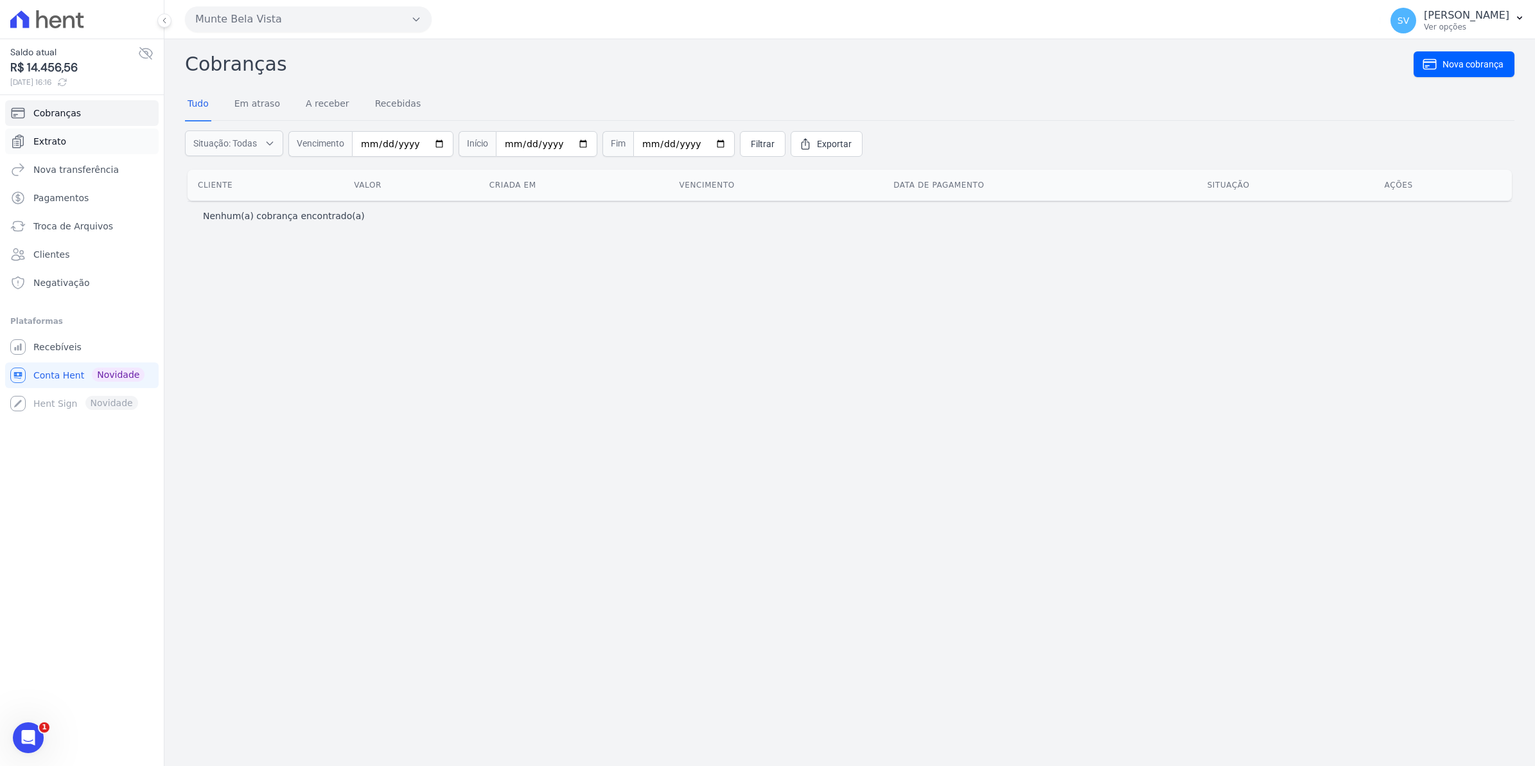
click at [34, 143] on span "Extrato" at bounding box center [49, 141] width 33 height 13
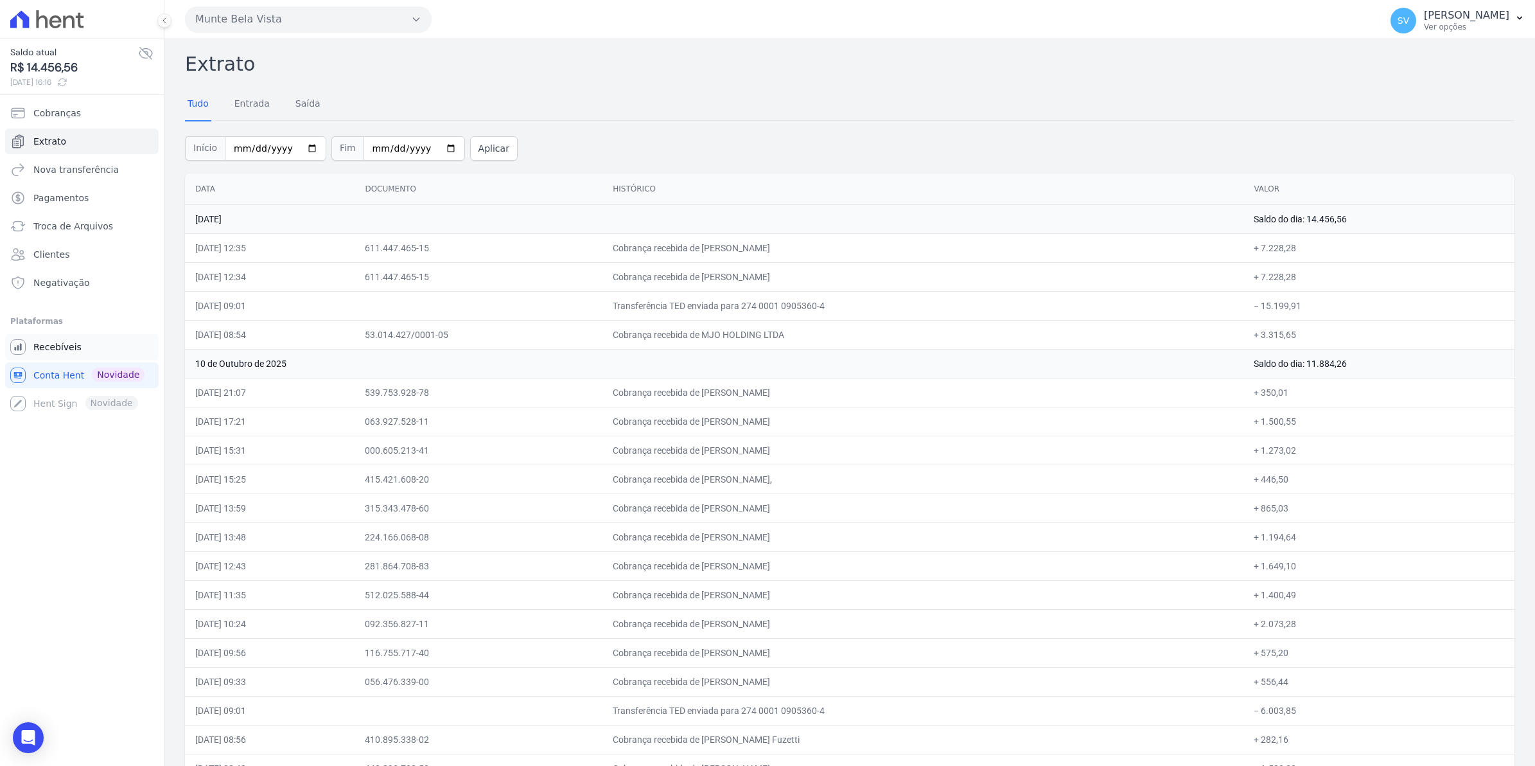
click at [47, 340] on span "Recebíveis" at bounding box center [57, 346] width 48 height 13
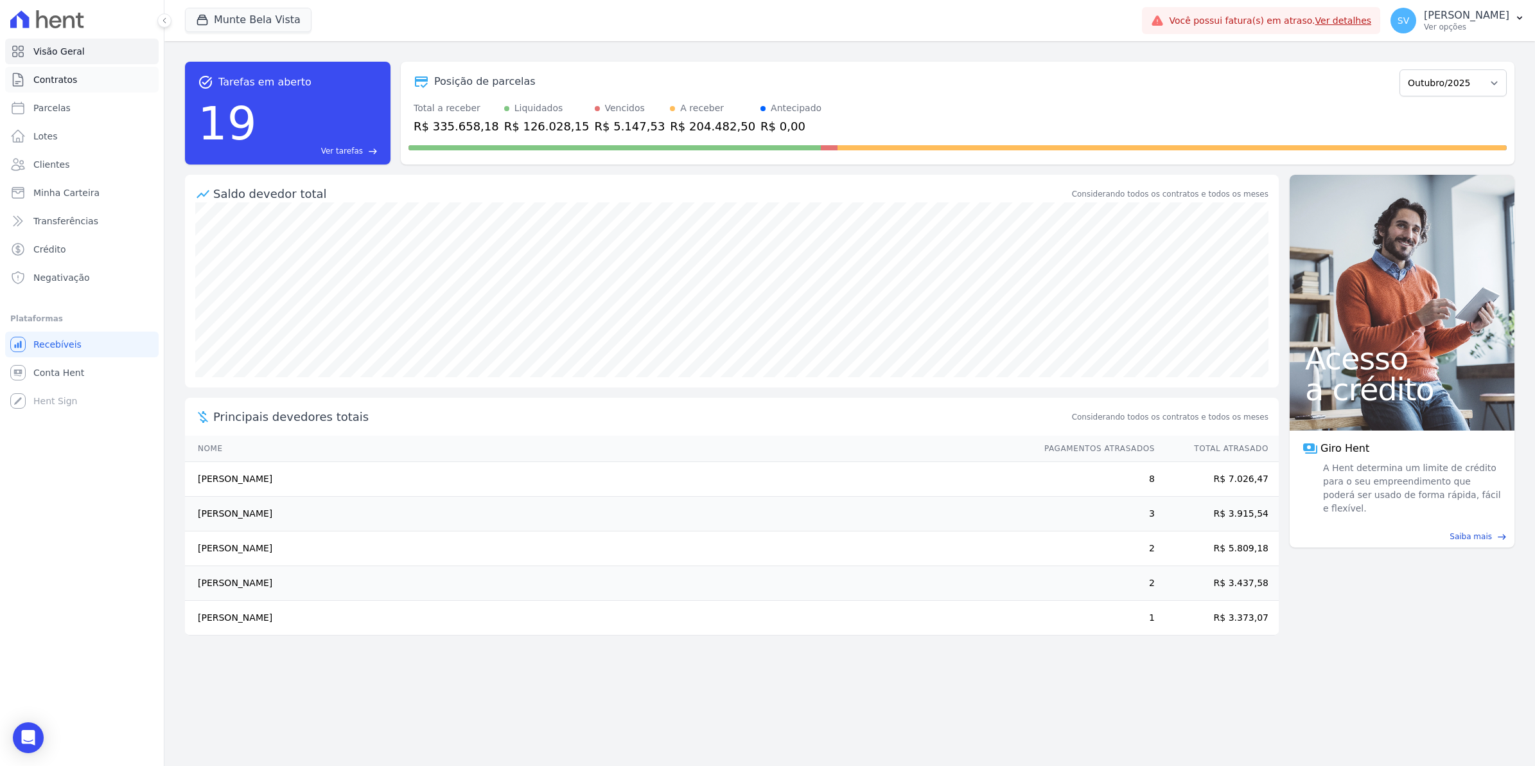
click at [58, 78] on span "Contratos" at bounding box center [55, 79] width 44 height 13
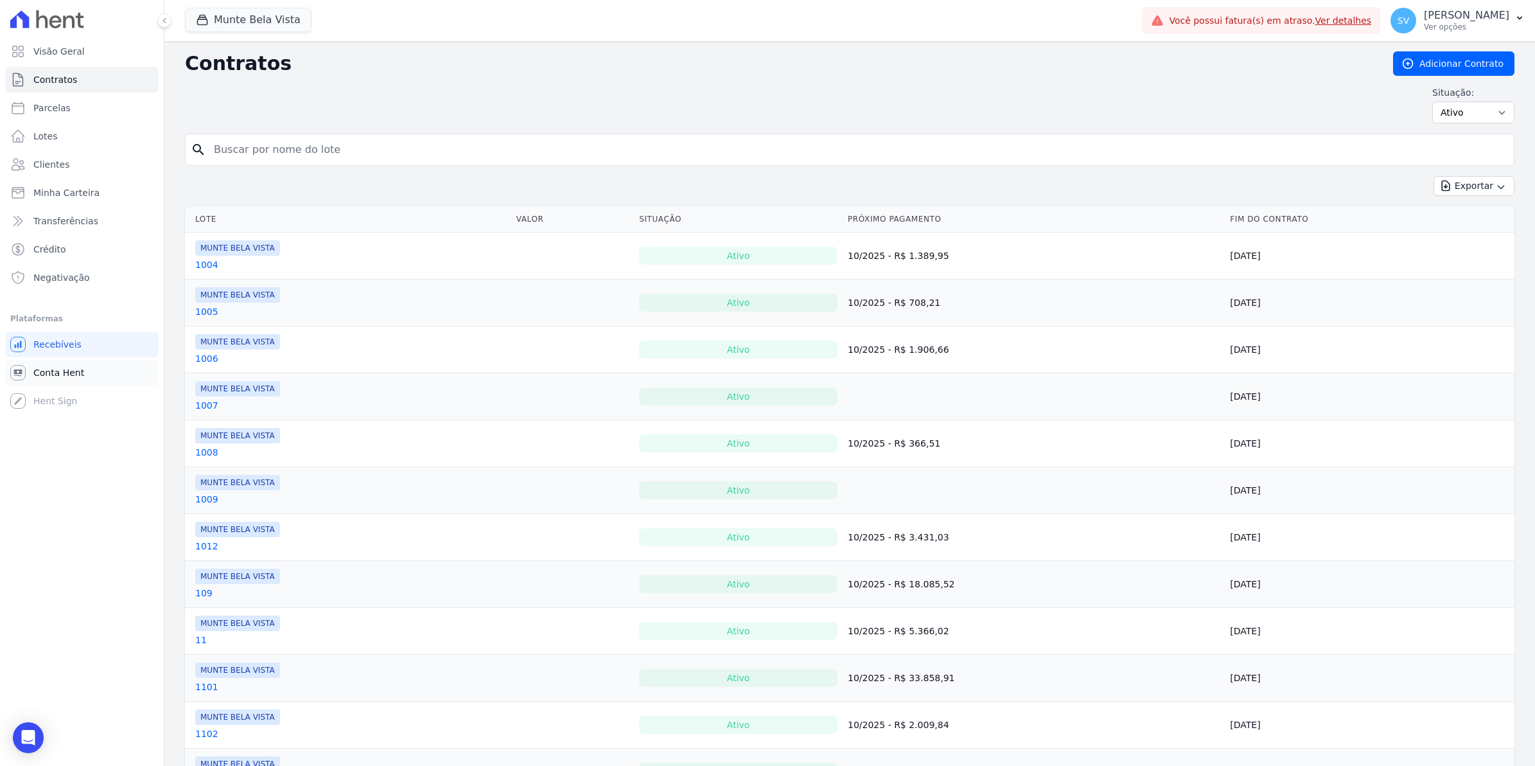
click at [31, 370] on link "Conta Hent" at bounding box center [81, 373] width 153 height 26
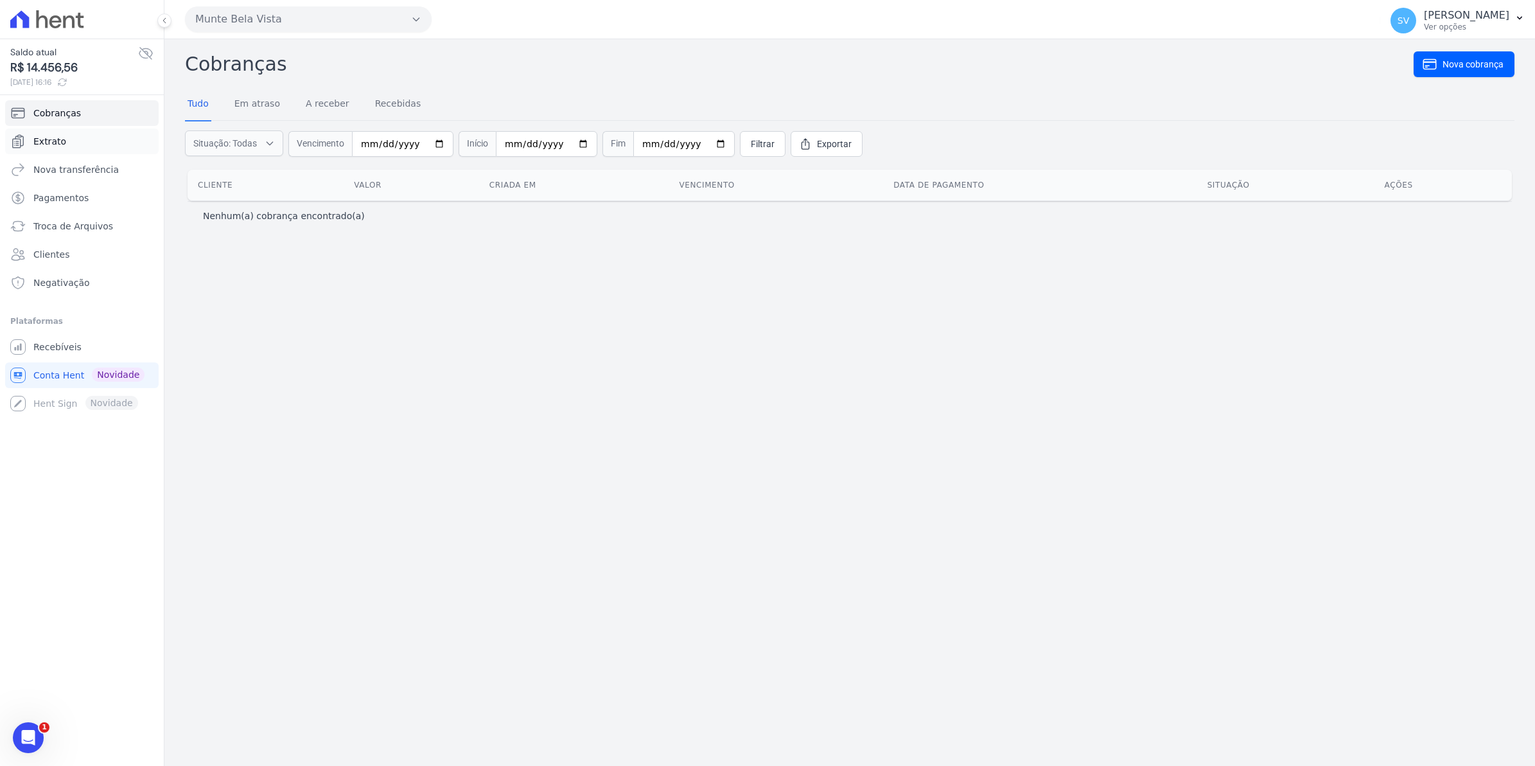
click at [62, 141] on link "Extrato" at bounding box center [81, 141] width 153 height 26
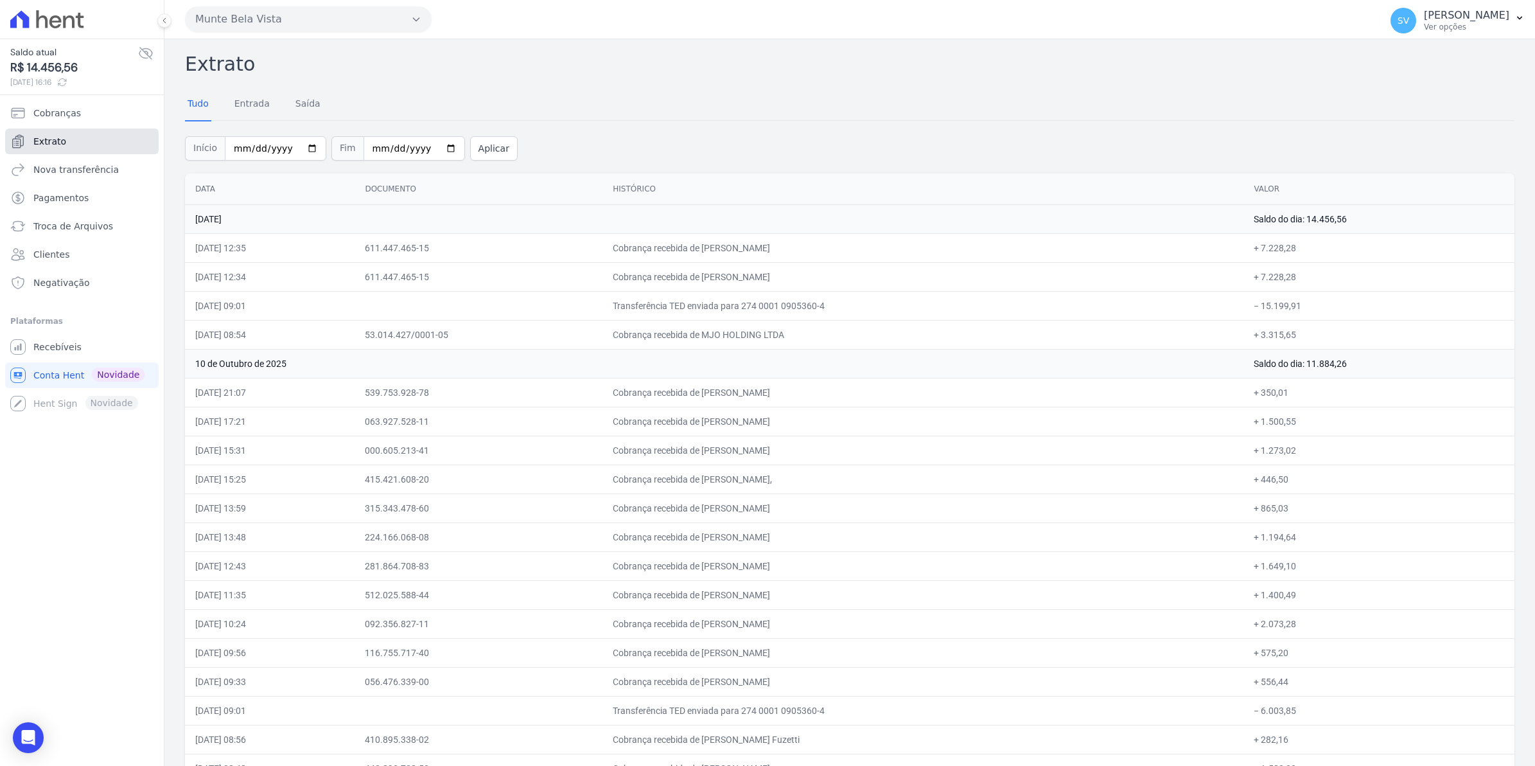
click at [49, 143] on span "Extrato" at bounding box center [49, 141] width 33 height 13
click at [51, 118] on span "Cobranças" at bounding box center [57, 113] width 48 height 13
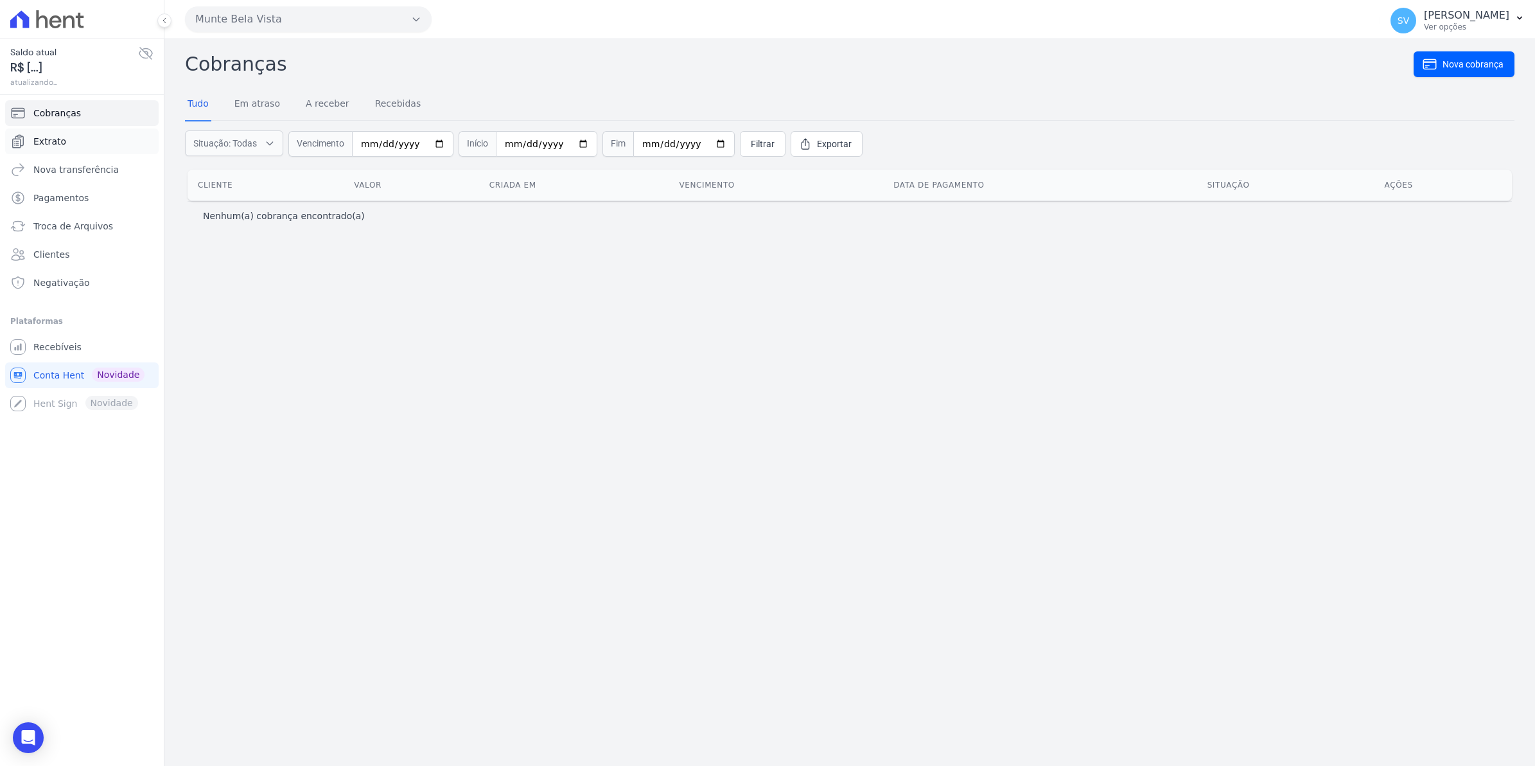
click at [52, 145] on span "Extrato" at bounding box center [49, 141] width 33 height 13
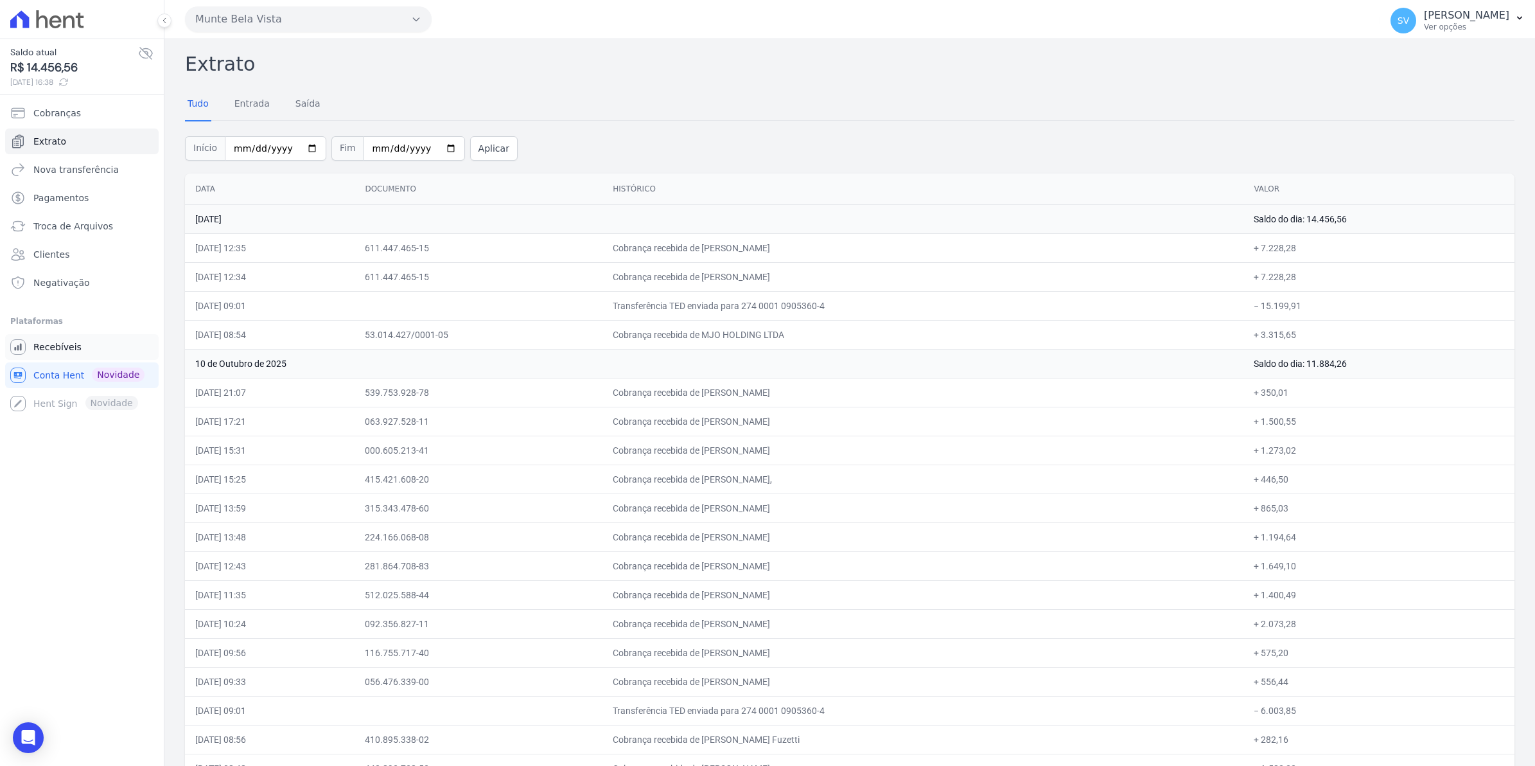
click at [37, 356] on link "Recebíveis" at bounding box center [81, 347] width 153 height 26
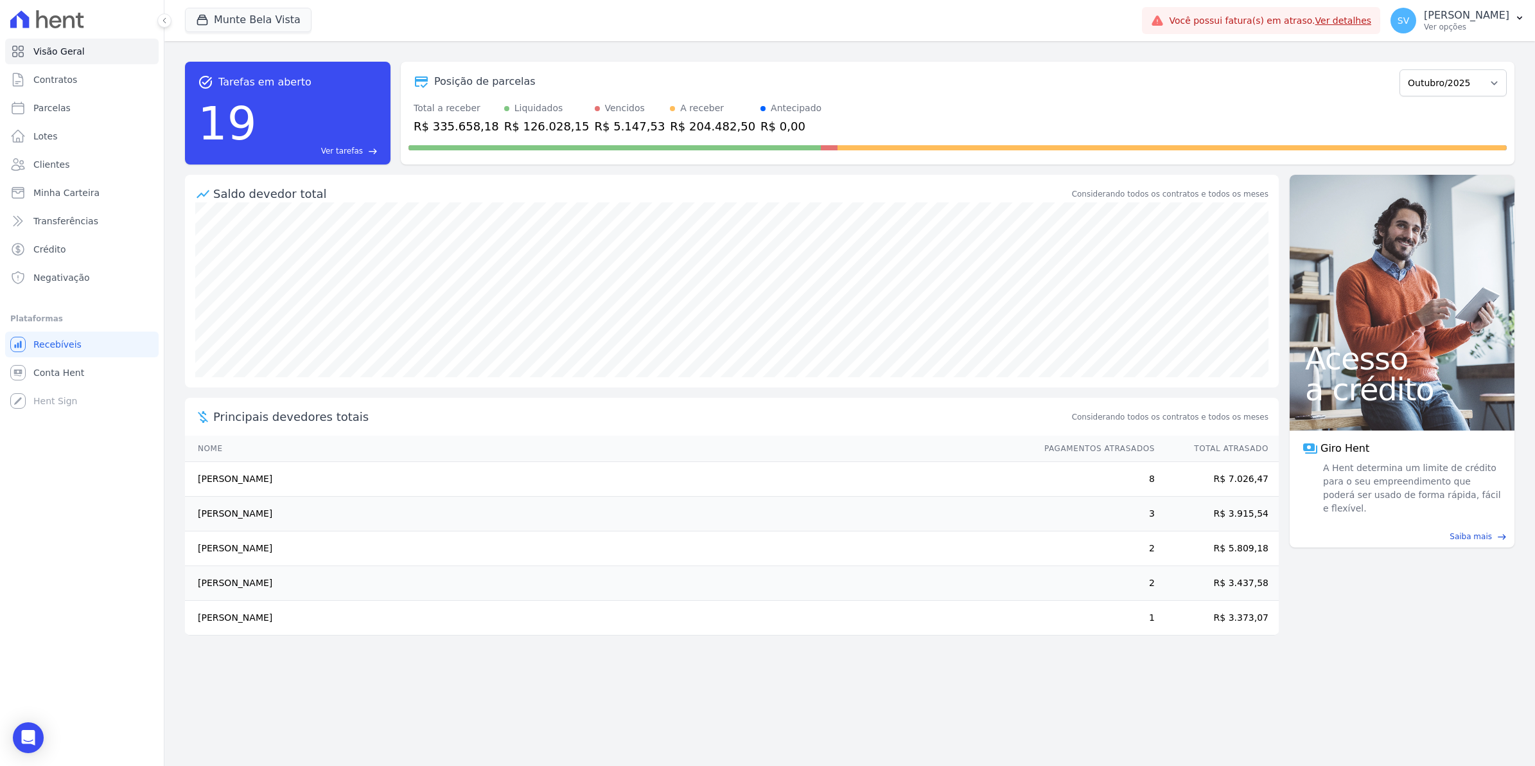
drag, startPoint x: 206, startPoint y: 622, endPoint x: 254, endPoint y: 624, distance: 48.2
click at [254, 624] on td "[PERSON_NAME]" at bounding box center [608, 617] width 847 height 35
click at [39, 376] on span "Conta Hent" at bounding box center [58, 372] width 51 height 13
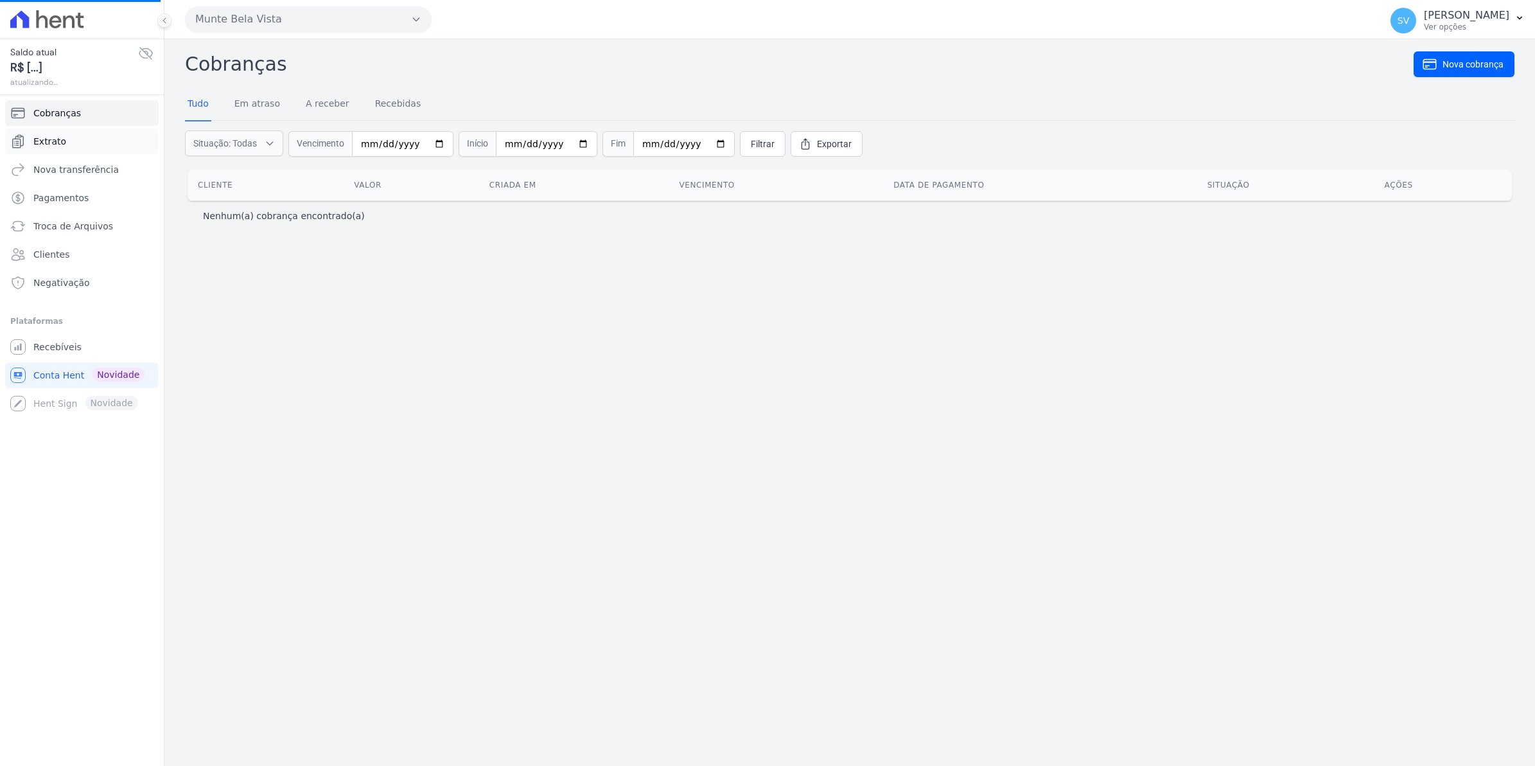
click at [66, 141] on link "Extrato" at bounding box center [81, 141] width 153 height 26
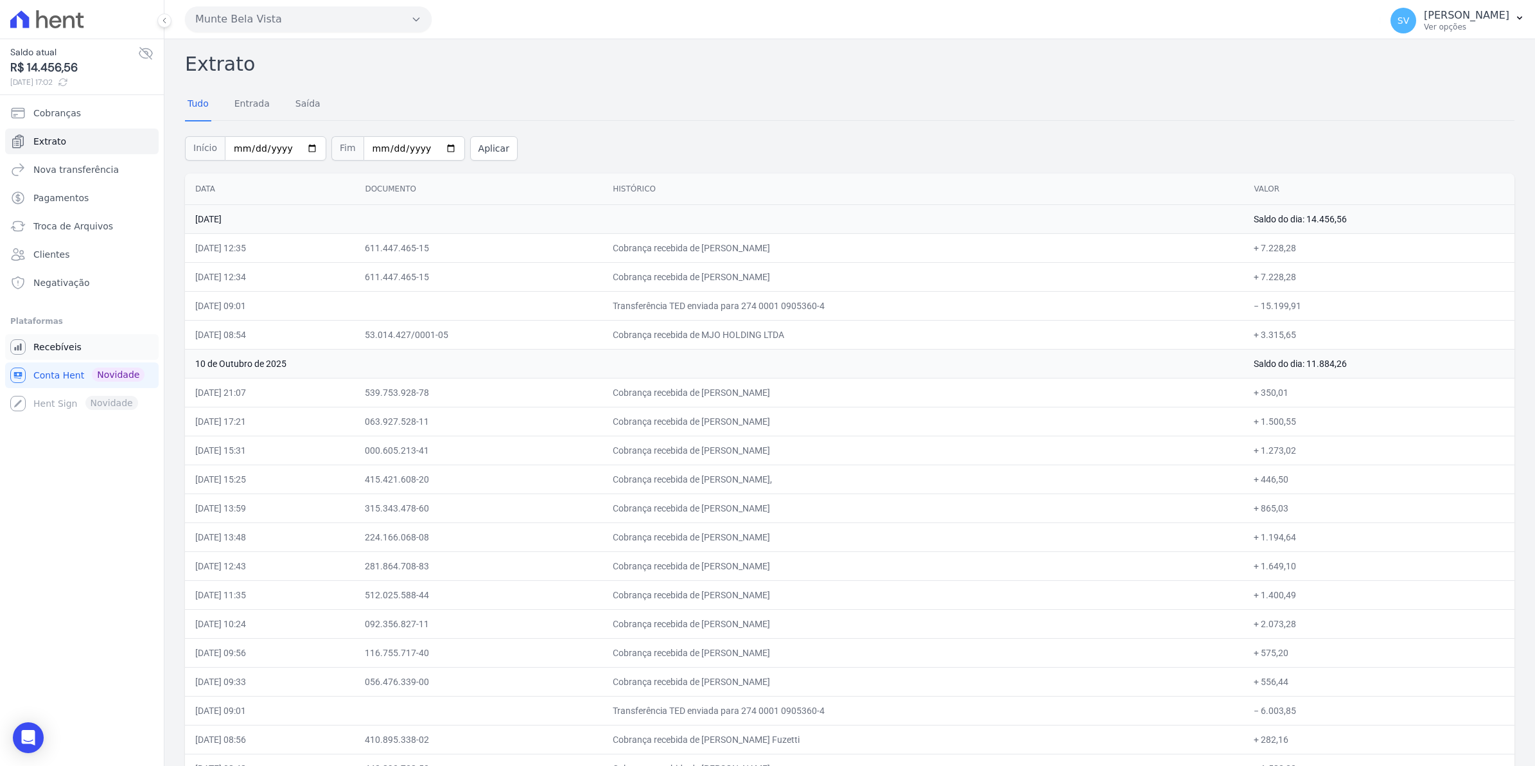
click at [57, 341] on span "Recebíveis" at bounding box center [57, 346] width 48 height 13
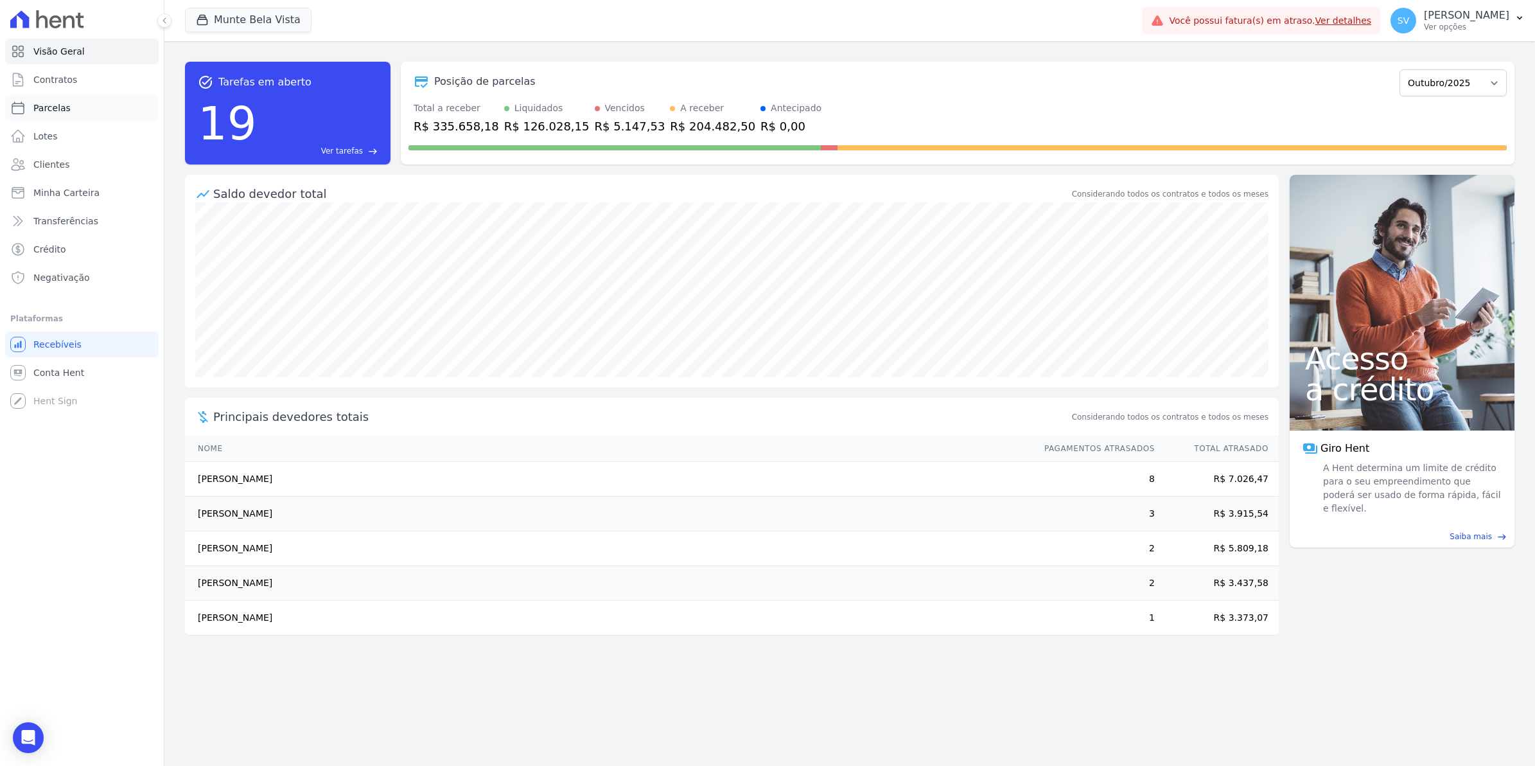
click at [69, 103] on link "Parcelas" at bounding box center [81, 108] width 153 height 26
select select
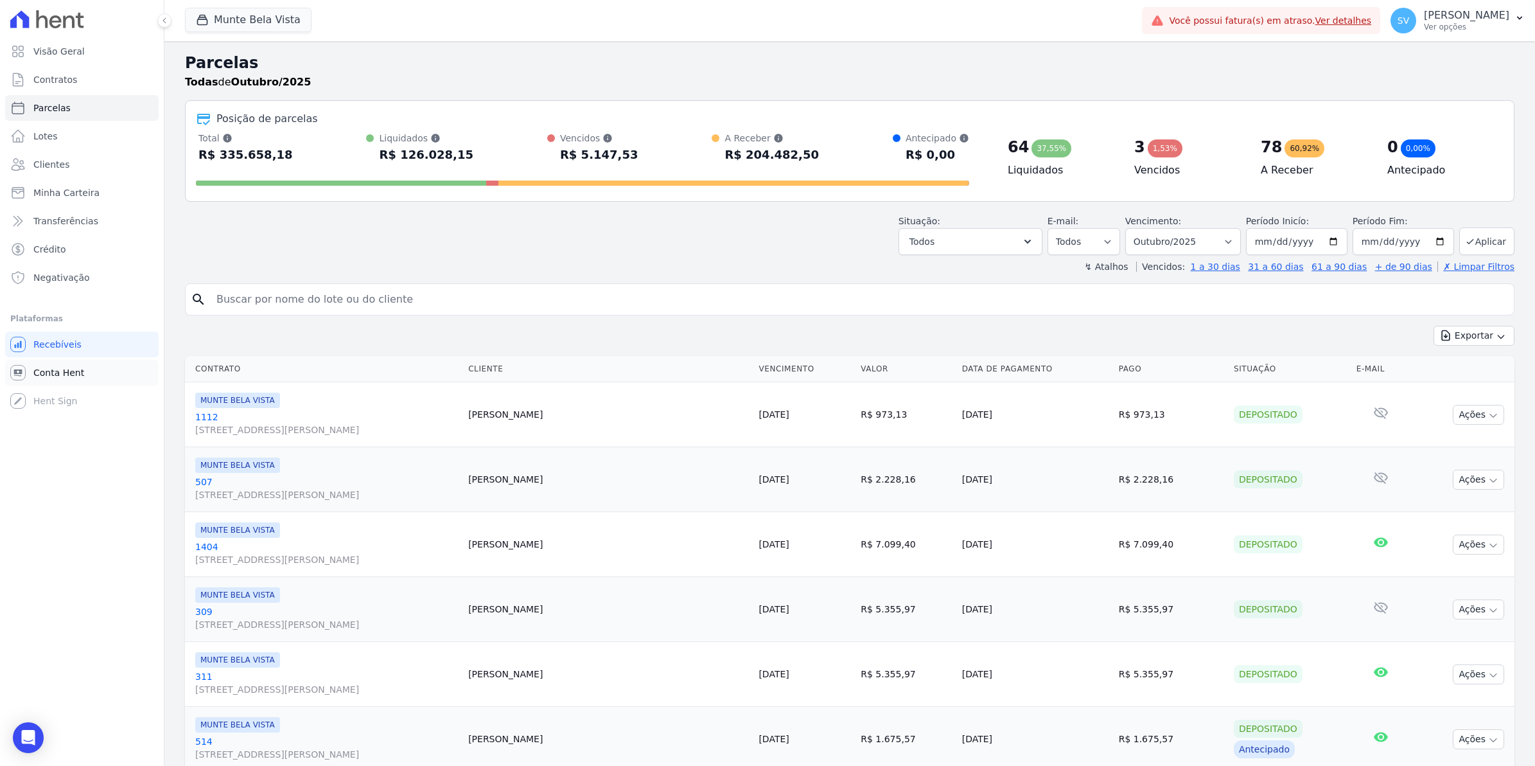
click at [44, 376] on span "Conta Hent" at bounding box center [58, 372] width 51 height 13
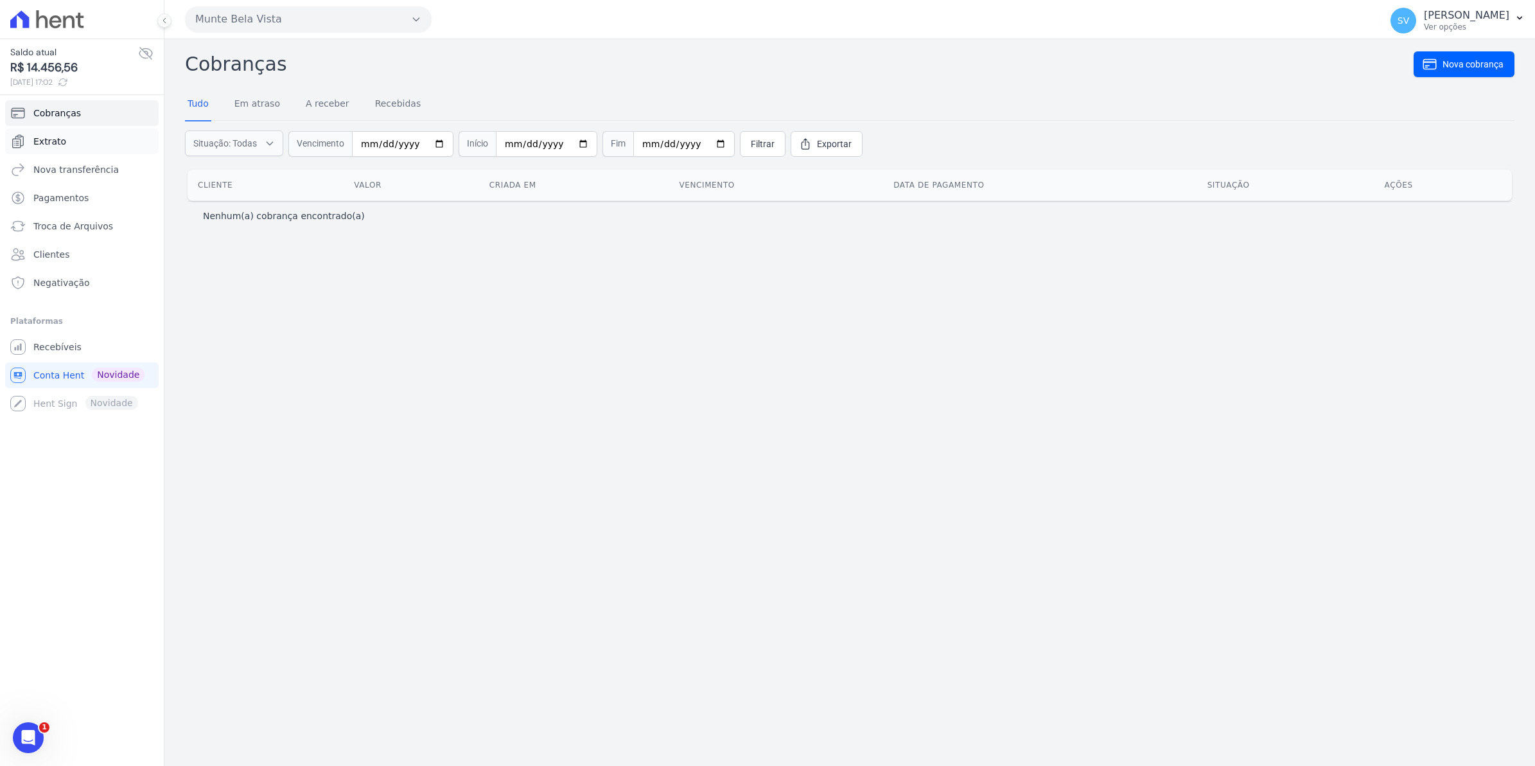
click at [48, 137] on span "Extrato" at bounding box center [49, 141] width 33 height 13
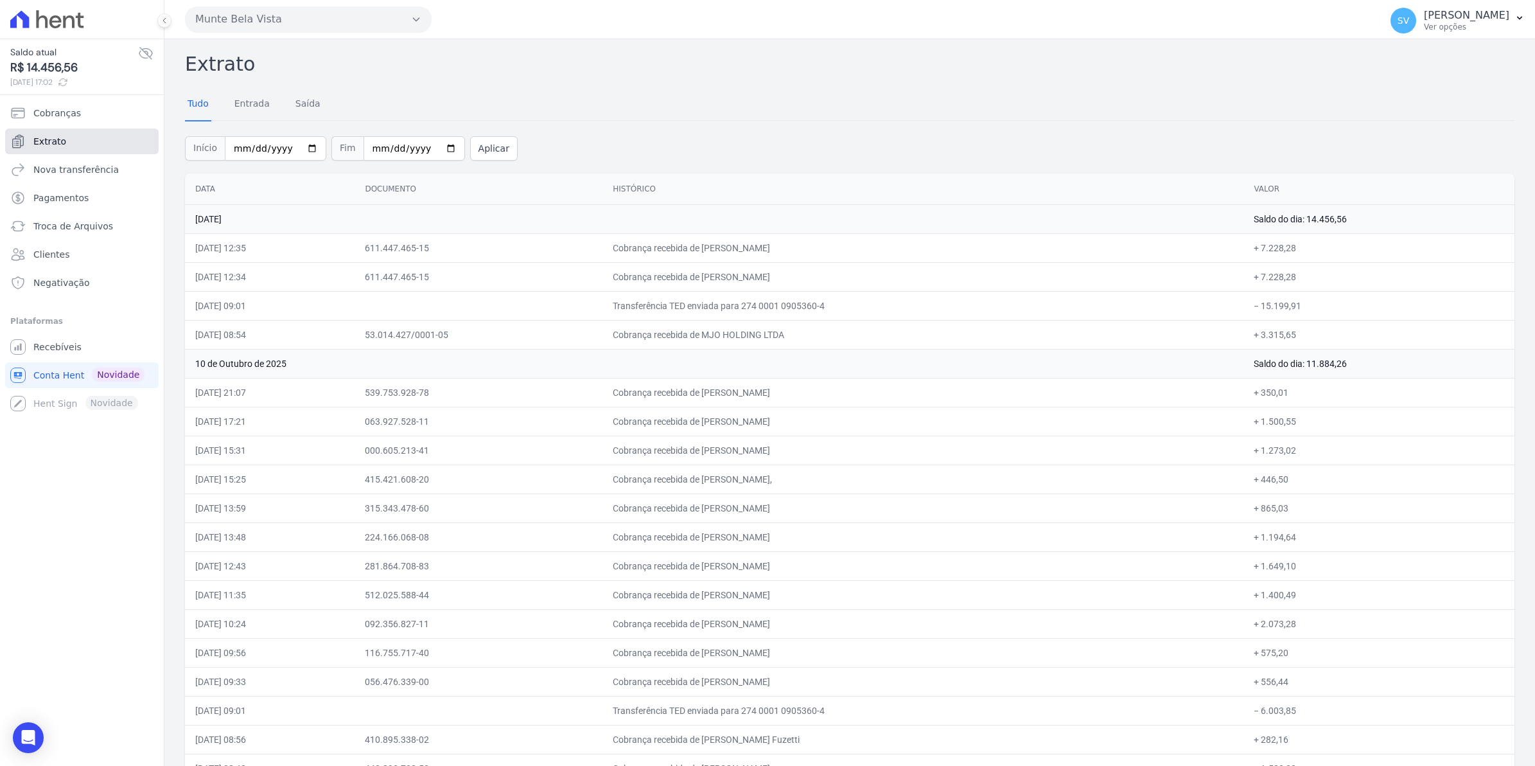
click at [44, 144] on span "Extrato" at bounding box center [49, 141] width 33 height 13
click at [64, 338] on link "Recebíveis" at bounding box center [81, 347] width 153 height 26
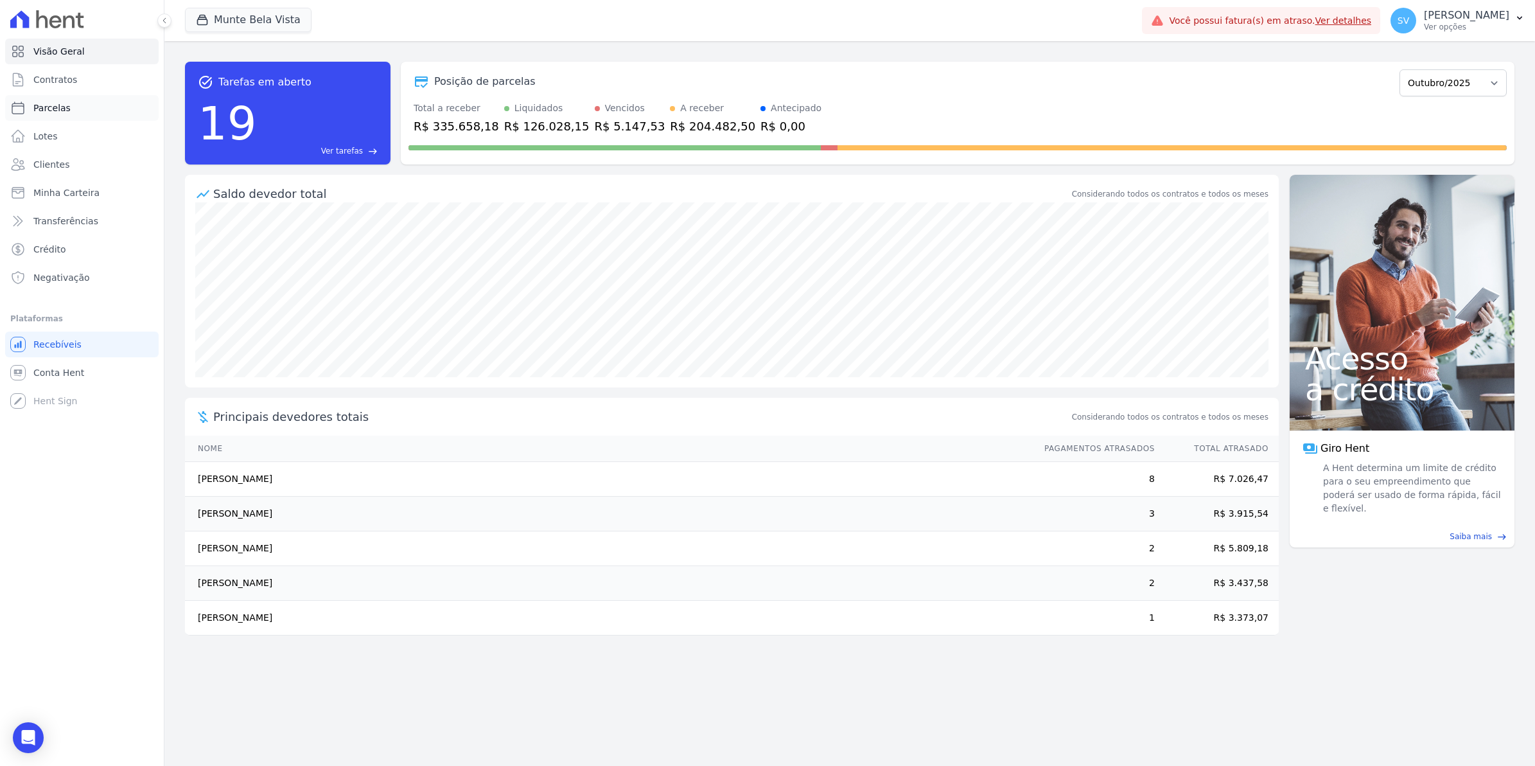
click at [48, 111] on span "Parcelas" at bounding box center [51, 107] width 37 height 13
select select
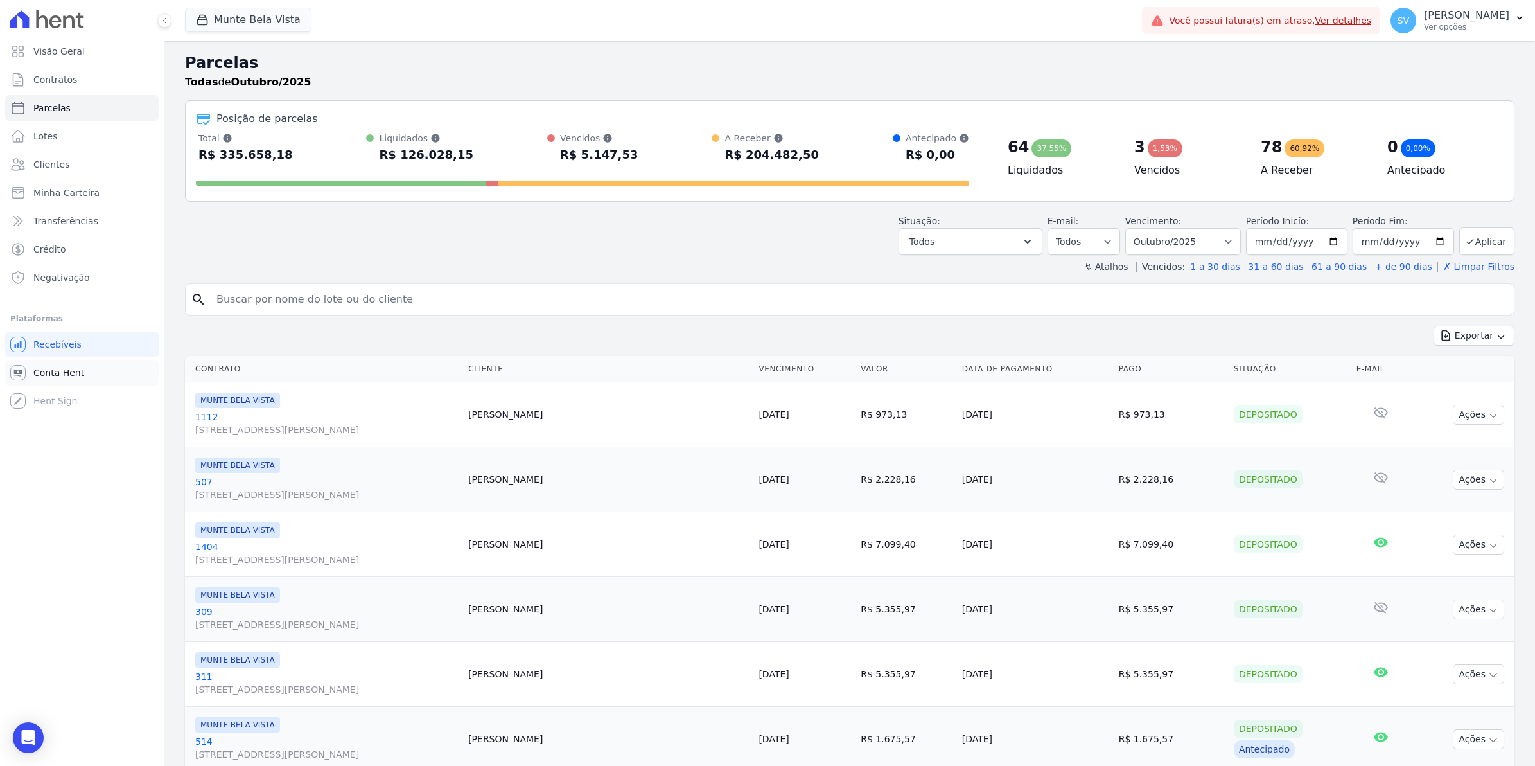
click at [42, 373] on span "Conta Hent" at bounding box center [58, 372] width 51 height 13
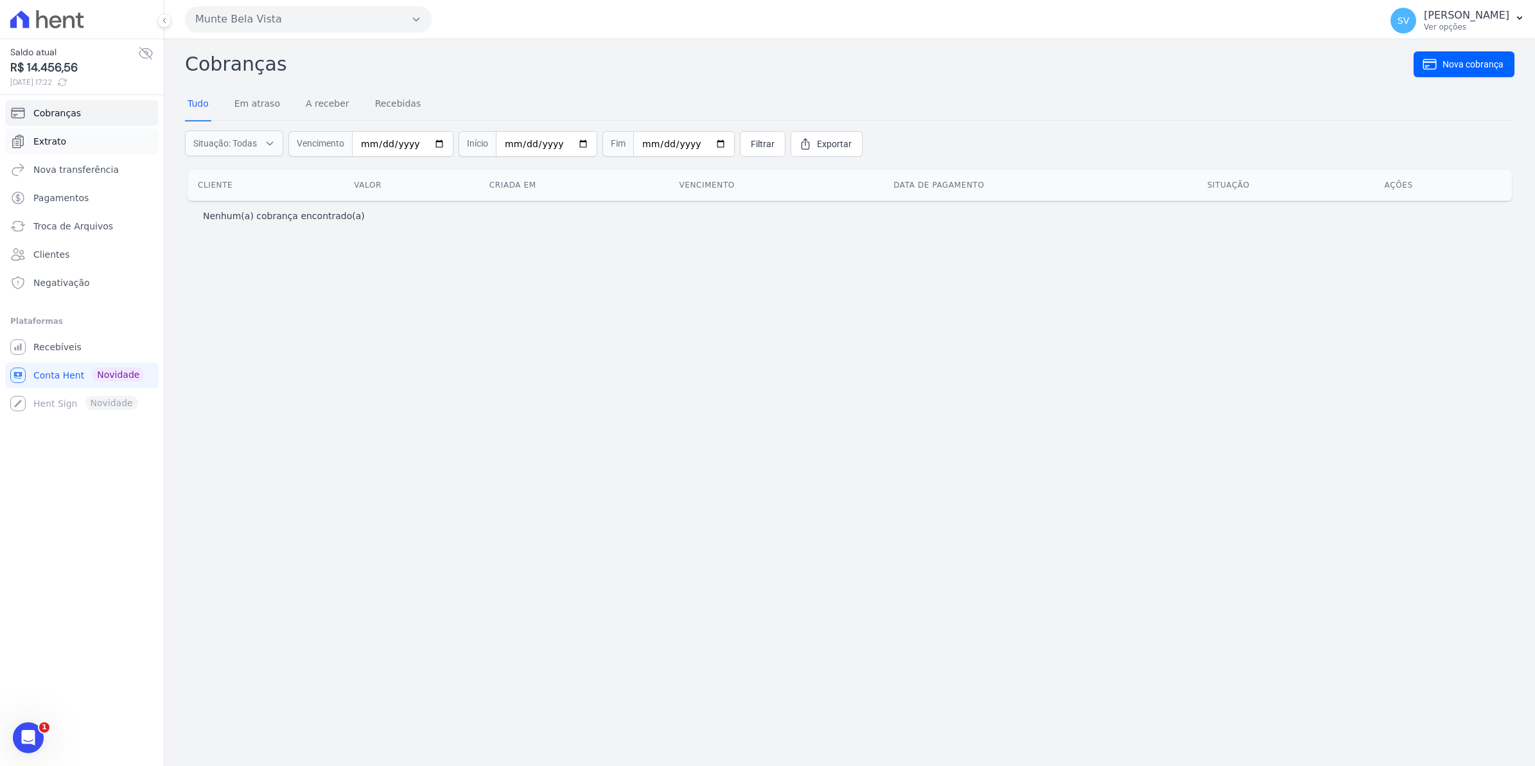
click at [44, 143] on span "Extrato" at bounding box center [49, 141] width 33 height 13
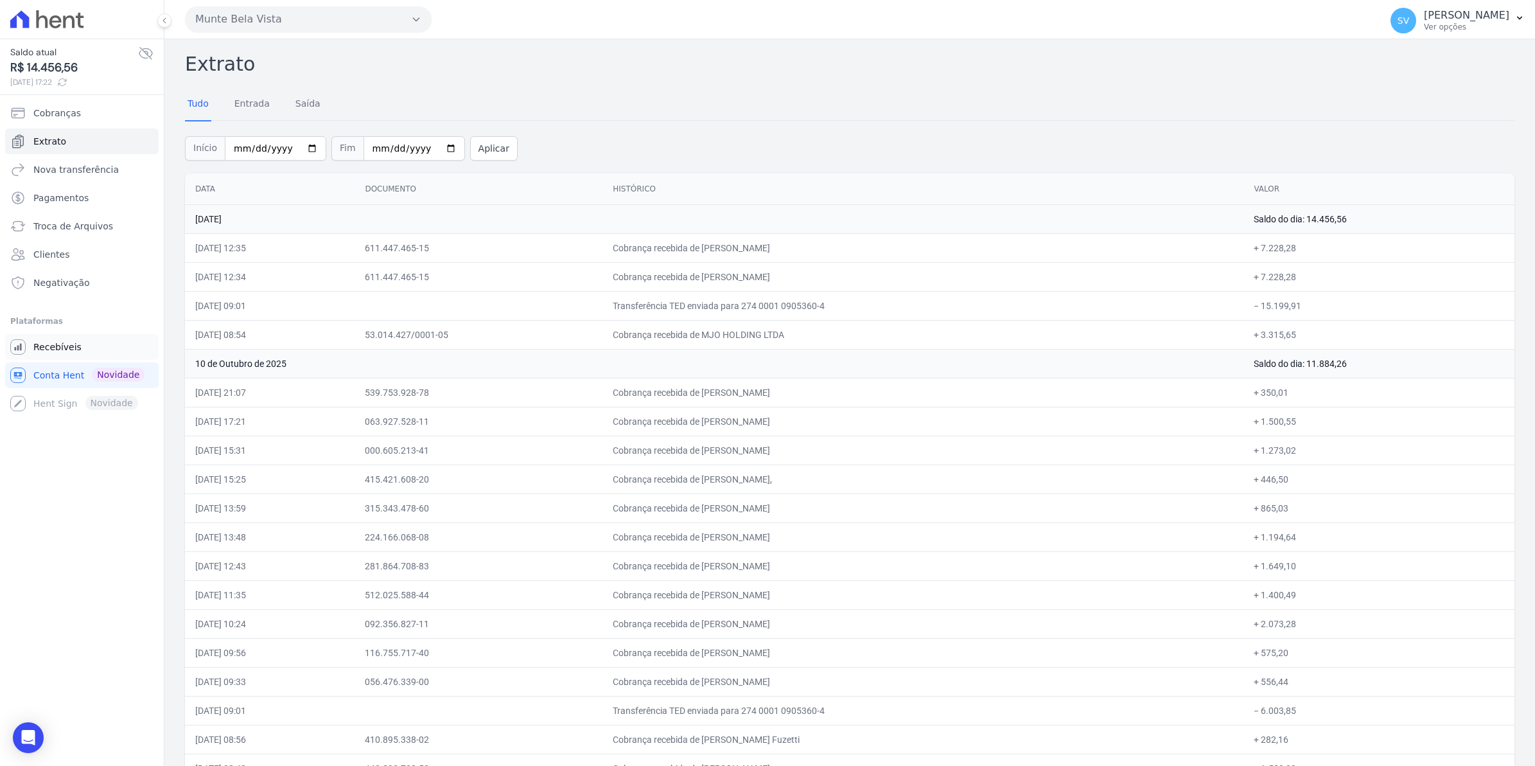
click at [60, 351] on span "Recebíveis" at bounding box center [57, 346] width 48 height 13
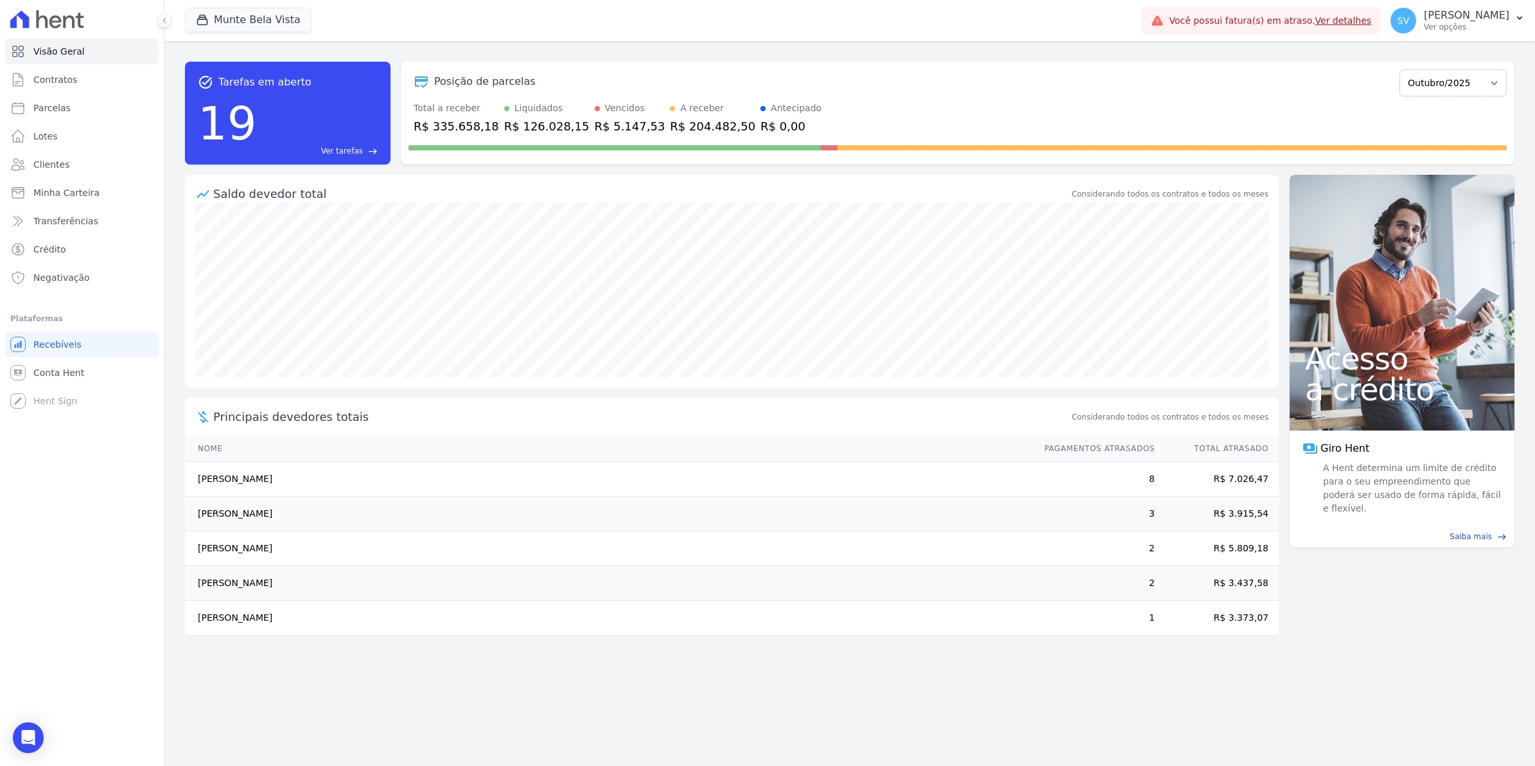
click at [46, 386] on ul "Você não possui Hent Sign ativado. Para saber mais, fale com a equipe Hent. Rec…" at bounding box center [81, 372] width 153 height 82
click at [49, 379] on link "Conta Hent" at bounding box center [81, 373] width 153 height 26
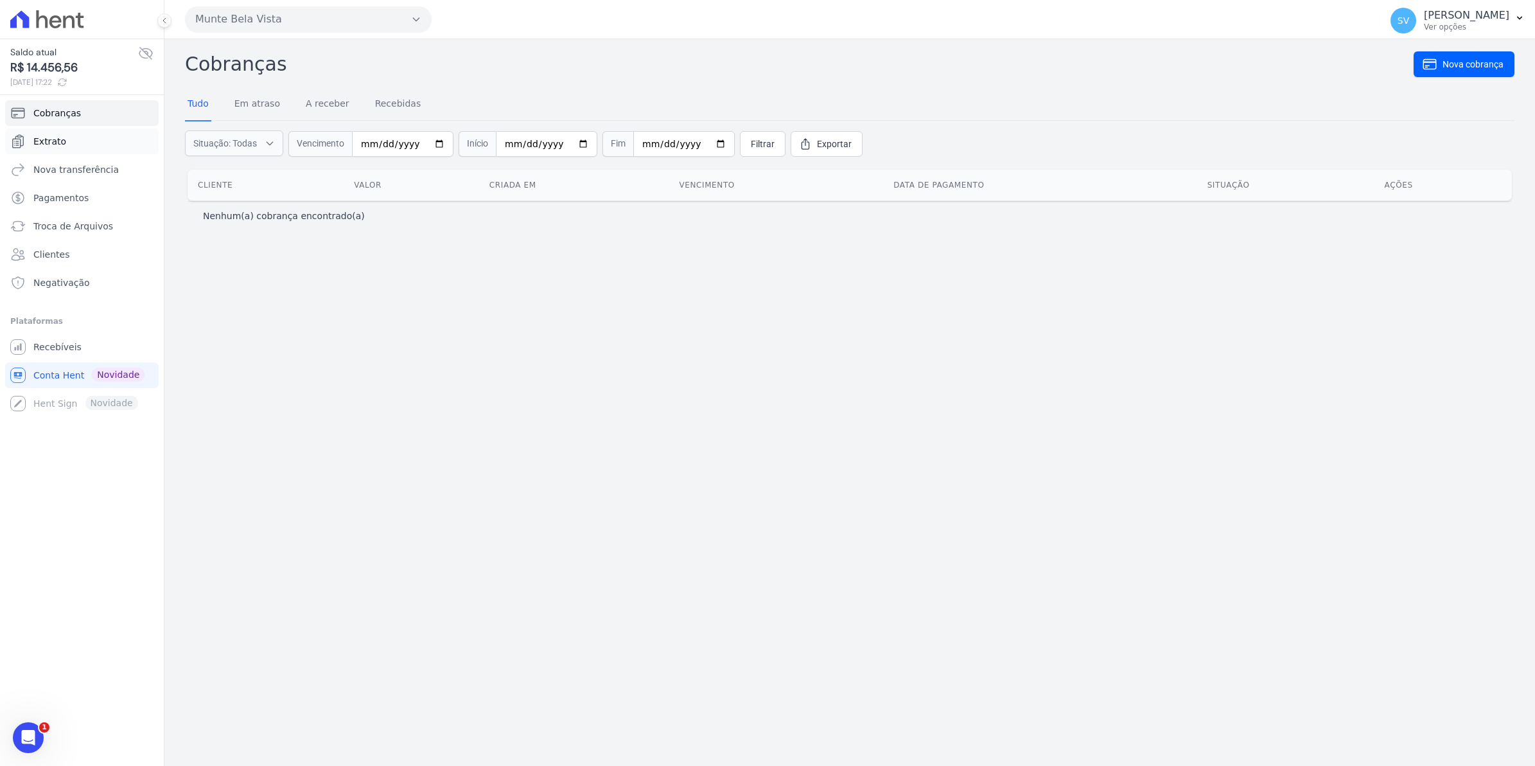
click at [46, 143] on span "Extrato" at bounding box center [49, 141] width 33 height 13
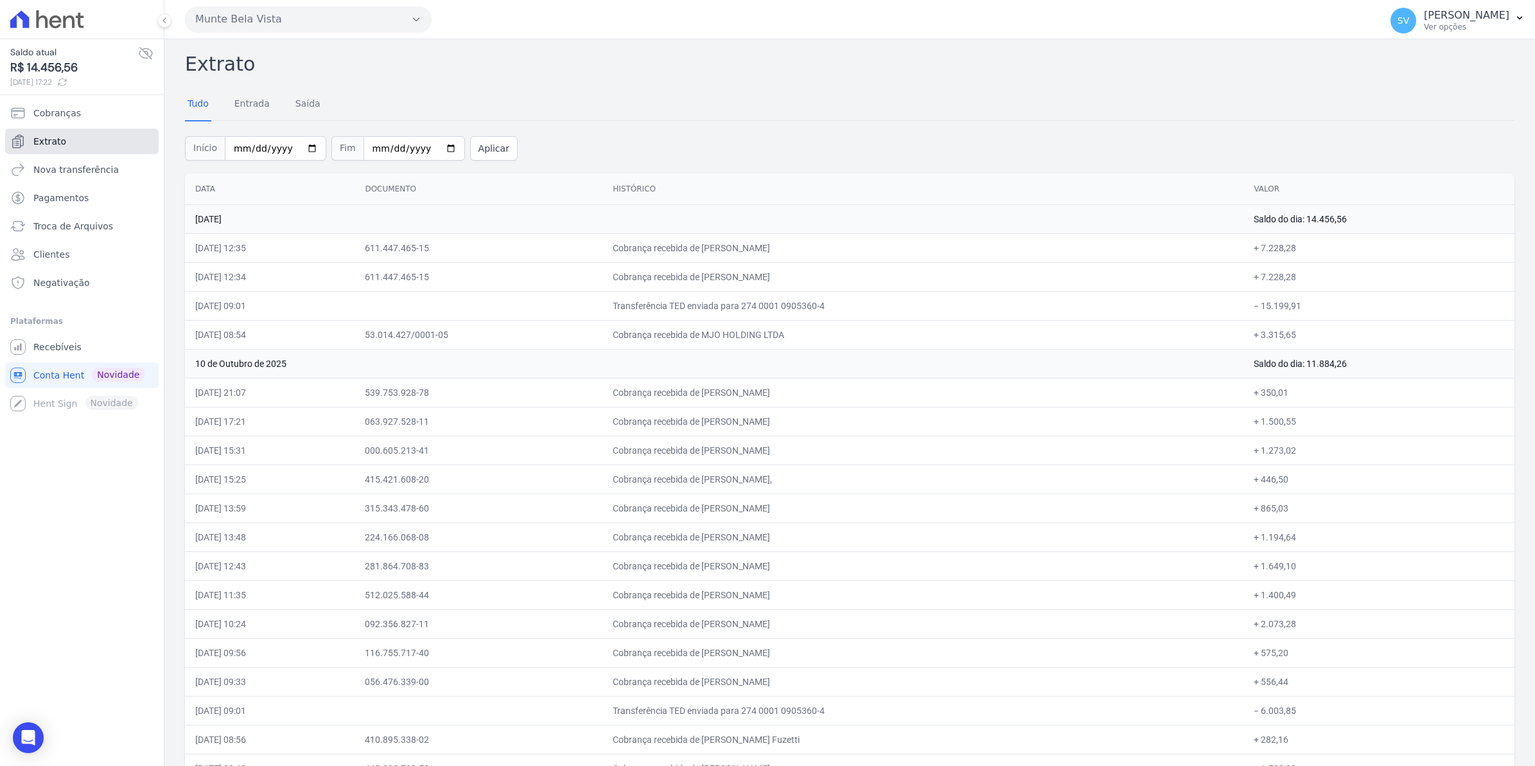
click at [44, 139] on span "Extrato" at bounding box center [49, 141] width 33 height 13
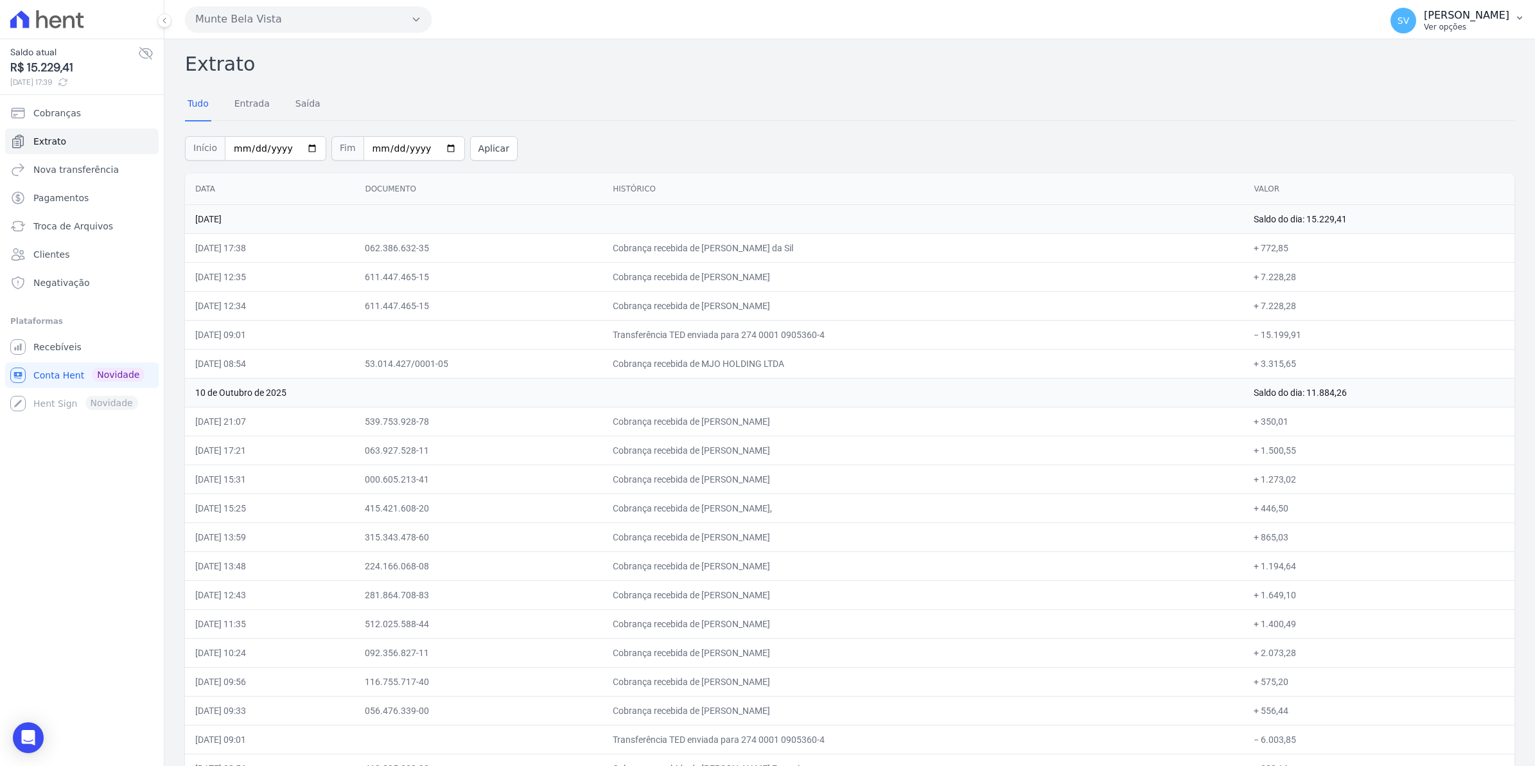
click at [1416, 27] on span "SV" at bounding box center [1403, 21] width 26 height 26
click at [78, 339] on link "Recebíveis" at bounding box center [81, 347] width 153 height 26
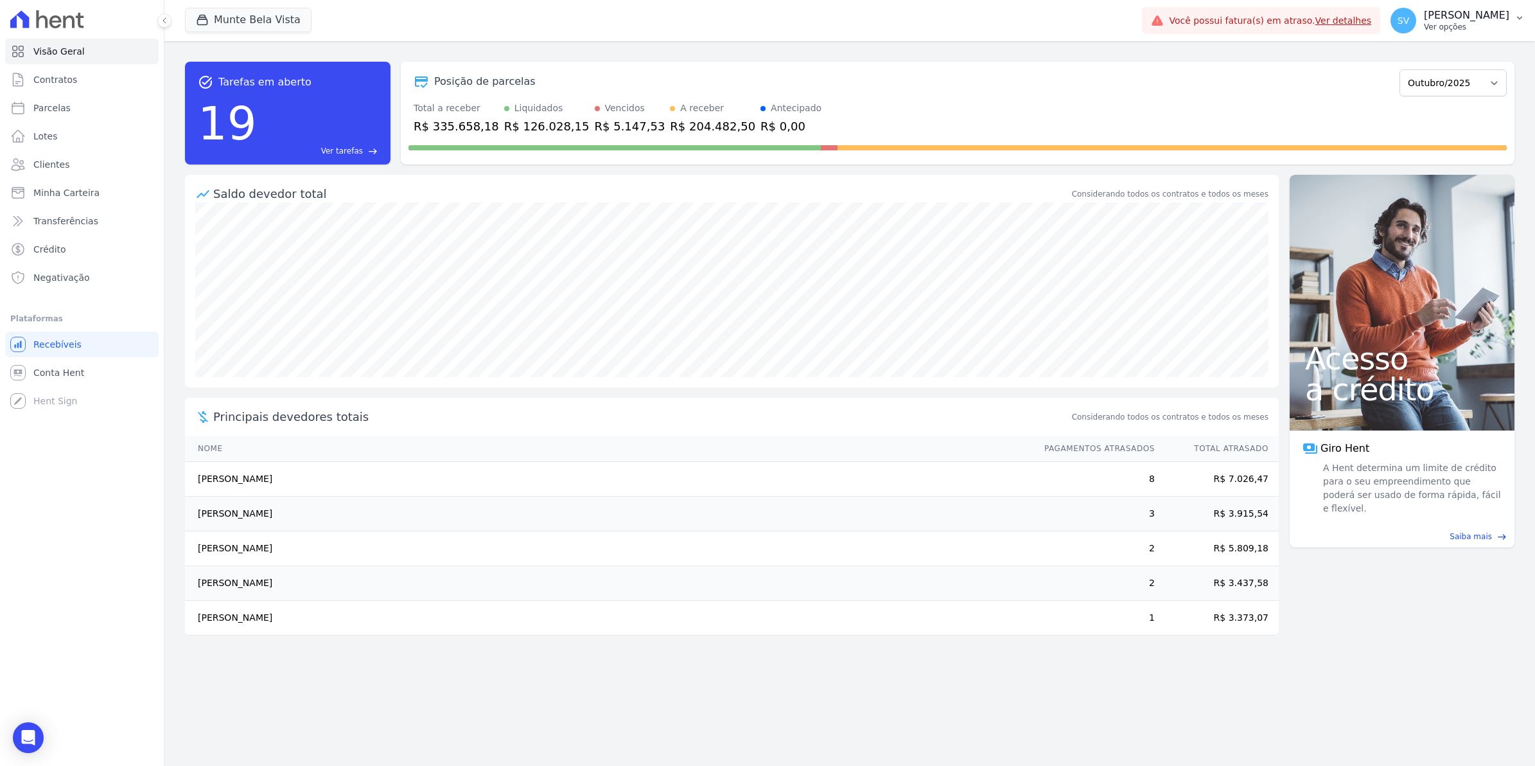
click at [1416, 21] on span "SV" at bounding box center [1403, 21] width 26 height 26
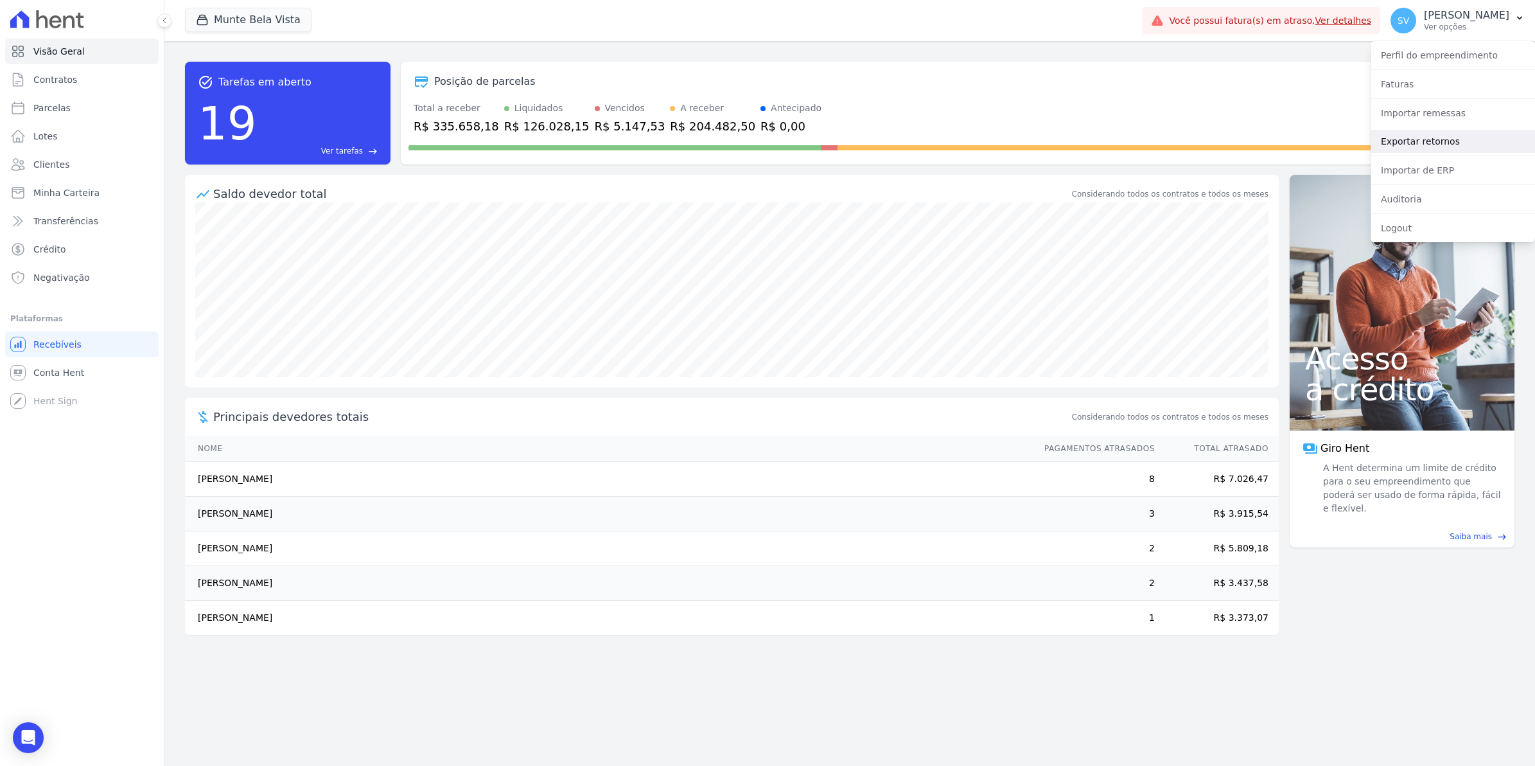
click at [1418, 141] on link "Exportar retornos" at bounding box center [1452, 141] width 164 height 23
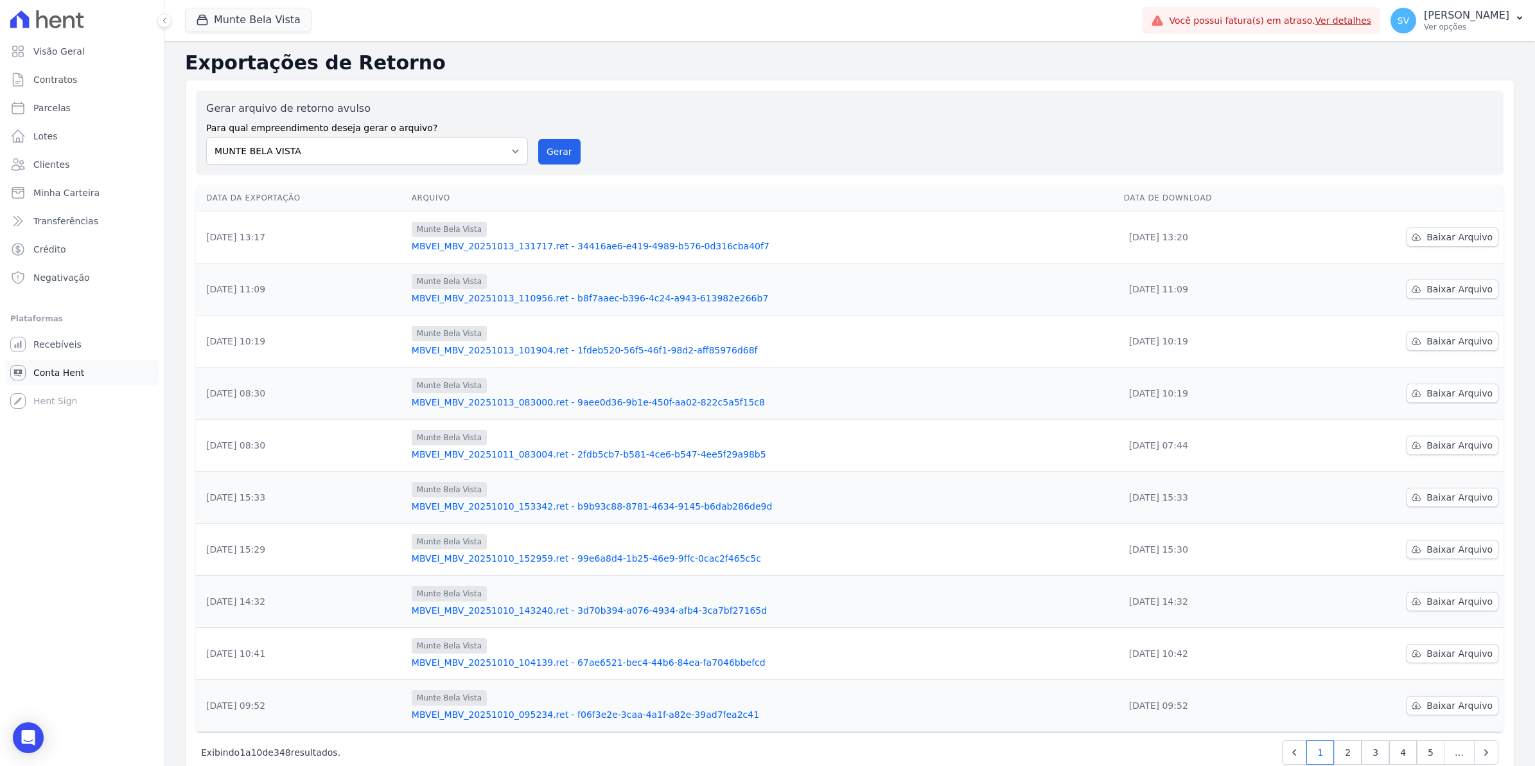
click at [53, 366] on span "Conta Hent" at bounding box center [58, 372] width 51 height 13
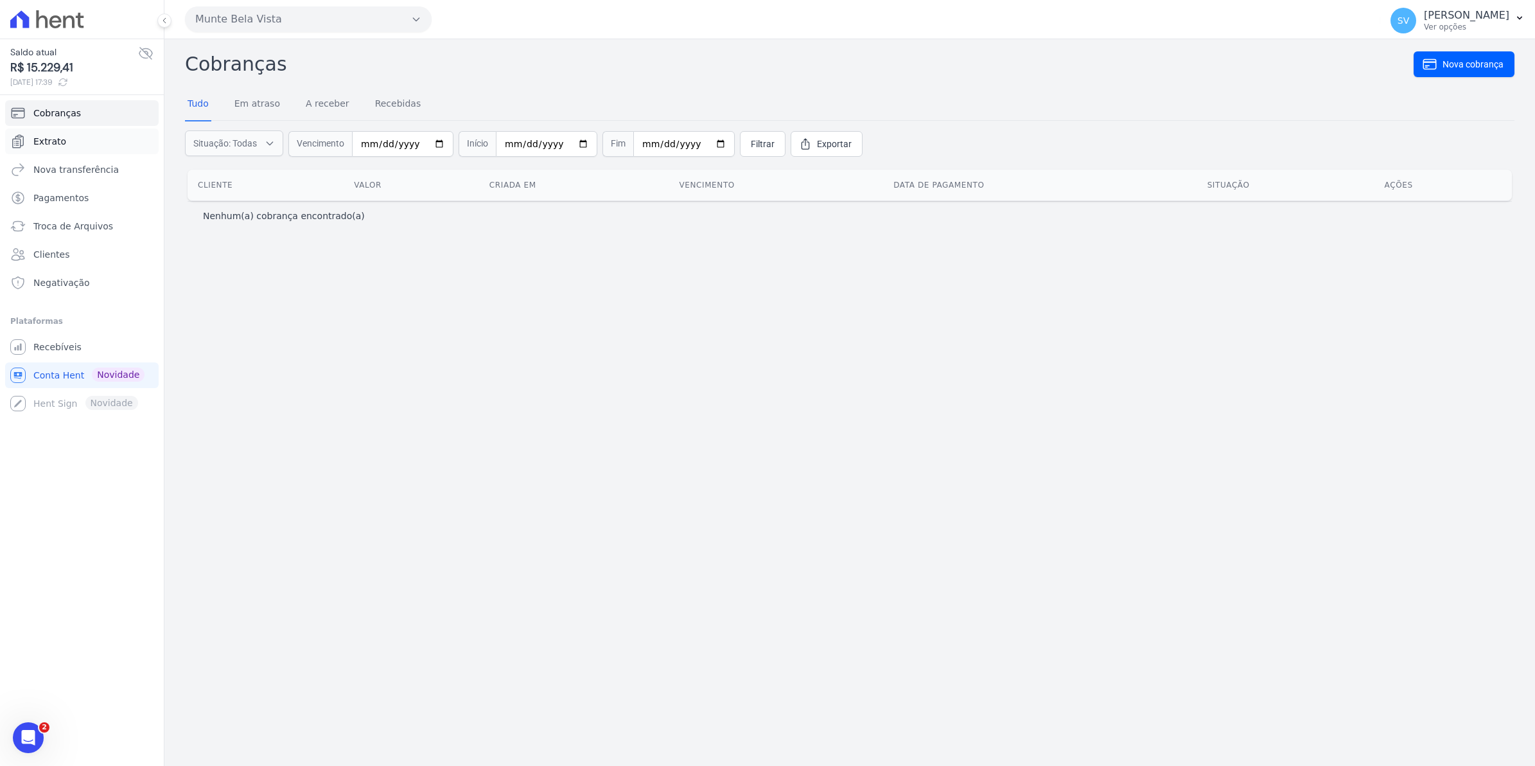
click at [40, 138] on span "Extrato" at bounding box center [49, 141] width 33 height 13
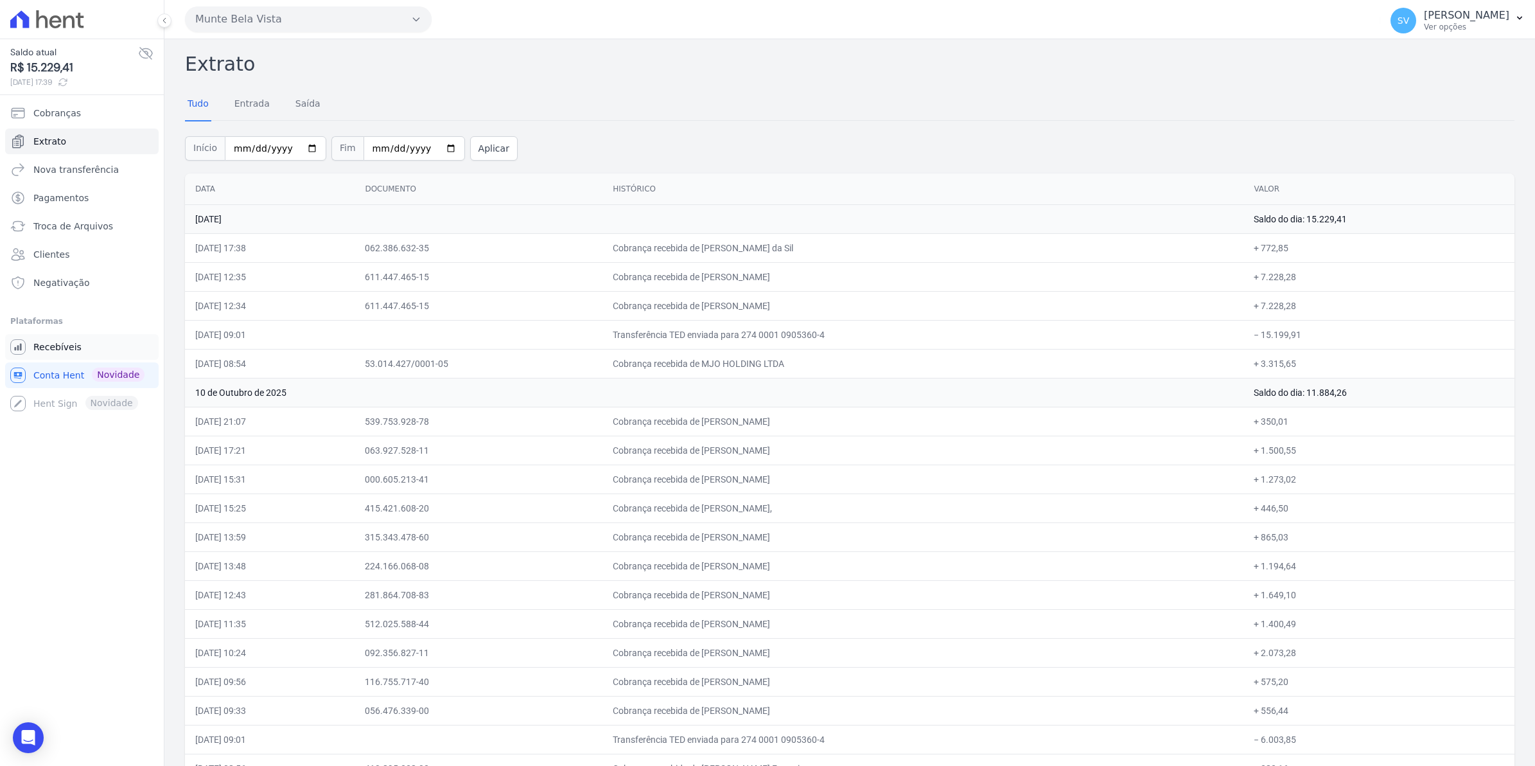
click at [58, 350] on span "Recebíveis" at bounding box center [57, 346] width 48 height 13
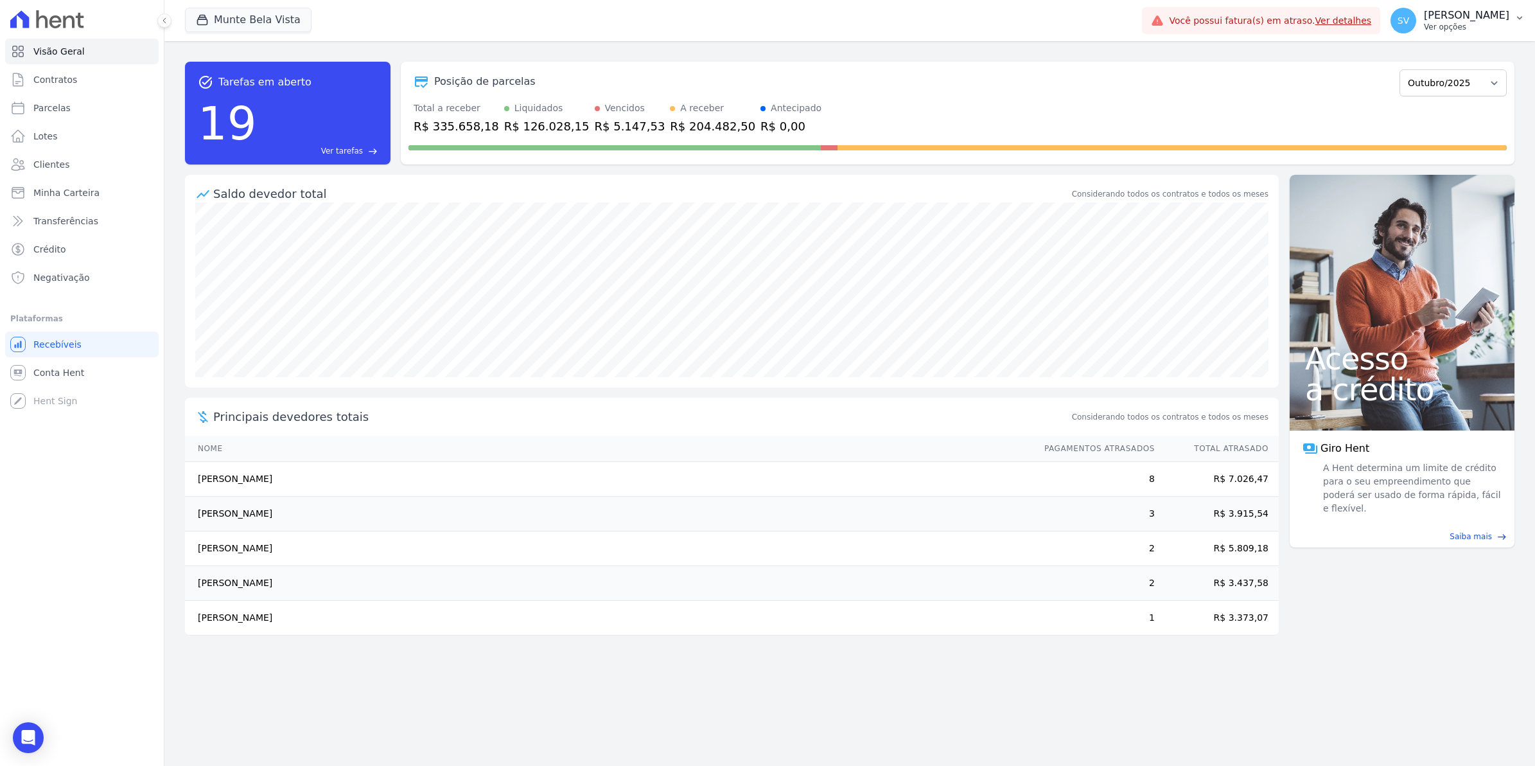
click at [1416, 30] on span "SV" at bounding box center [1403, 21] width 26 height 26
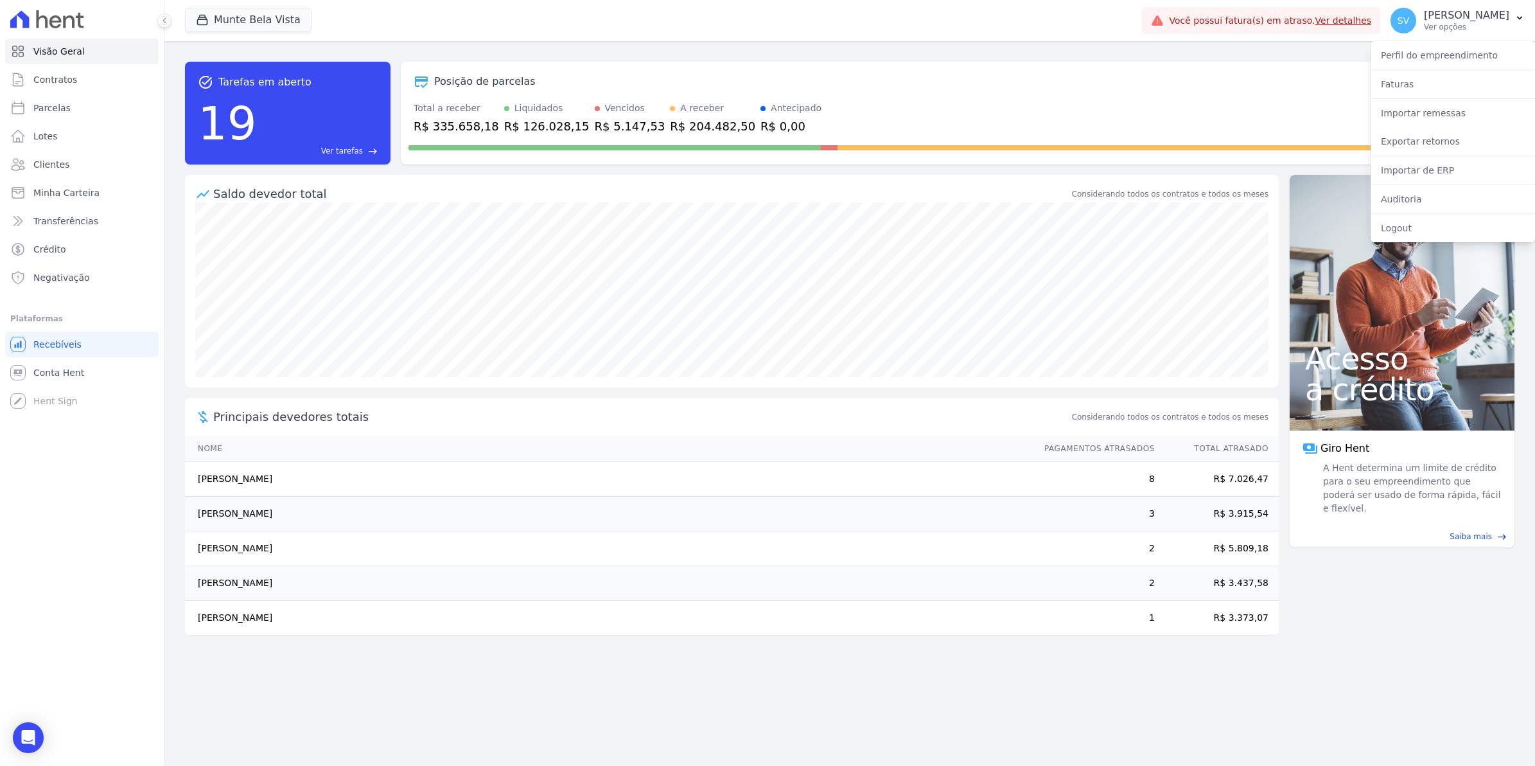
click at [1426, 153] on div "Exportar retornos" at bounding box center [1452, 141] width 164 height 28
click at [1426, 142] on link "Exportar retornos" at bounding box center [1452, 141] width 164 height 23
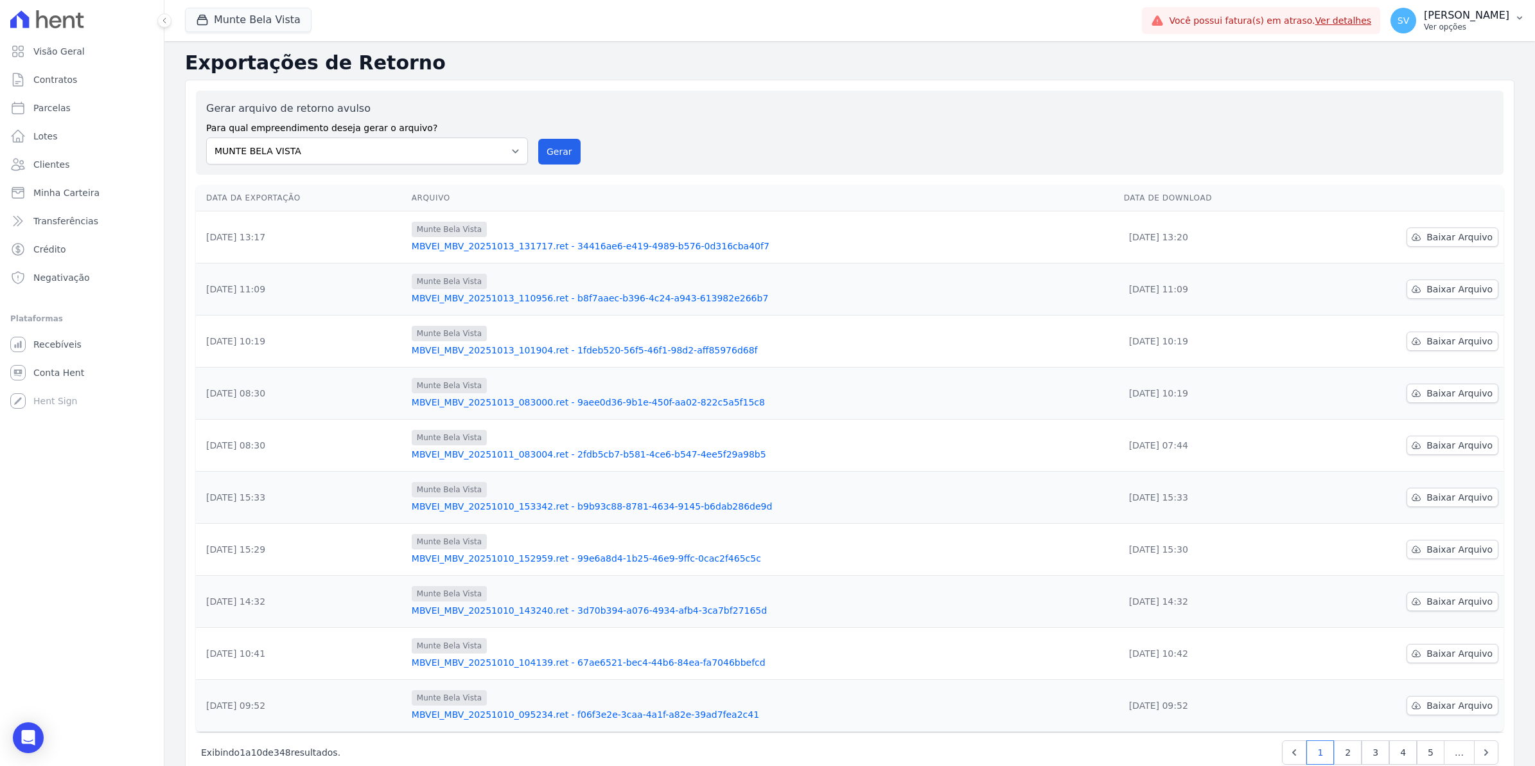
click at [1409, 24] on span "SV" at bounding box center [1403, 20] width 12 height 9
click at [1384, 144] on link "Exportar retornos" at bounding box center [1452, 141] width 164 height 23
click at [560, 157] on button "Gerar" at bounding box center [559, 152] width 42 height 26
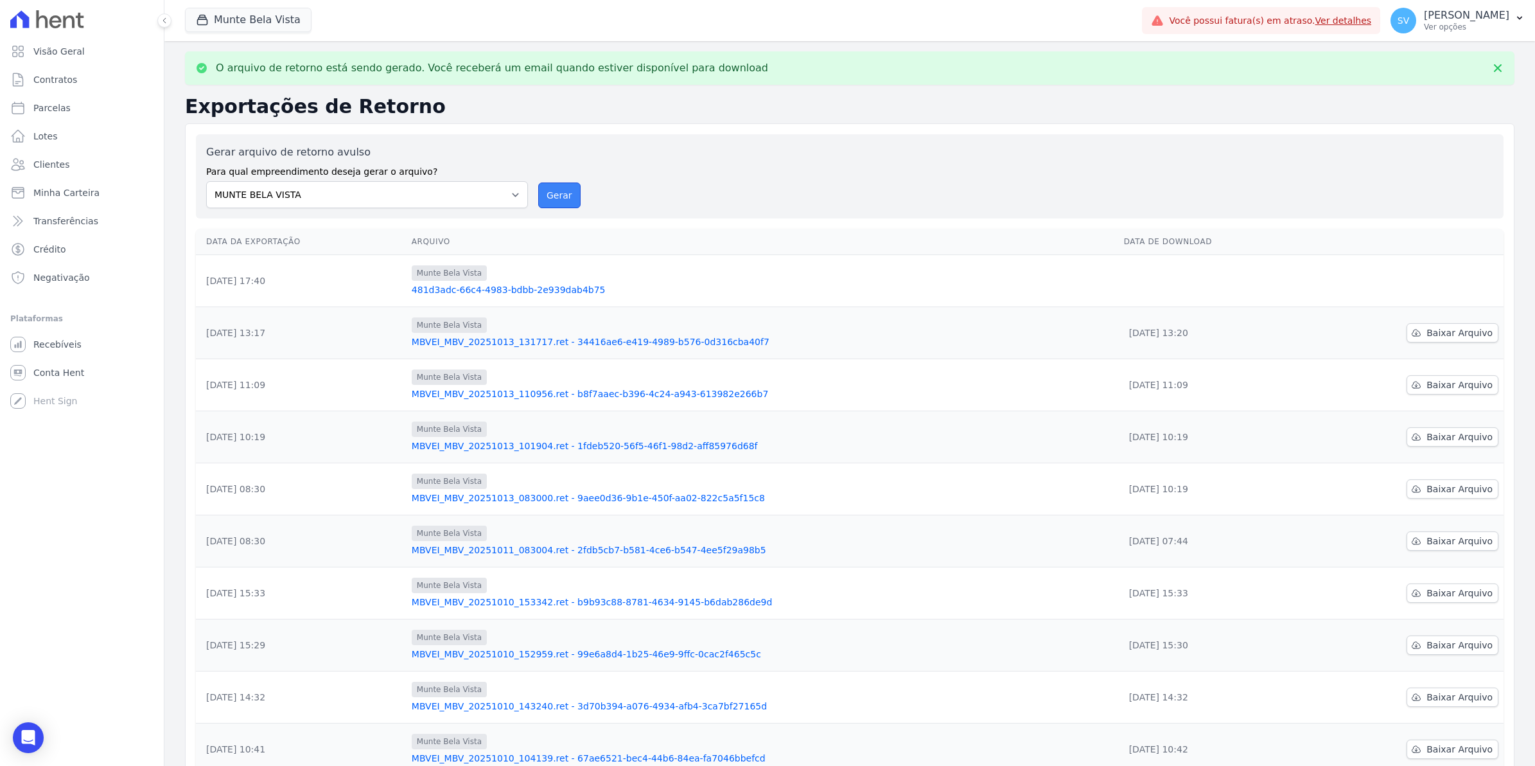
click at [549, 199] on button "Gerar" at bounding box center [559, 195] width 42 height 26
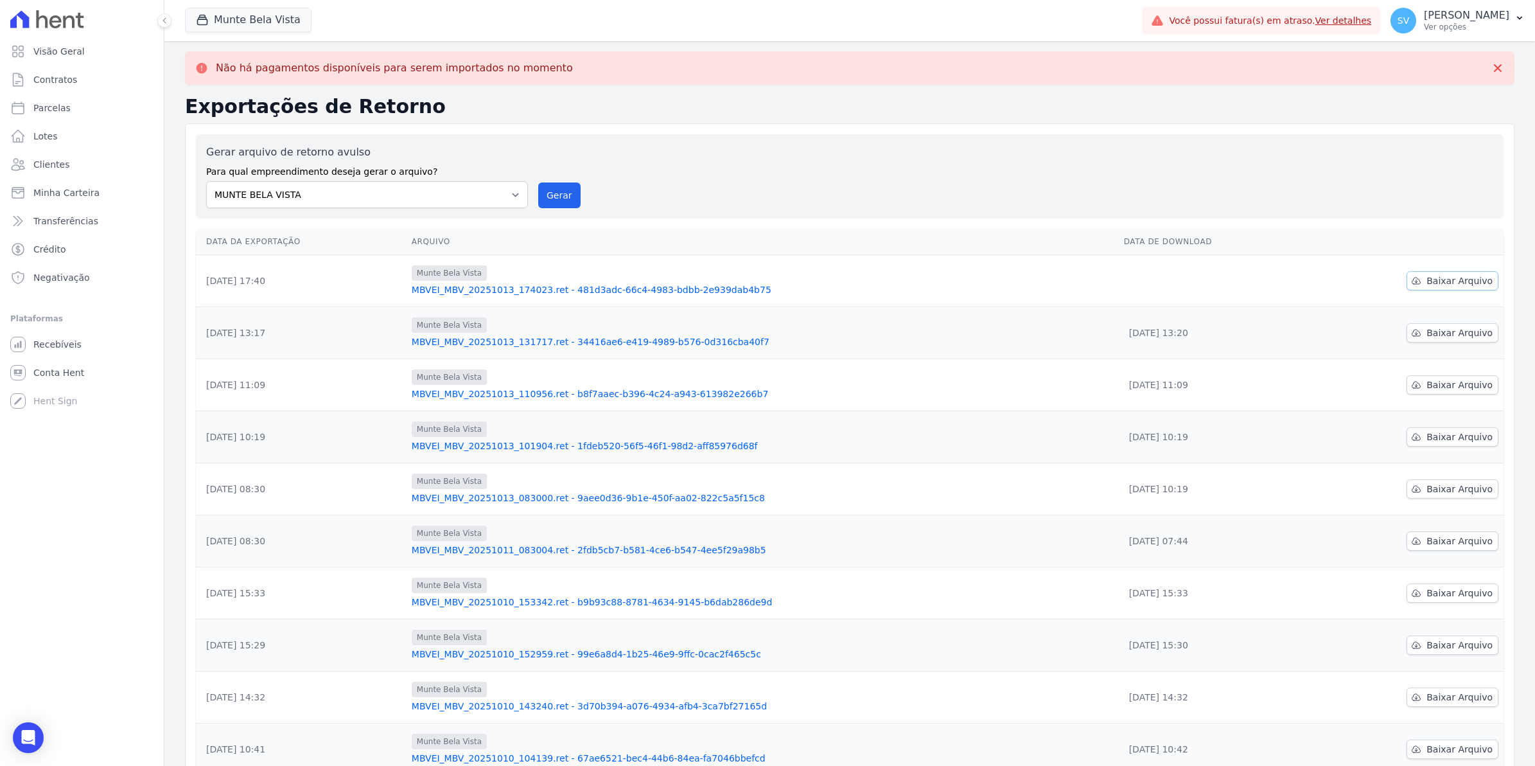
click at [1471, 281] on span "Baixar Arquivo" at bounding box center [1459, 280] width 66 height 13
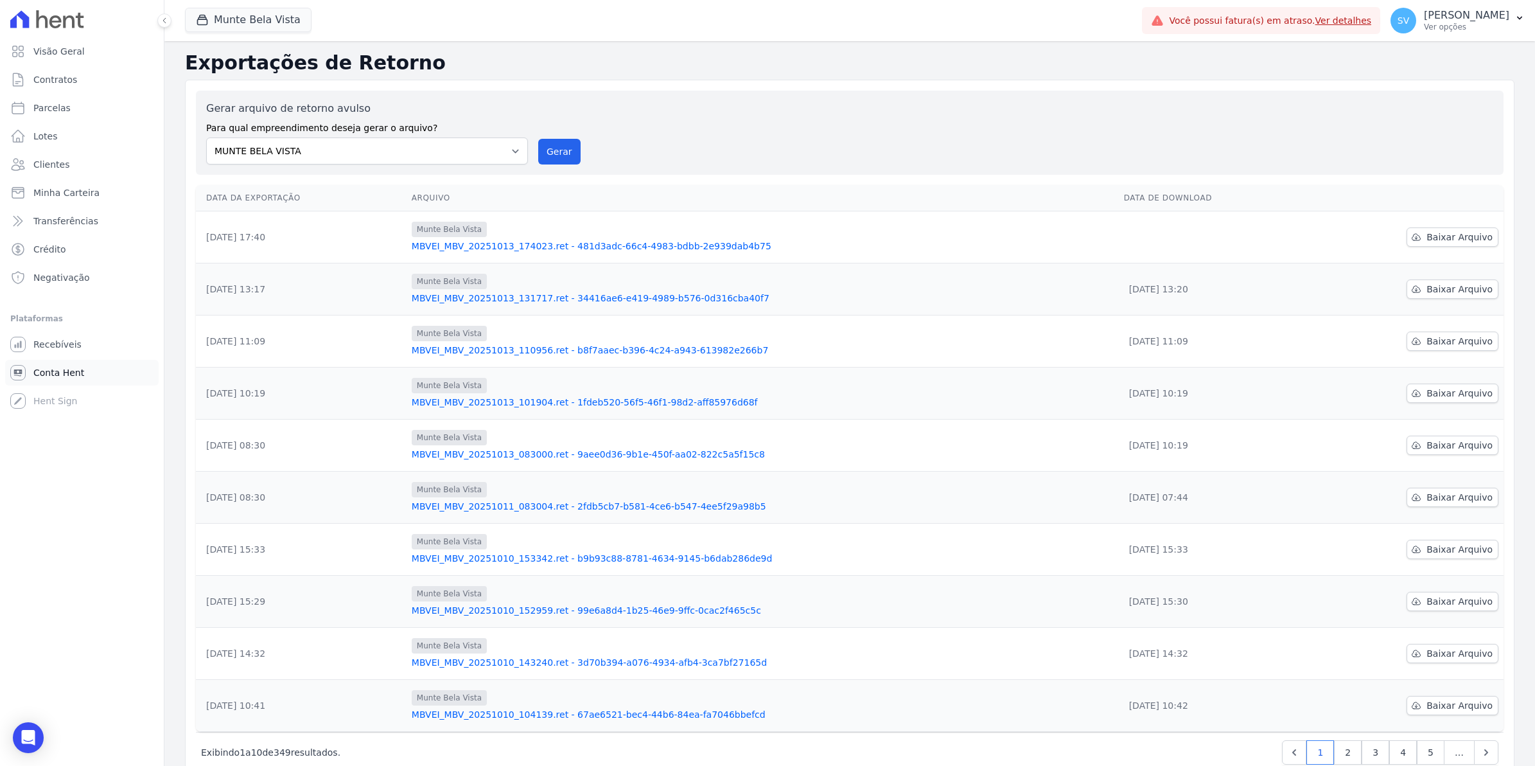
click at [50, 376] on span "Conta Hent" at bounding box center [58, 372] width 51 height 13
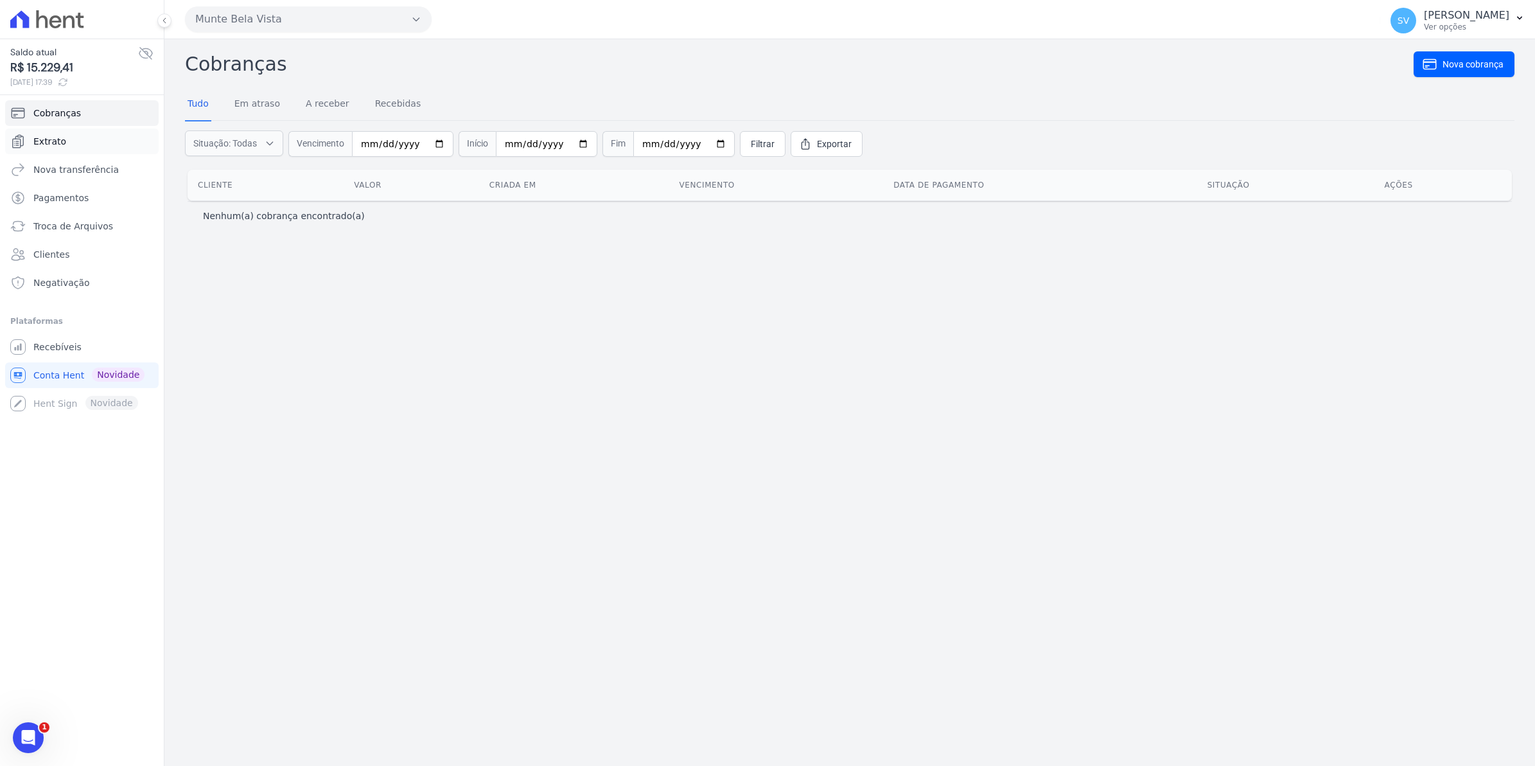
click at [69, 146] on link "Extrato" at bounding box center [81, 141] width 153 height 26
